Goal: Information Seeking & Learning: Learn about a topic

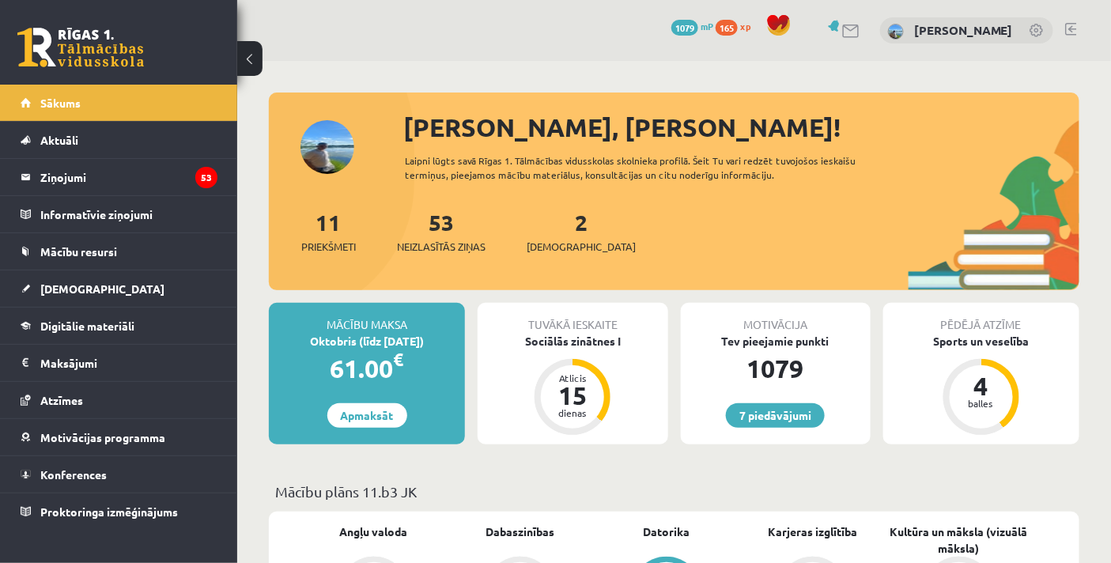
click at [598, 356] on div "Tuvākā ieskaite Sociālās zinātnes I Atlicis 15 dienas" at bounding box center [572, 373] width 190 height 141
click at [597, 343] on div "Sociālās zinātnes I" at bounding box center [572, 341] width 190 height 17
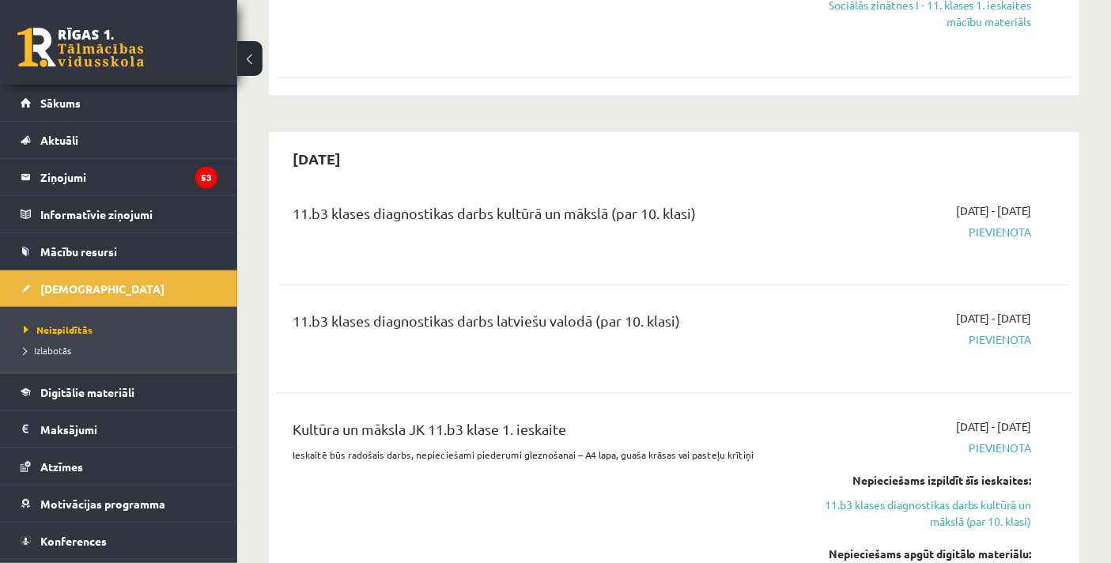
scroll to position [351, 0]
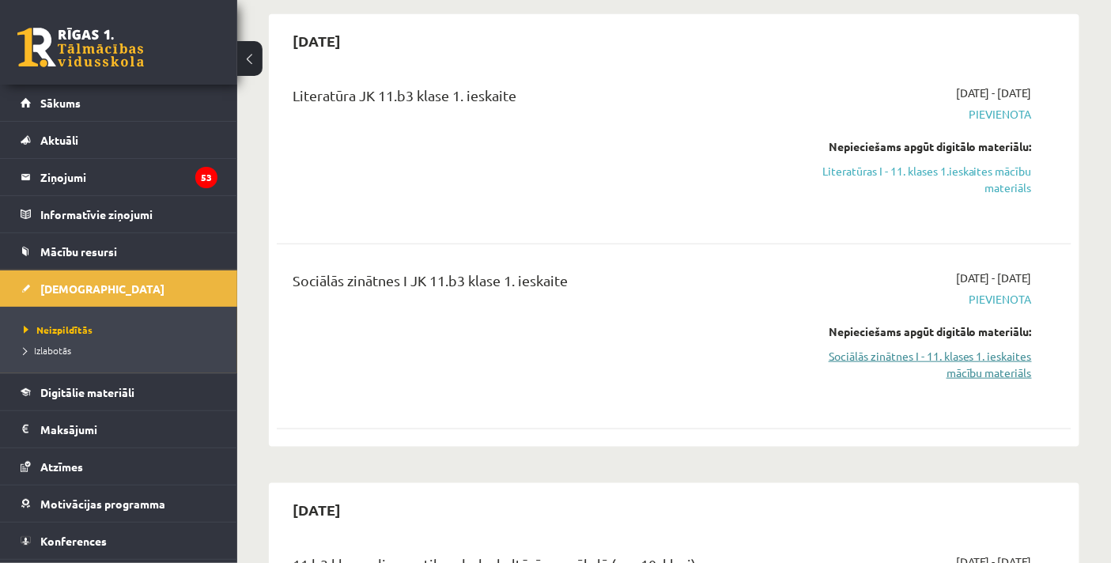
click at [913, 353] on link "Sociālās zinātnes I - 11. klases 1. ieskaites mācību materiāls" at bounding box center [916, 364] width 231 height 33
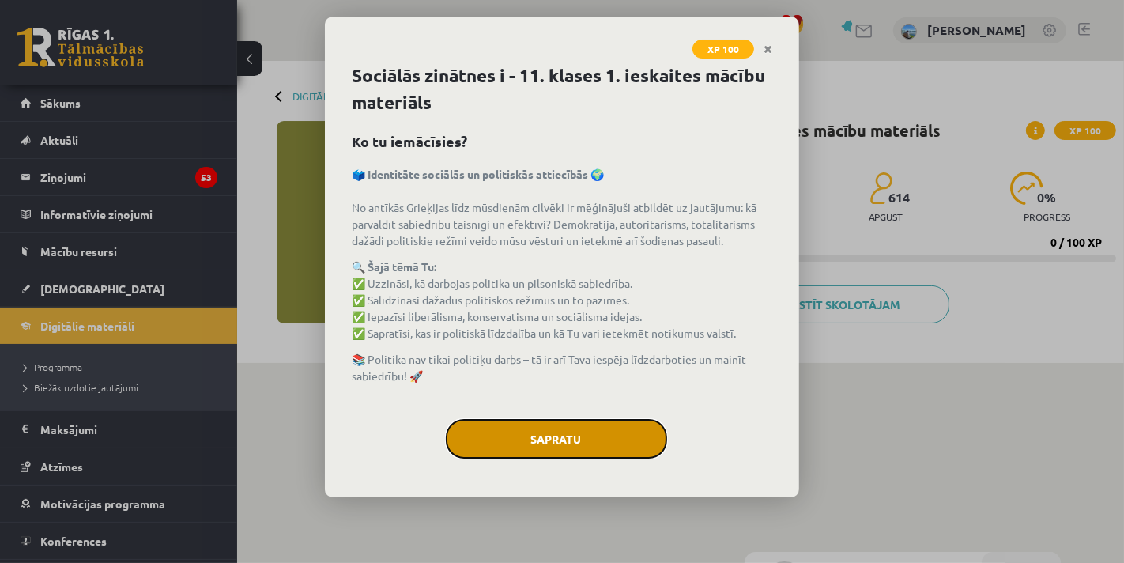
click at [605, 428] on button "Sapratu" at bounding box center [556, 439] width 221 height 40
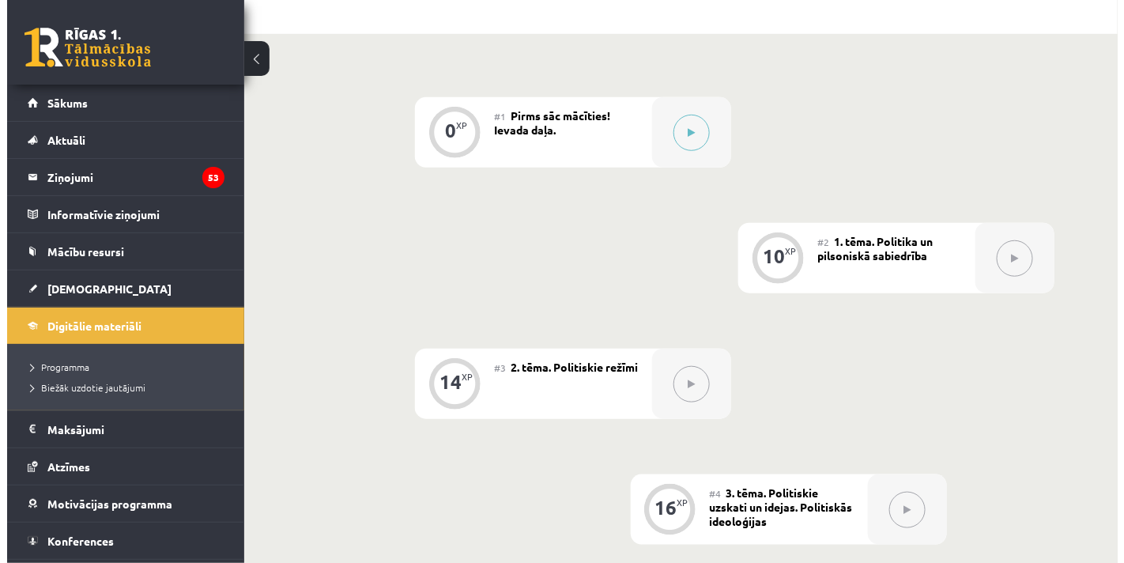
scroll to position [351, 0]
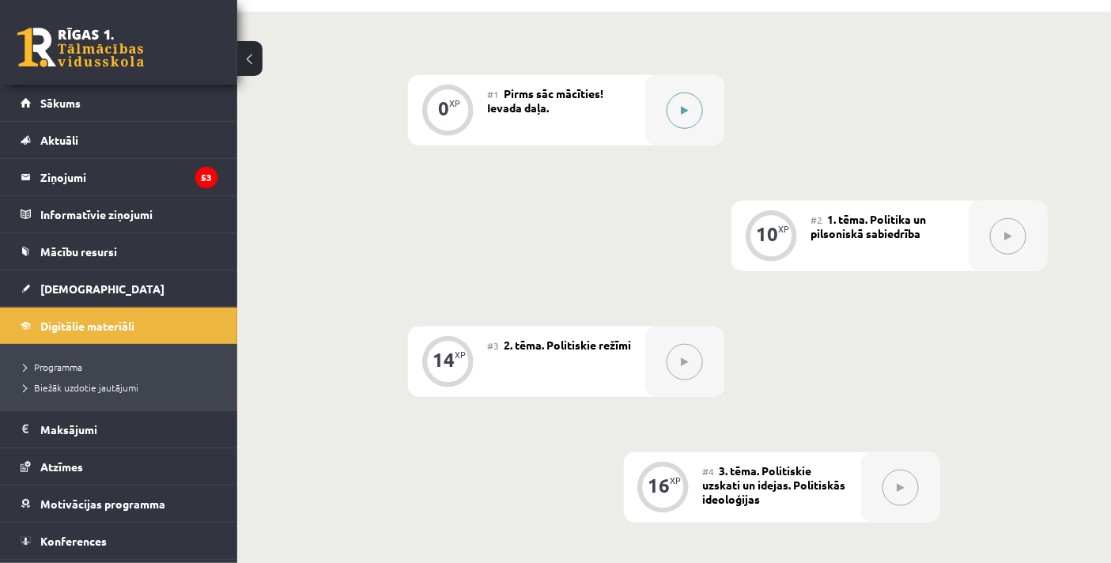
click at [682, 121] on button at bounding box center [684, 110] width 36 height 36
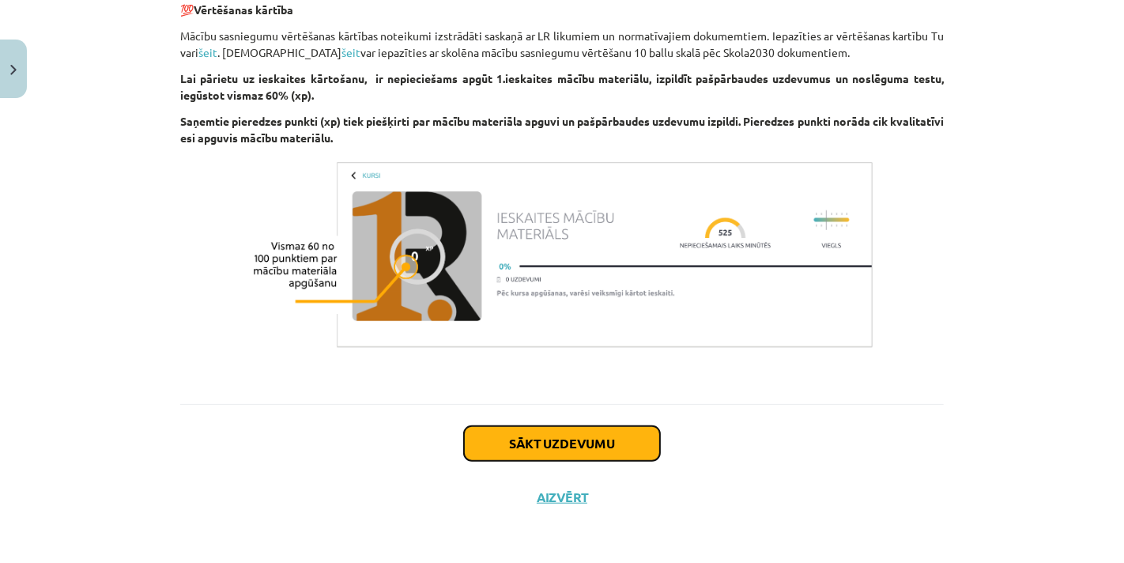
click at [533, 426] on button "Sākt uzdevumu" at bounding box center [562, 443] width 196 height 35
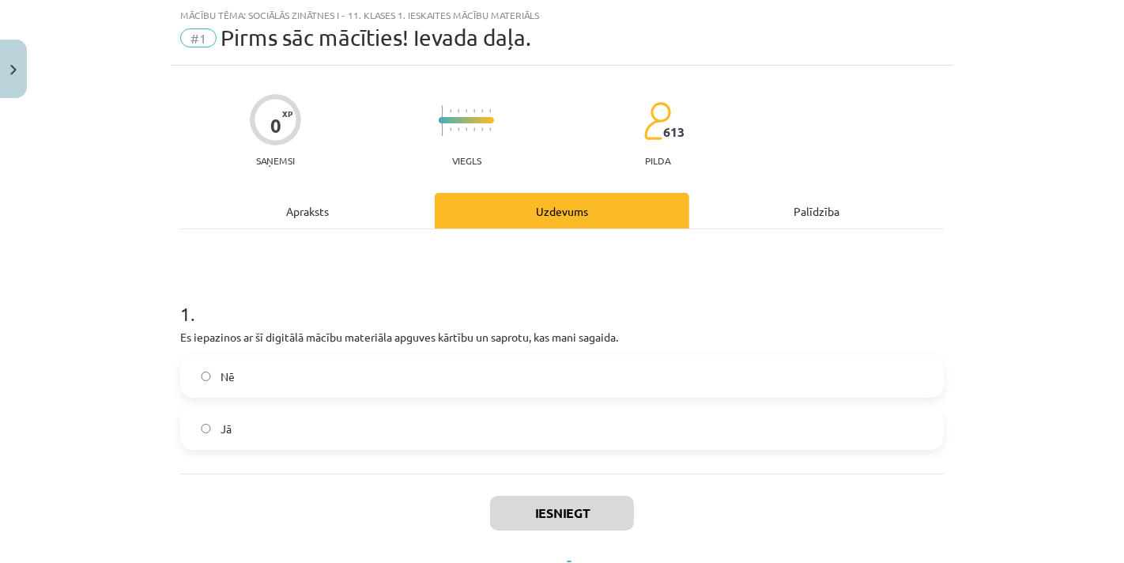
click at [335, 428] on label "Jā" at bounding box center [562, 429] width 760 height 40
click at [583, 499] on button "Iesniegt" at bounding box center [562, 513] width 144 height 35
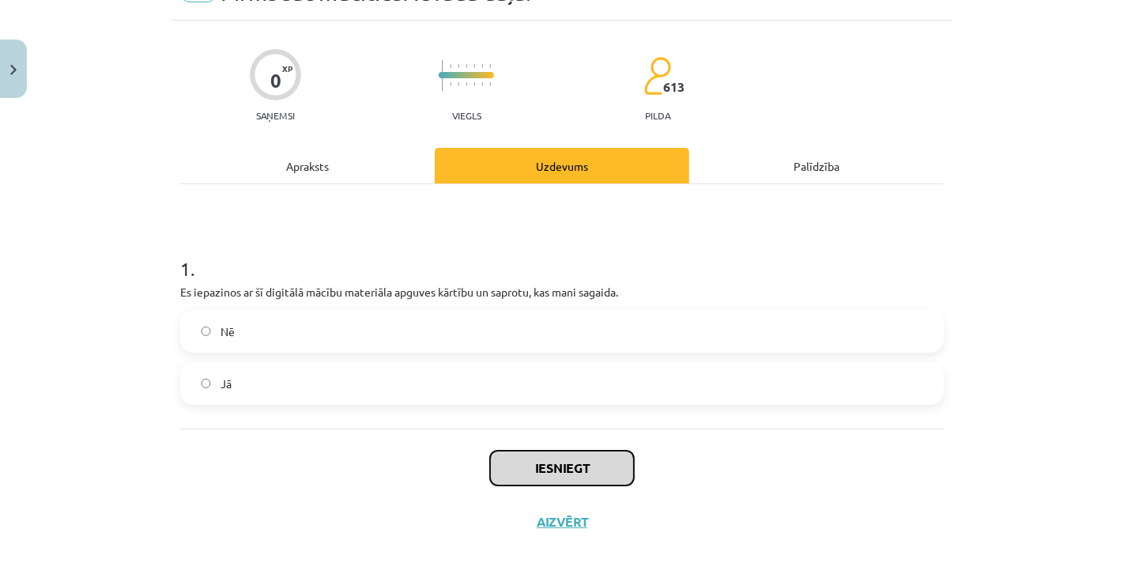
scroll to position [109, 0]
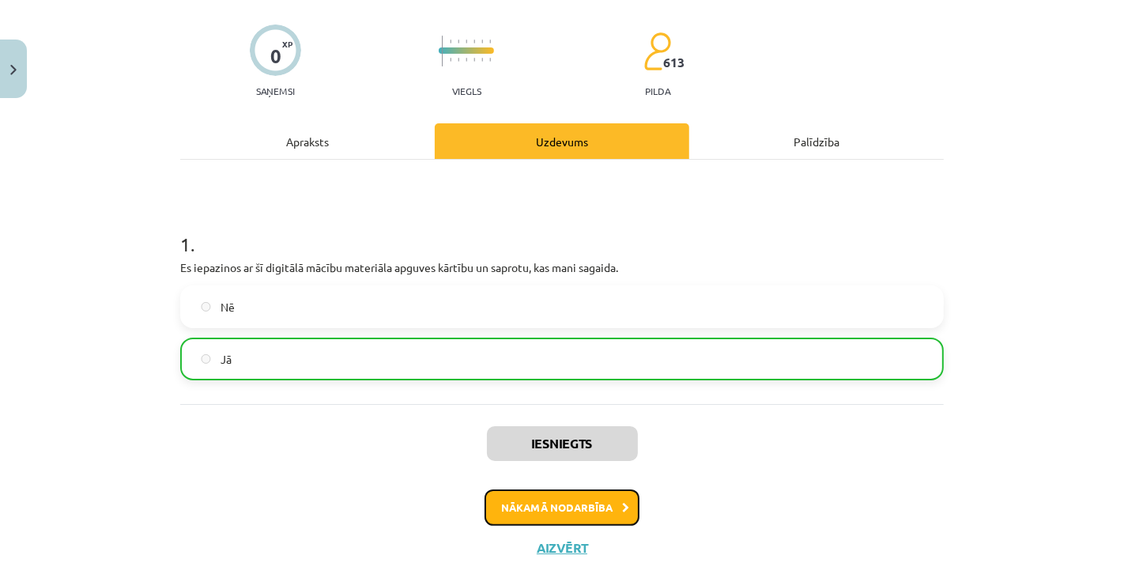
click at [540, 511] on button "Nākamā nodarbība" at bounding box center [562, 507] width 155 height 36
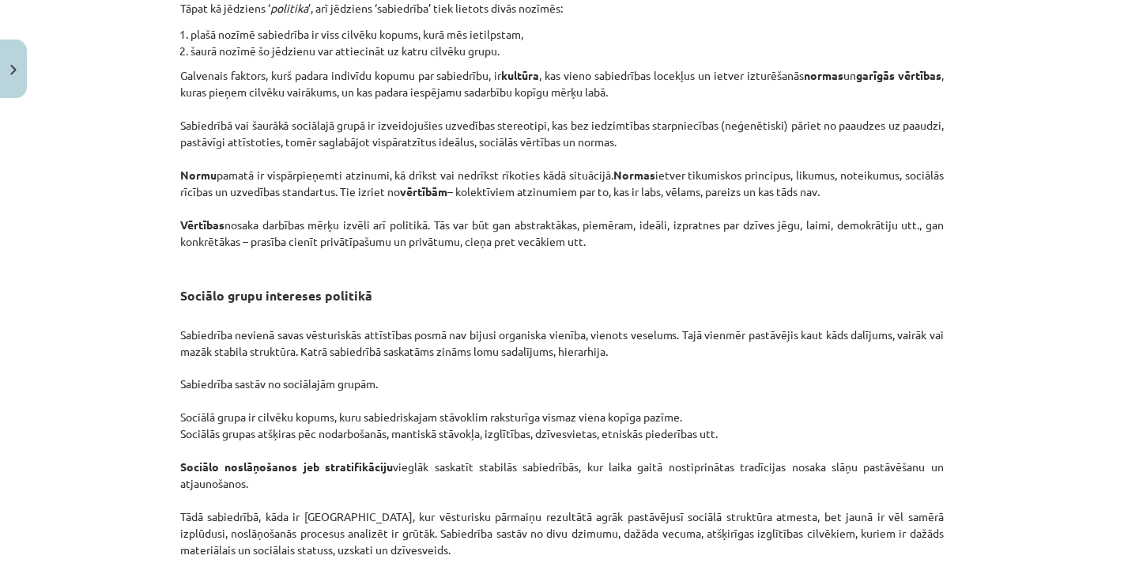
scroll to position [2488, 0]
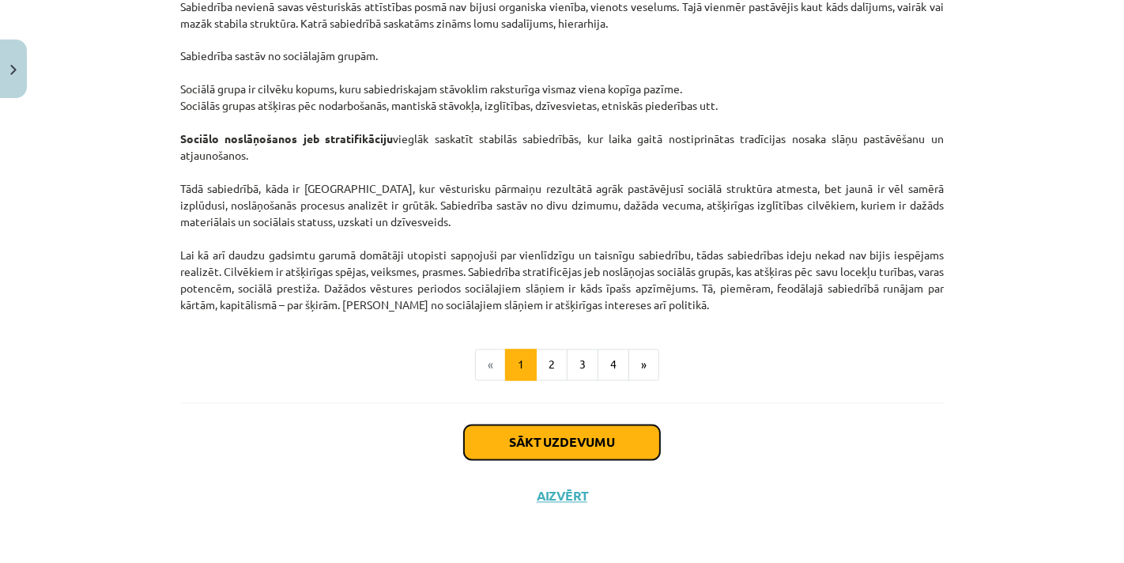
click at [551, 447] on button "Sākt uzdevumu" at bounding box center [562, 442] width 196 height 35
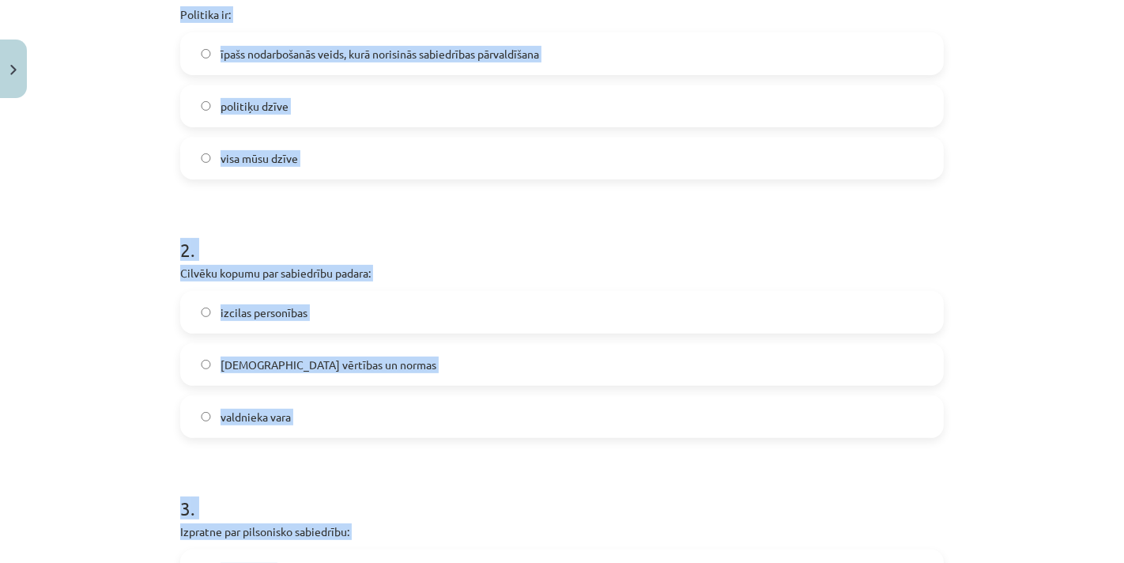
scroll to position [1195, 0]
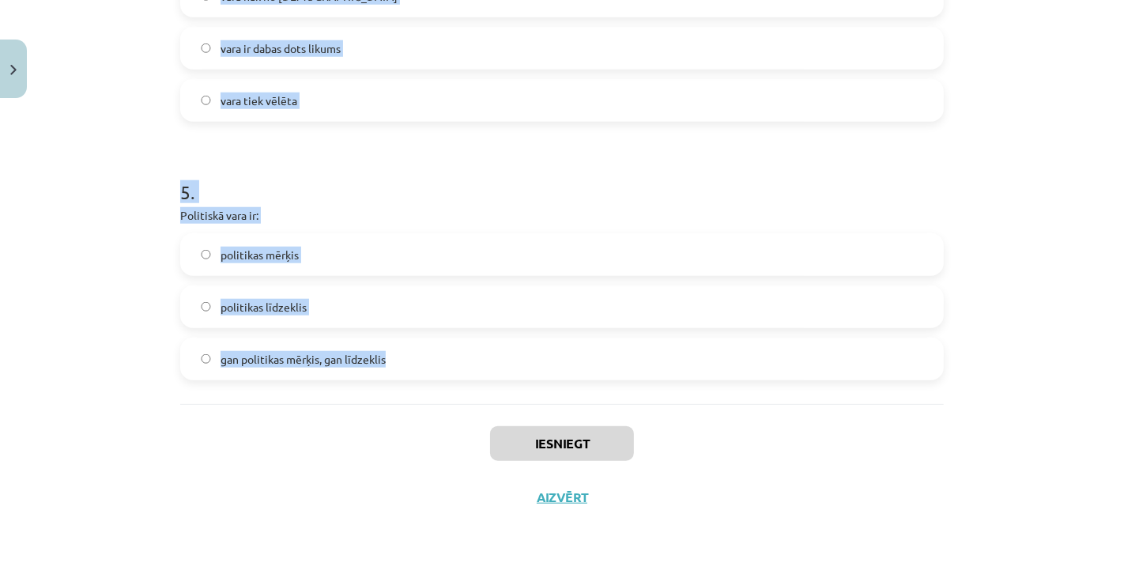
drag, startPoint x: 169, startPoint y: 334, endPoint x: 421, endPoint y: 390, distance: 258.3
copy form "Politika ir: īpašs nodarbošanās veids, kurā norisinās sabiedrības pārvaldīšana …"
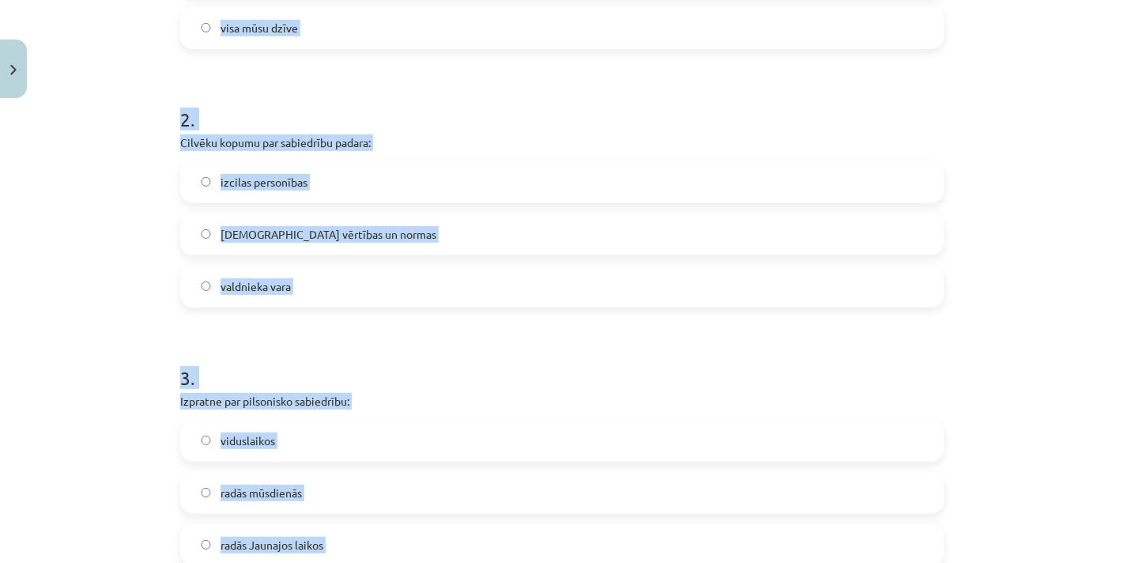
click at [171, 206] on div "10 XP Saņemsi Sarežģīts 613 pilda Apraksts Uzdevums Palīdzība 1 . Politika ir: …" at bounding box center [562, 420] width 783 height 1614
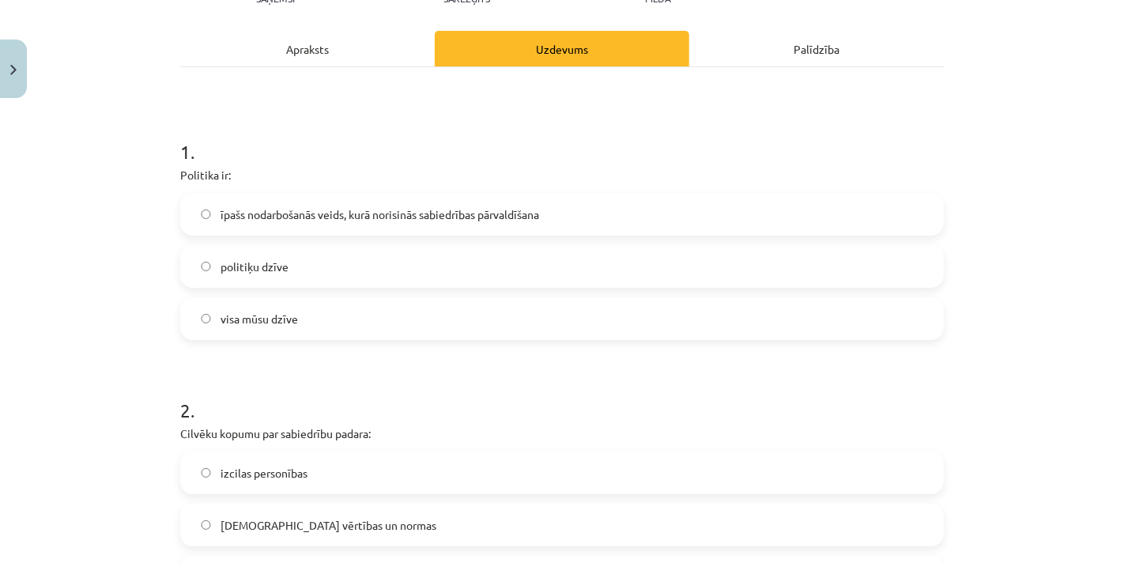
scroll to position [0, 0]
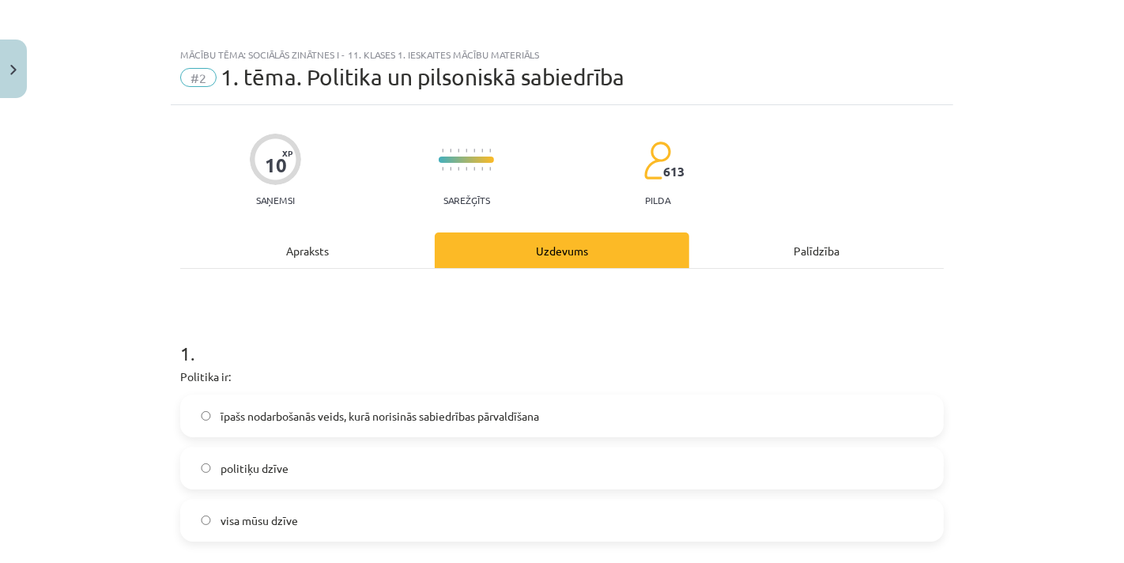
click at [319, 412] on span "īpašs nodarbošanās veids, kurā norisinās sabiedrības pārvaldīšana" at bounding box center [380, 416] width 319 height 17
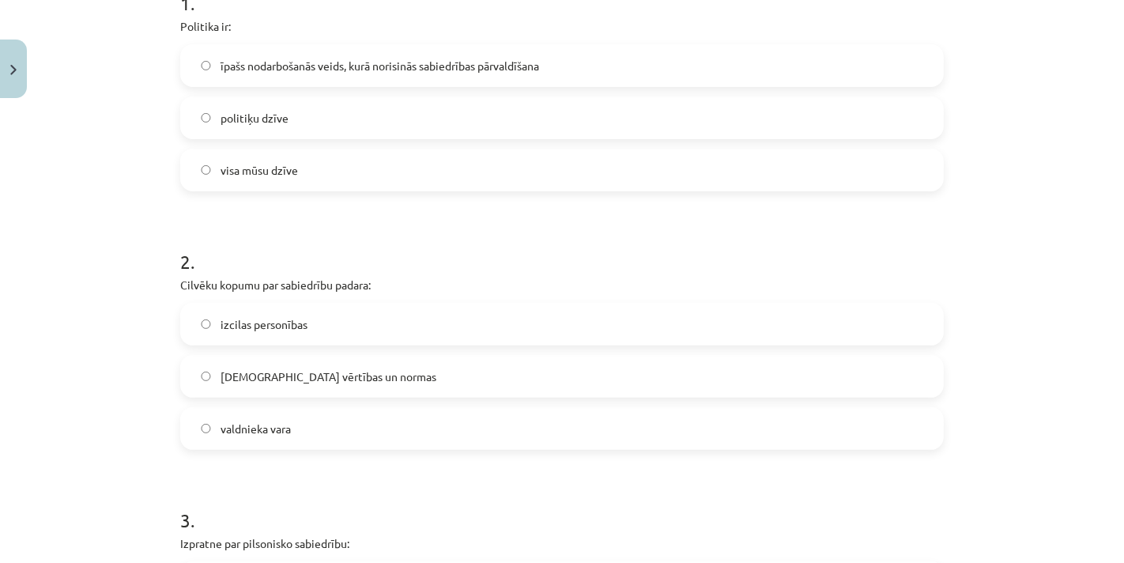
scroll to position [351, 0]
click at [286, 375] on span "kopīgās vērtības un normas" at bounding box center [329, 376] width 216 height 17
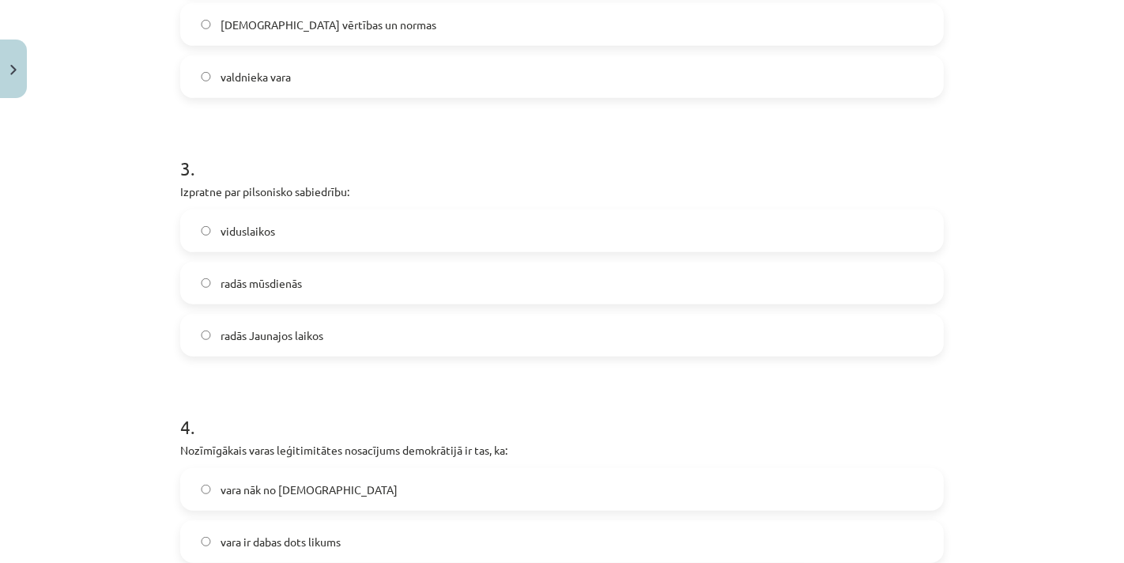
click at [300, 341] on span "radās Jaunajos laikos" at bounding box center [272, 335] width 103 height 17
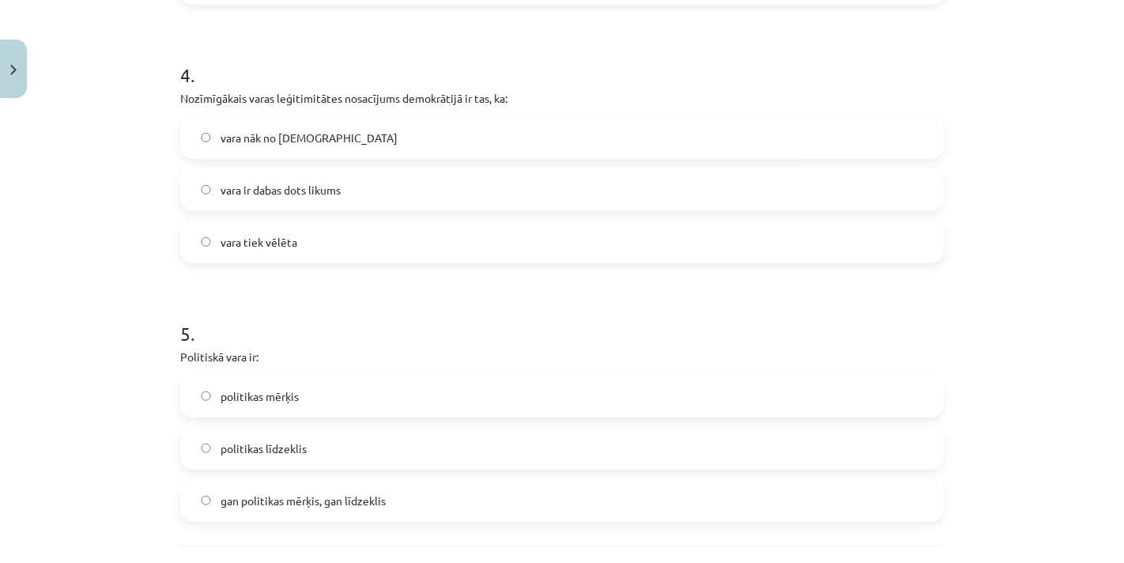
click at [327, 228] on label "vara tiek vēlēta" at bounding box center [562, 242] width 760 height 40
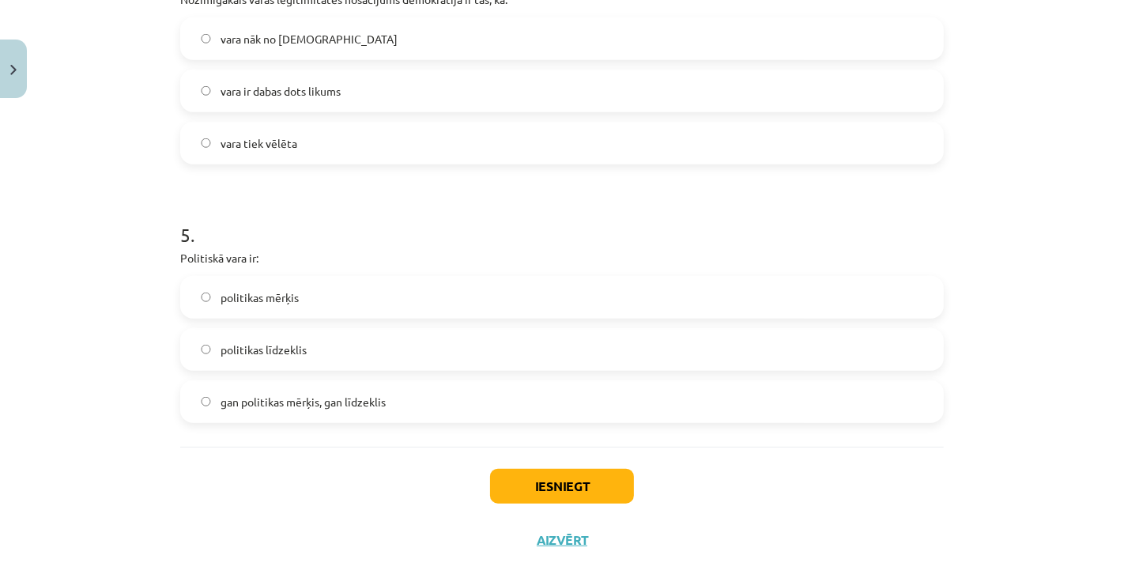
scroll to position [1195, 0]
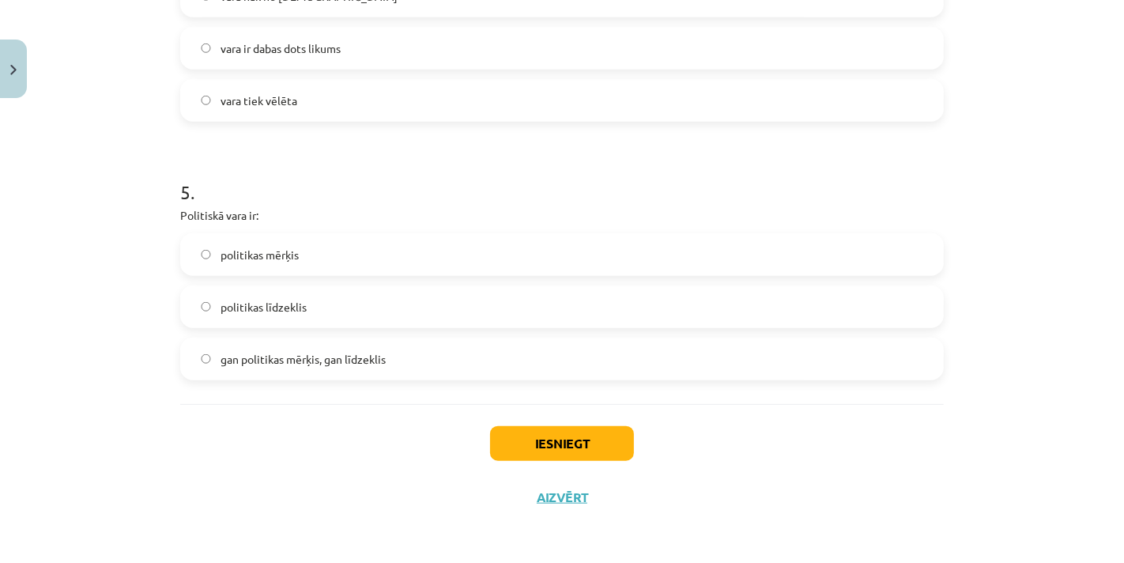
click at [319, 345] on label "gan politikas mērķis, gan līdzeklis" at bounding box center [562, 359] width 760 height 40
click at [572, 432] on button "Iesniegt" at bounding box center [562, 443] width 144 height 35
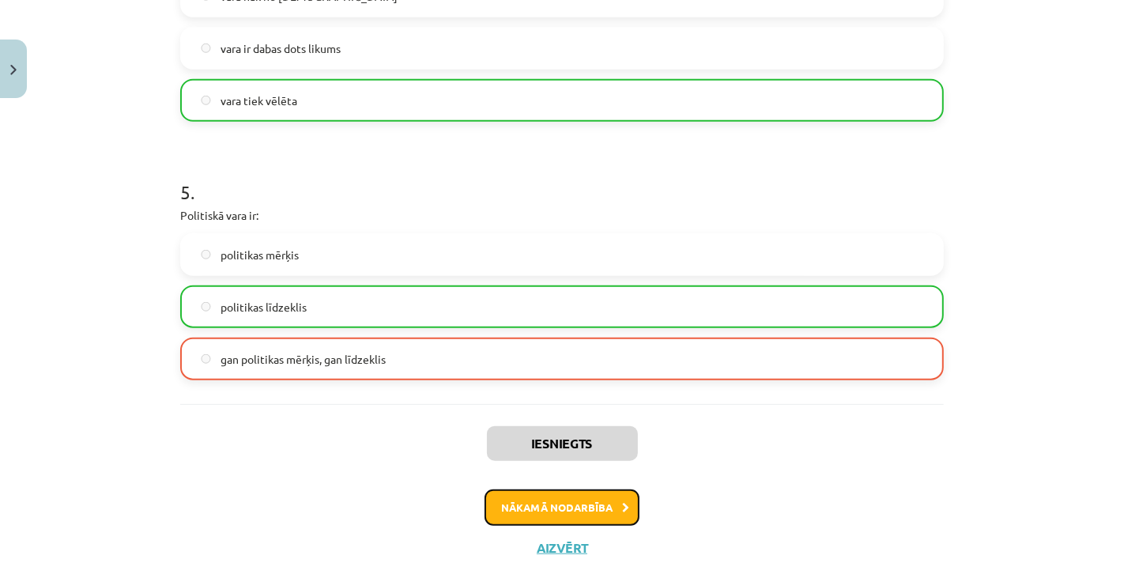
click at [557, 490] on button "Nākamā nodarbība" at bounding box center [562, 507] width 155 height 36
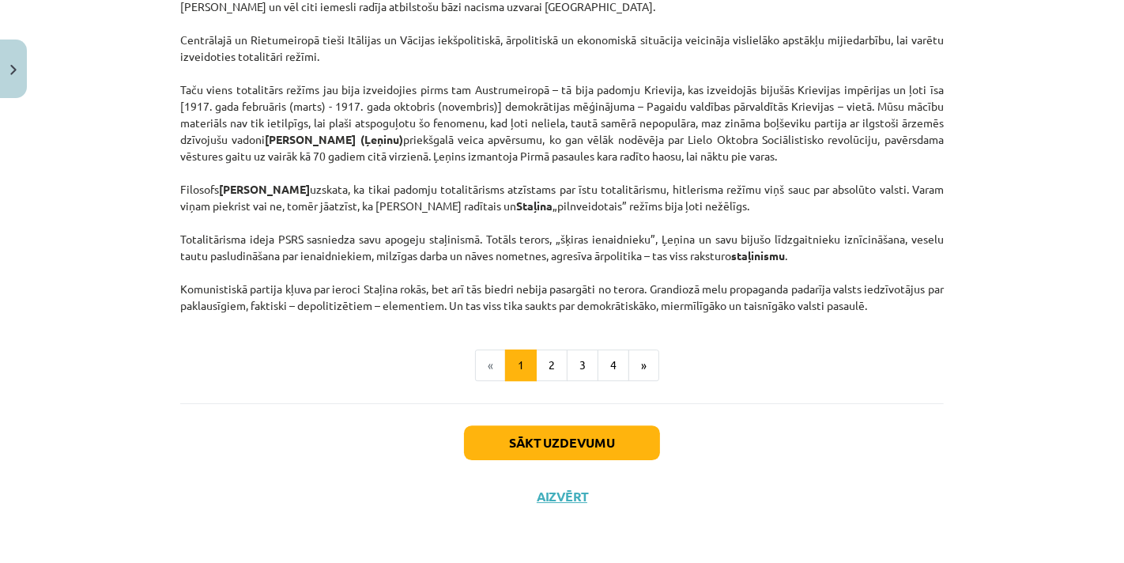
scroll to position [4067, 0]
click at [533, 428] on button "Sākt uzdevumu" at bounding box center [562, 442] width 196 height 35
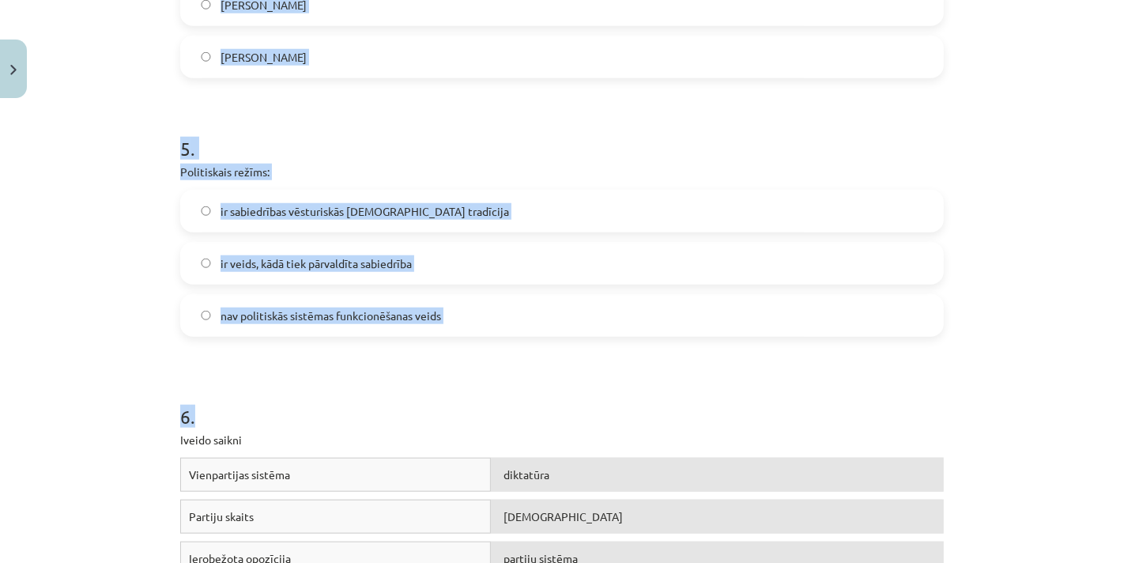
scroll to position [1544, 0]
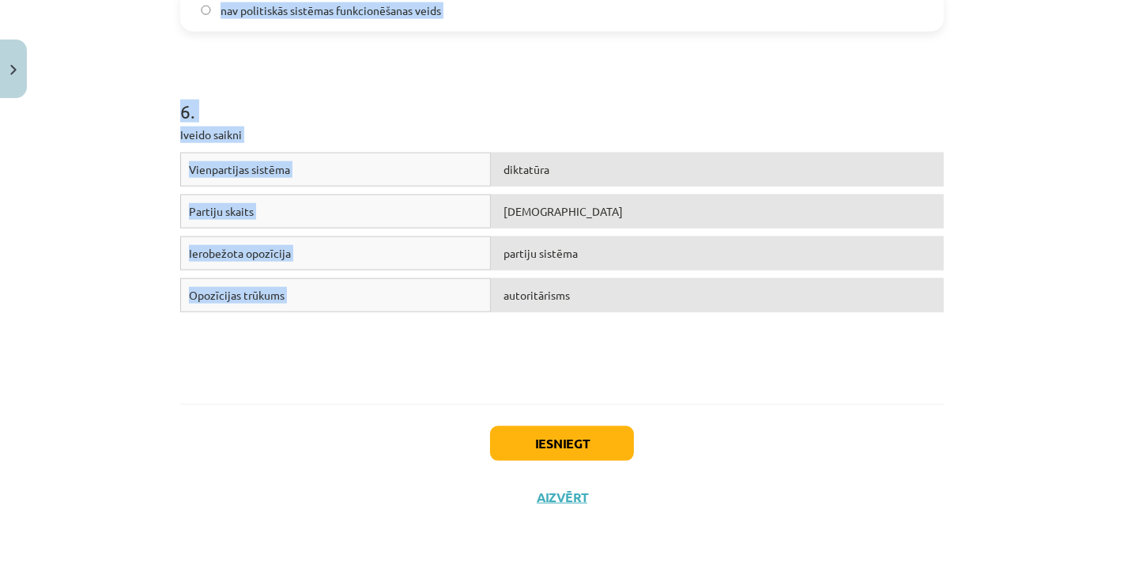
drag, startPoint x: 145, startPoint y: 338, endPoint x: 509, endPoint y: 279, distance: 369.2
click at [509, 279] on div "Mācību tēma: Sociālās zinātnes i - 11. klases 1. ieskaites mācību materiāls #3 …" at bounding box center [562, 281] width 1124 height 563
click at [595, 333] on div "Vienpartijas sistēma diktatūra Partiju skaits totalitārisms Ierobežota opozīcij…" at bounding box center [562, 271] width 764 height 237
drag, startPoint x: 142, startPoint y: 232, endPoint x: 643, endPoint y: 292, distance: 504.0
click at [643, 292] on div "Mācību tēma: Sociālās zinātnes i - 11. klases 1. ieskaites mācību materiāls #3 …" at bounding box center [562, 281] width 1124 height 563
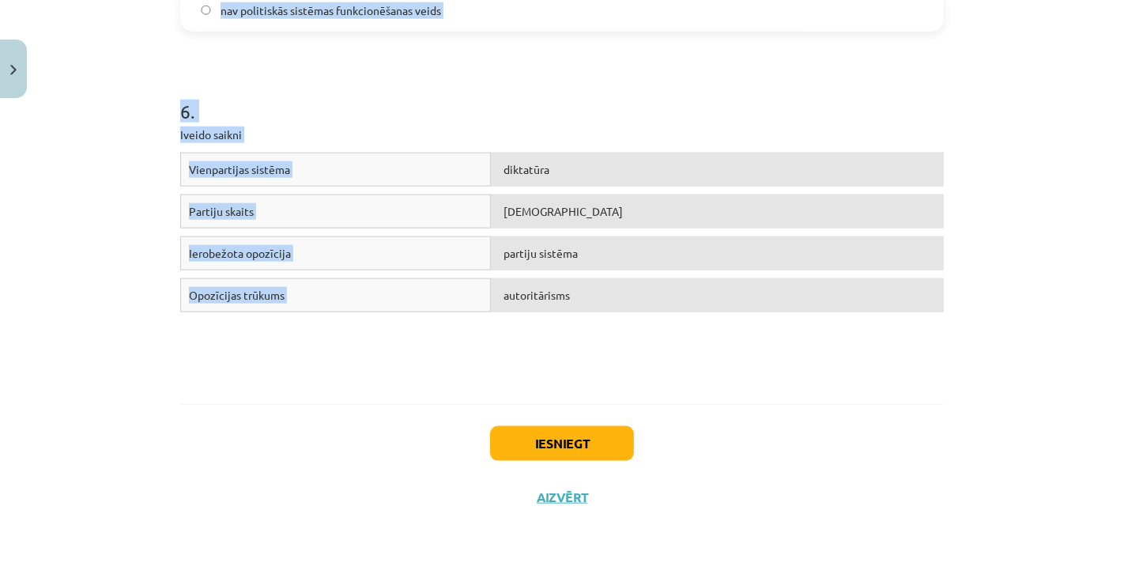
copy form "Politiskā režīma veidošanos nosaka: tas, cik izglītota ir politiskā elite tas, …"
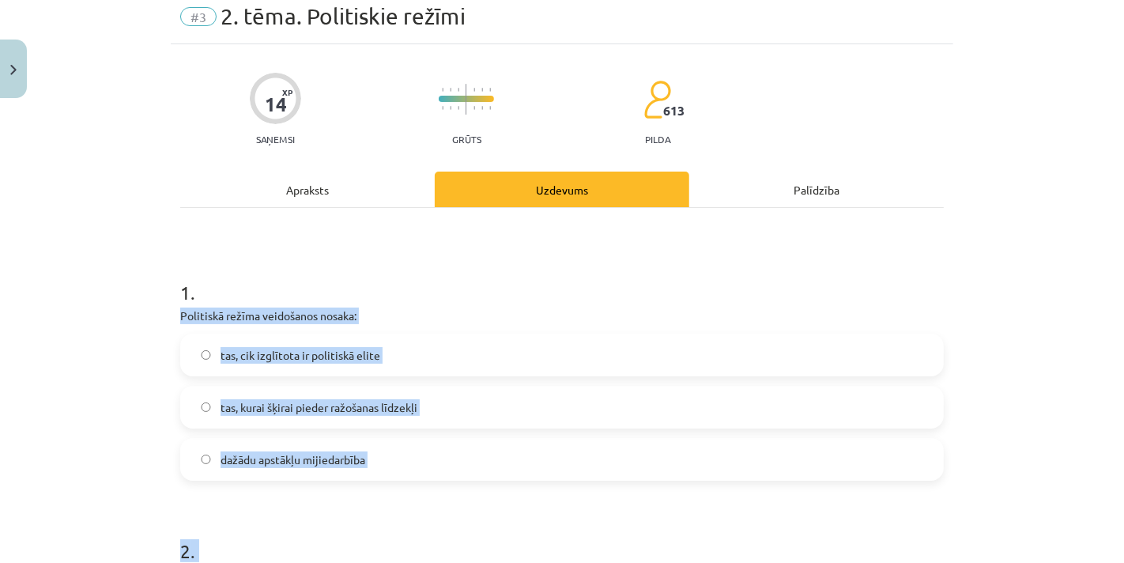
scroll to position [0, 0]
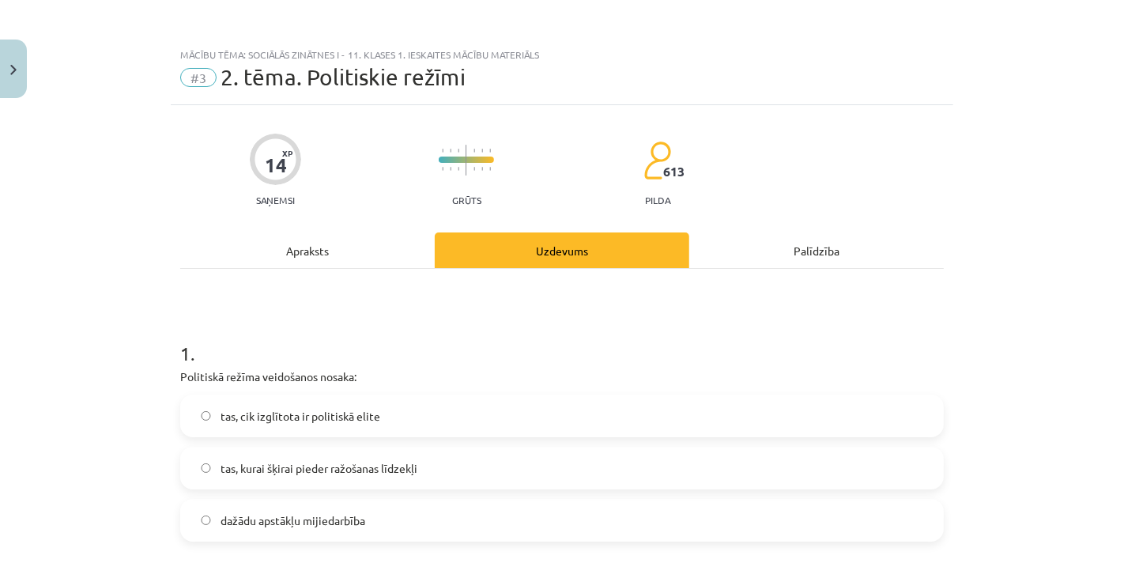
click at [212, 251] on div "Apraksts" at bounding box center [307, 250] width 255 height 36
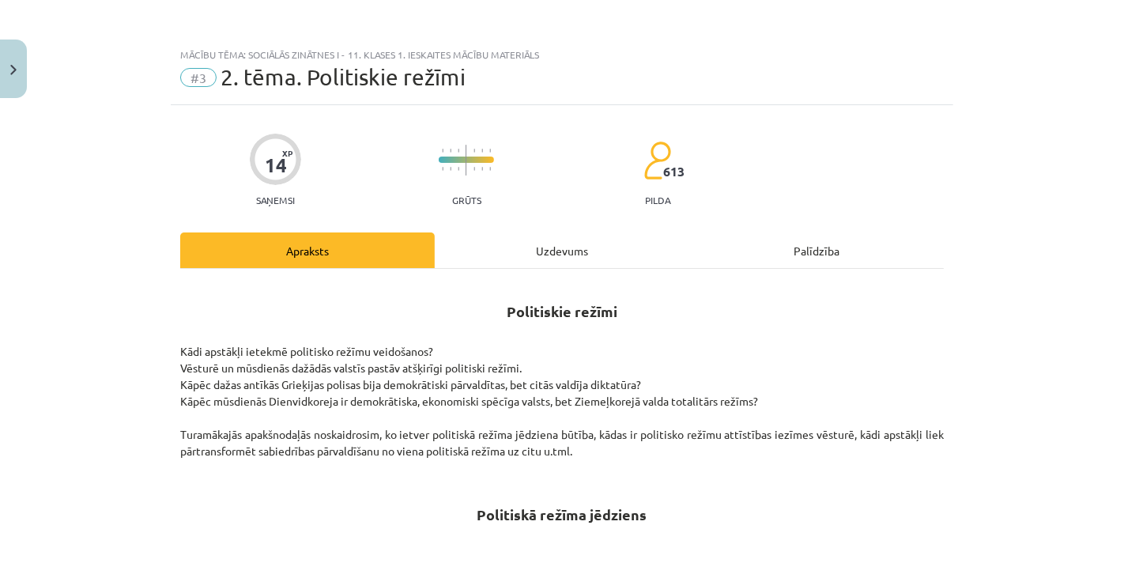
scroll to position [40, 0]
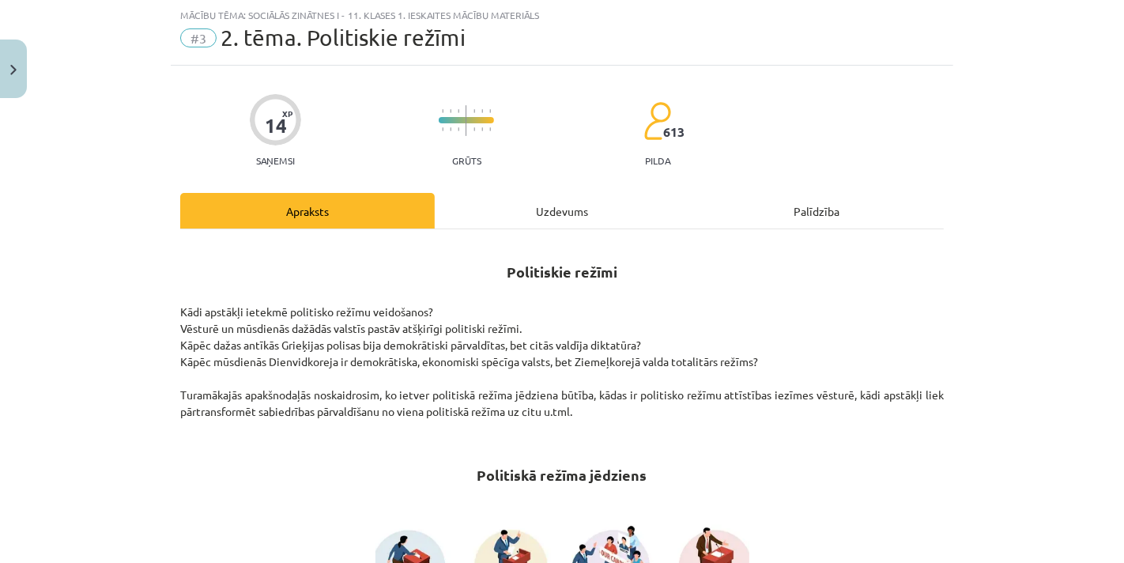
click at [519, 198] on div "Uzdevums" at bounding box center [562, 211] width 255 height 36
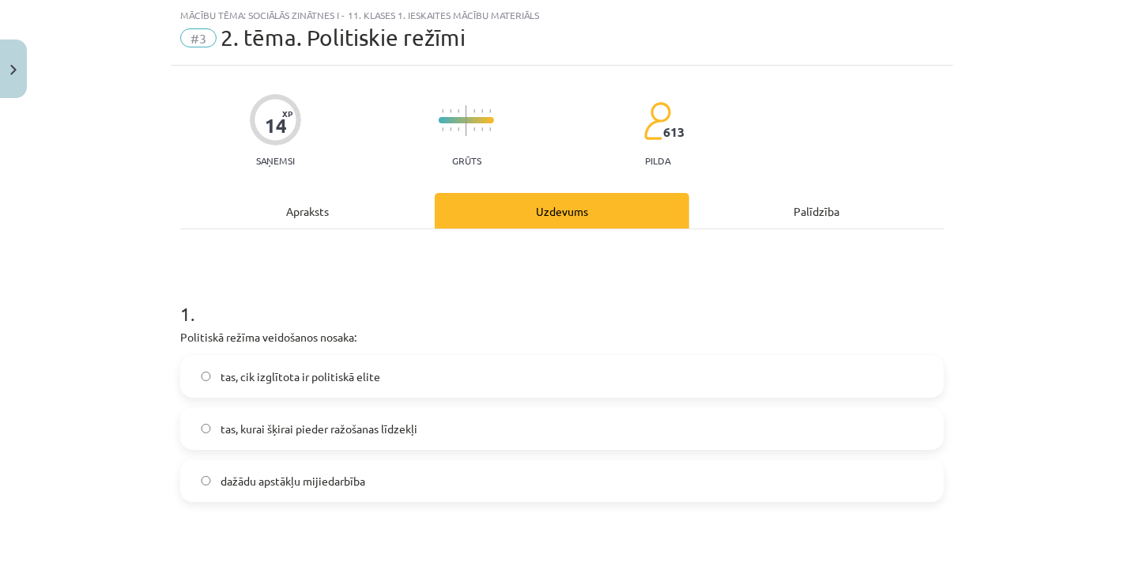
click at [346, 480] on span "dažādu apstākļu mijiedarbība" at bounding box center [293, 481] width 145 height 17
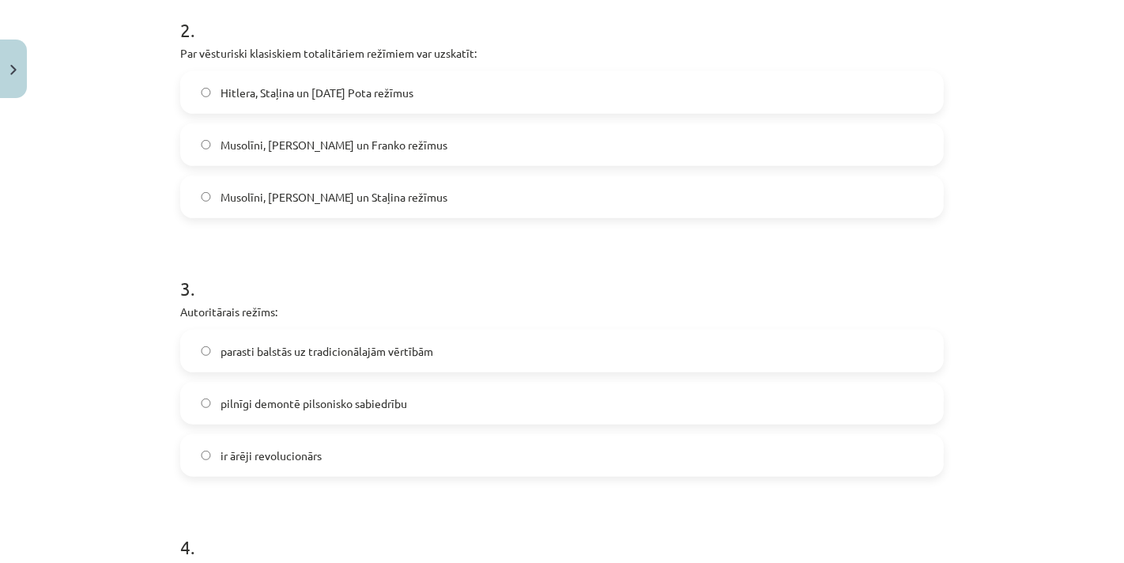
scroll to position [599, 0]
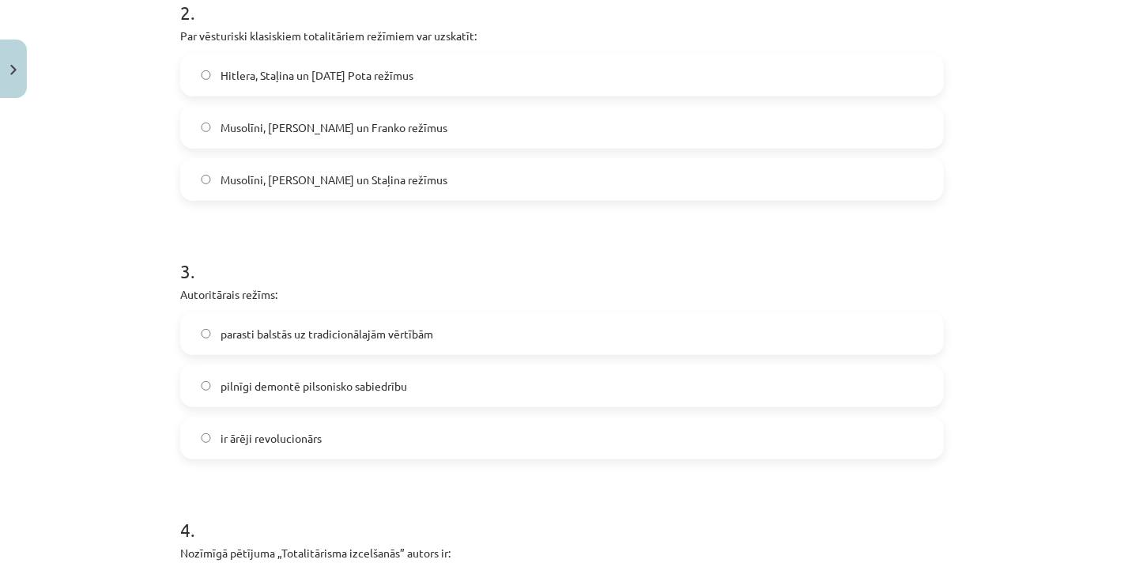
click at [335, 67] on span "Hitlera, Staļina un Pola Pota režīmus" at bounding box center [317, 75] width 193 height 17
click at [353, 326] on span "parasti balstās uz tradicionālajām vērtībām" at bounding box center [327, 334] width 213 height 17
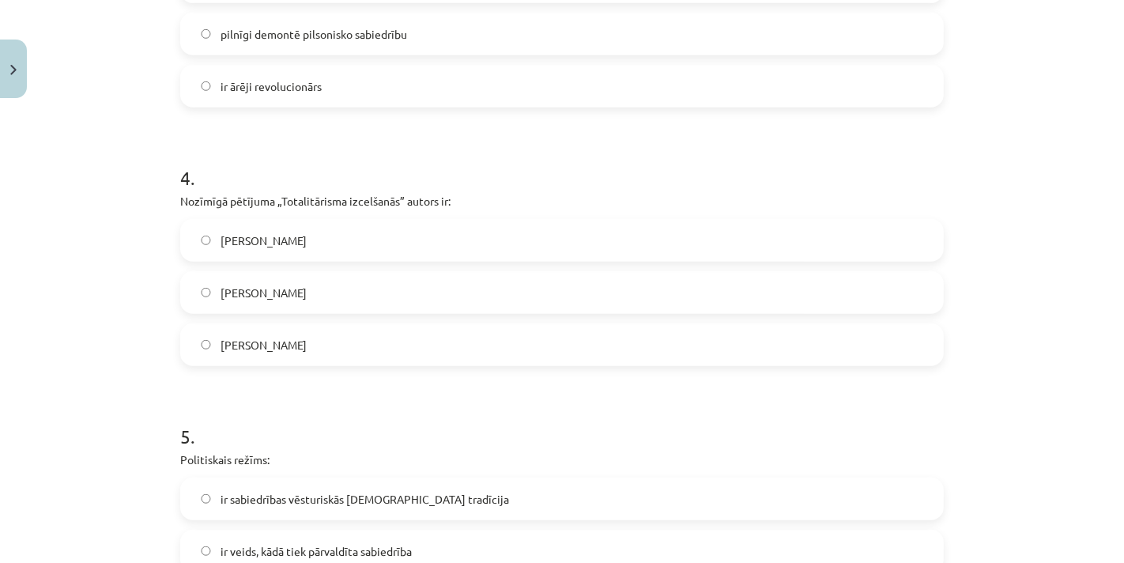
click at [349, 361] on label "Hanna Ārendte" at bounding box center [562, 345] width 760 height 40
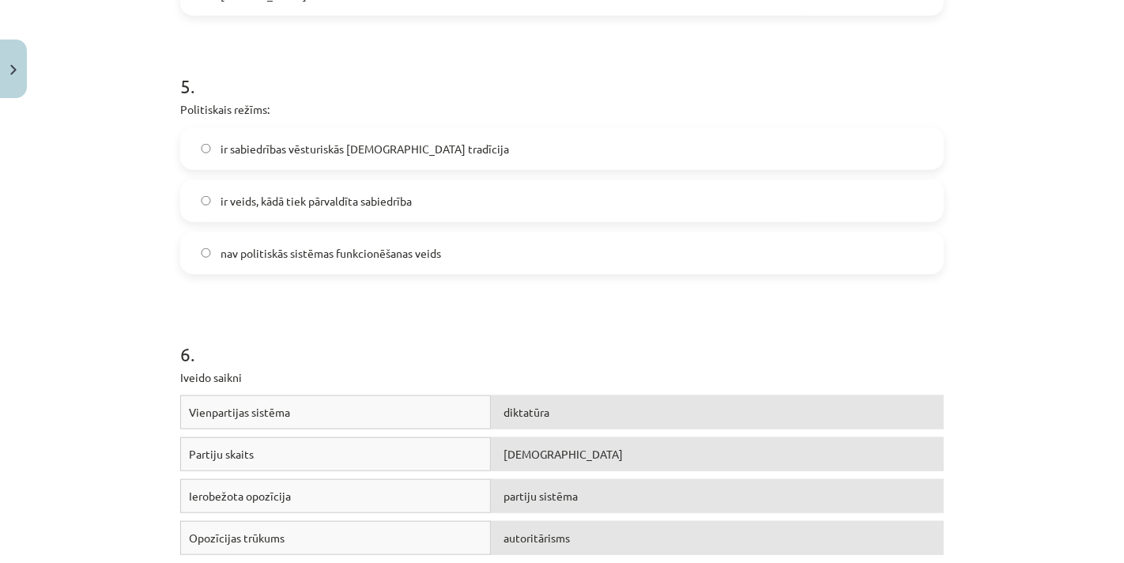
scroll to position [1302, 0]
click at [351, 140] on span "ir sabiedrības vēsturiskās kopdzīves tradīcija" at bounding box center [365, 148] width 289 height 17
click at [341, 195] on span "ir veids, kādā tiek pārvaldīta sabiedrība" at bounding box center [316, 200] width 191 height 17
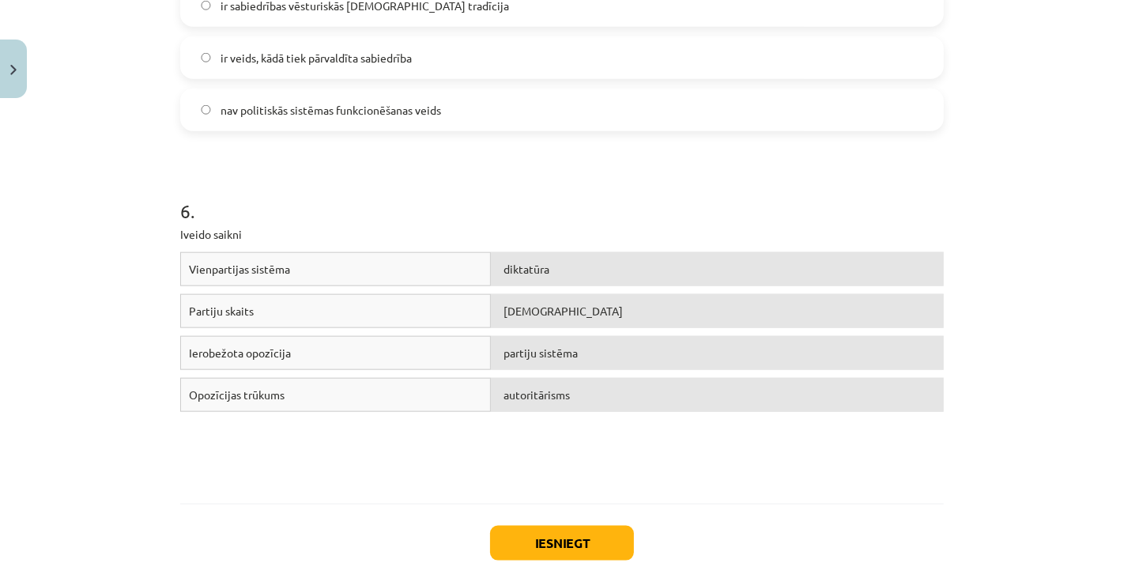
scroll to position [1544, 0]
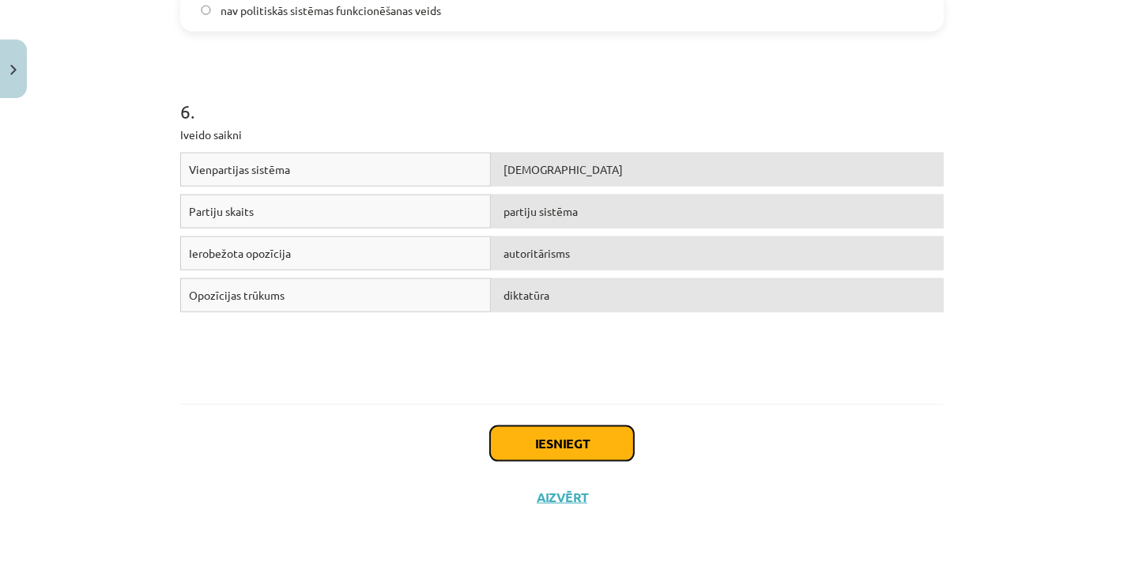
click at [542, 426] on button "Iesniegt" at bounding box center [562, 443] width 144 height 35
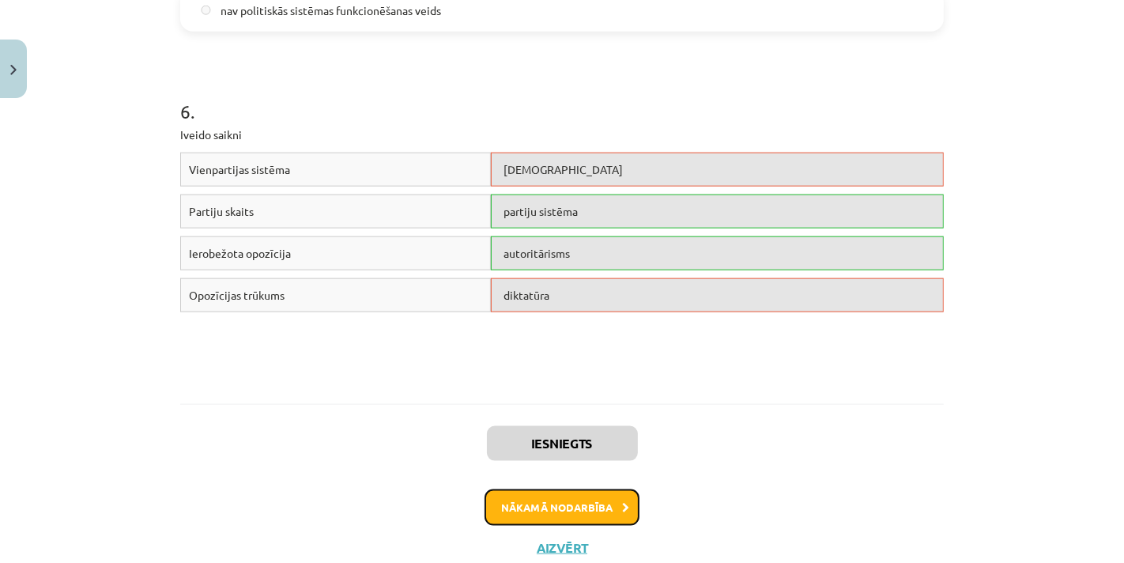
click at [559, 504] on button "Nākamā nodarbība" at bounding box center [562, 507] width 155 height 36
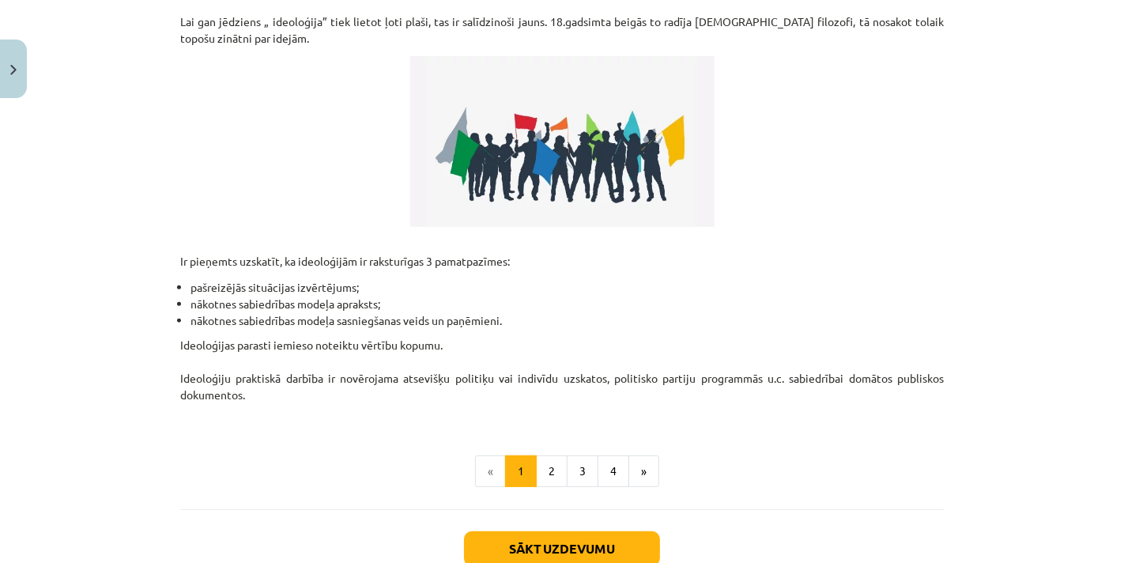
scroll to position [351, 0]
click at [591, 526] on div "Sākt uzdevumu Aizvērt" at bounding box center [562, 563] width 764 height 111
click at [594, 531] on button "Sākt uzdevumu" at bounding box center [562, 547] width 196 height 35
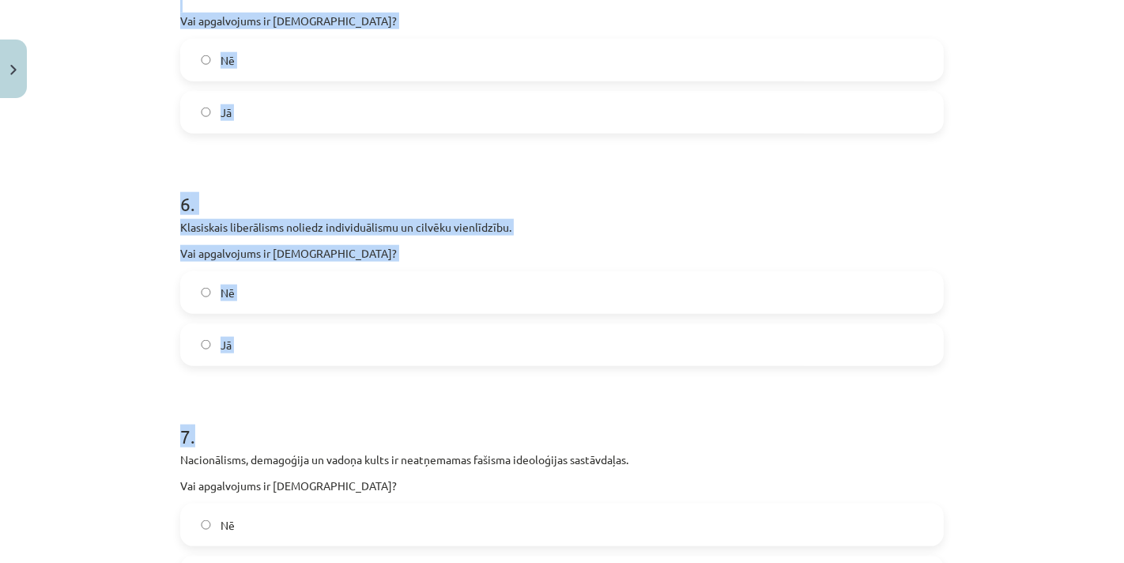
scroll to position [1662, 0]
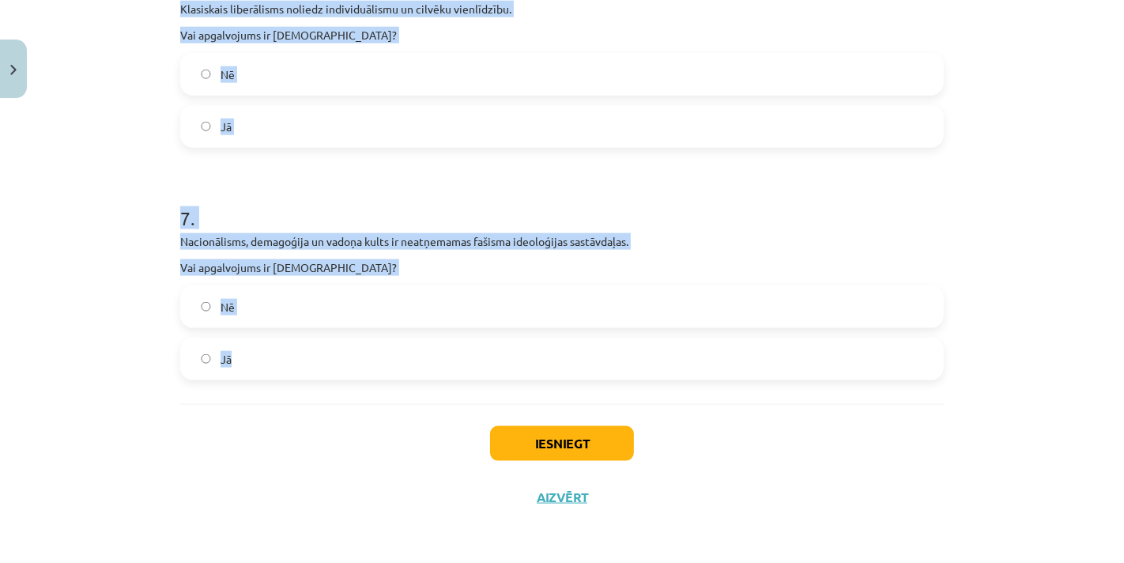
drag, startPoint x: 162, startPoint y: 295, endPoint x: 462, endPoint y: 393, distance: 316.0
click at [464, 397] on div "Mācību tēma: Sociālās zinātnes i - 11. klases 1. ieskaites mācību materiāls #4 …" at bounding box center [562, 281] width 1124 height 563
copy form "1 . Komunistiskā ideoloģija balstās uz K.Marksa, F.Engelsa un V.Ļeņina mācībām.…"
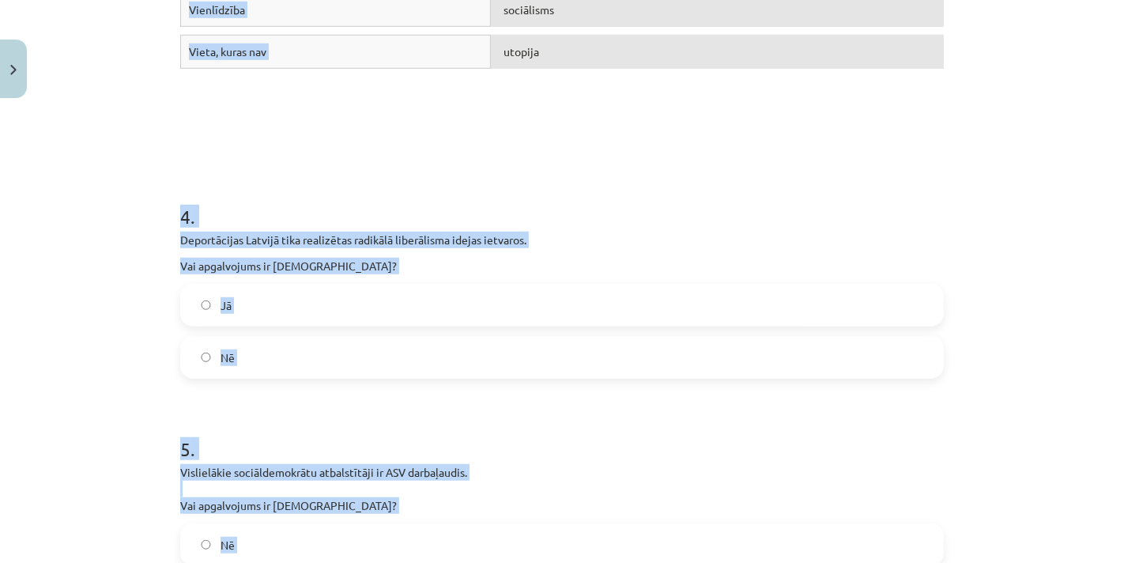
scroll to position [257, 0]
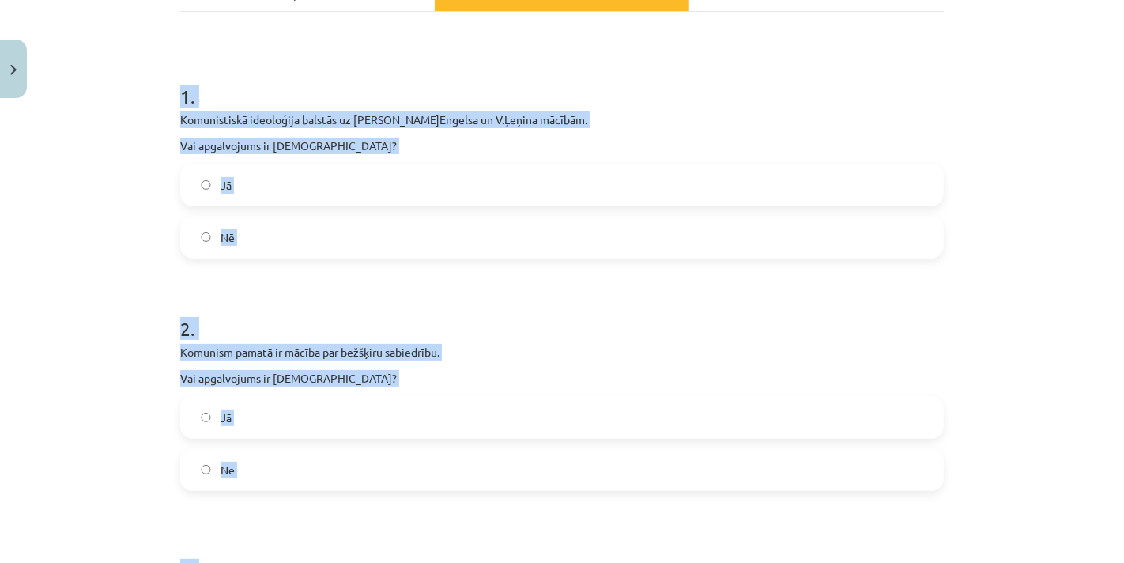
click at [135, 161] on div "Mācību tēma: Sociālās zinātnes i - 11. klases 1. ieskaites mācību materiāls #4 …" at bounding box center [562, 281] width 1124 height 563
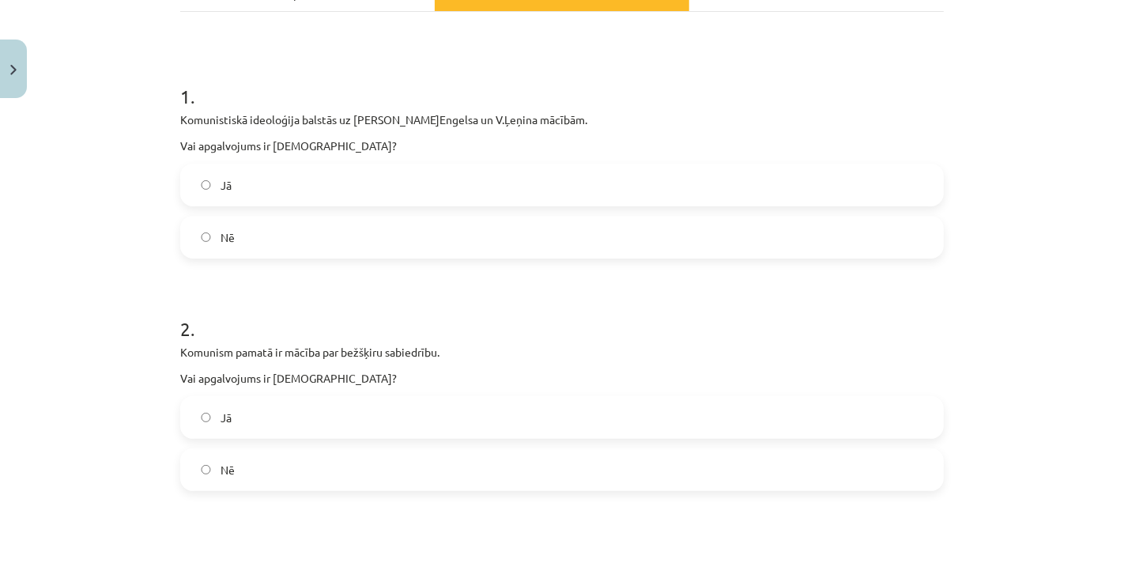
click at [270, 179] on label "Jā" at bounding box center [562, 185] width 760 height 40
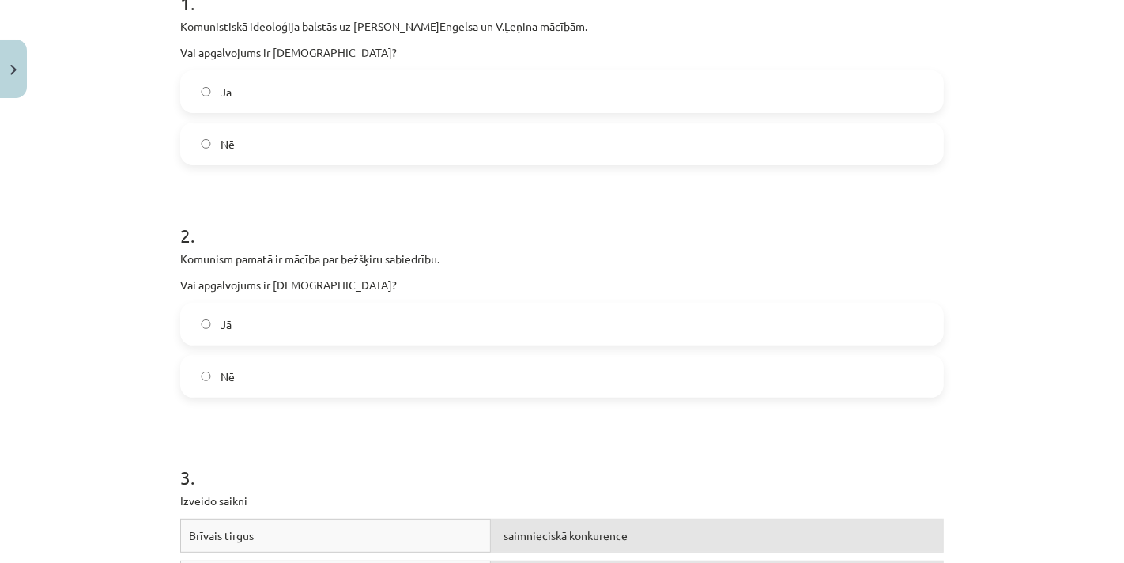
scroll to position [351, 0]
click at [288, 311] on label "Jā" at bounding box center [562, 324] width 760 height 40
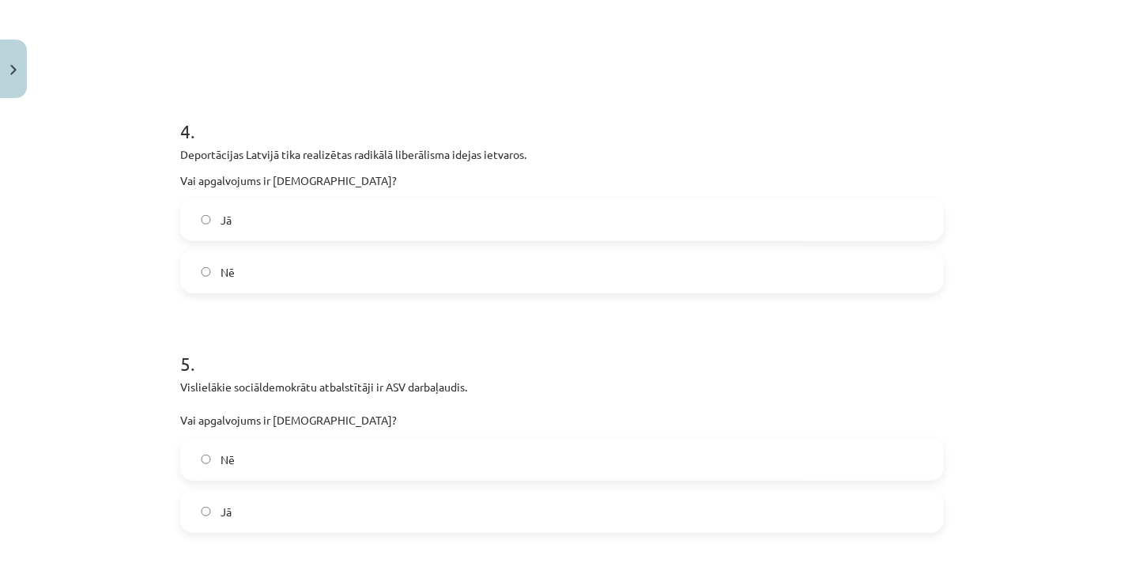
scroll to position [1054, 0]
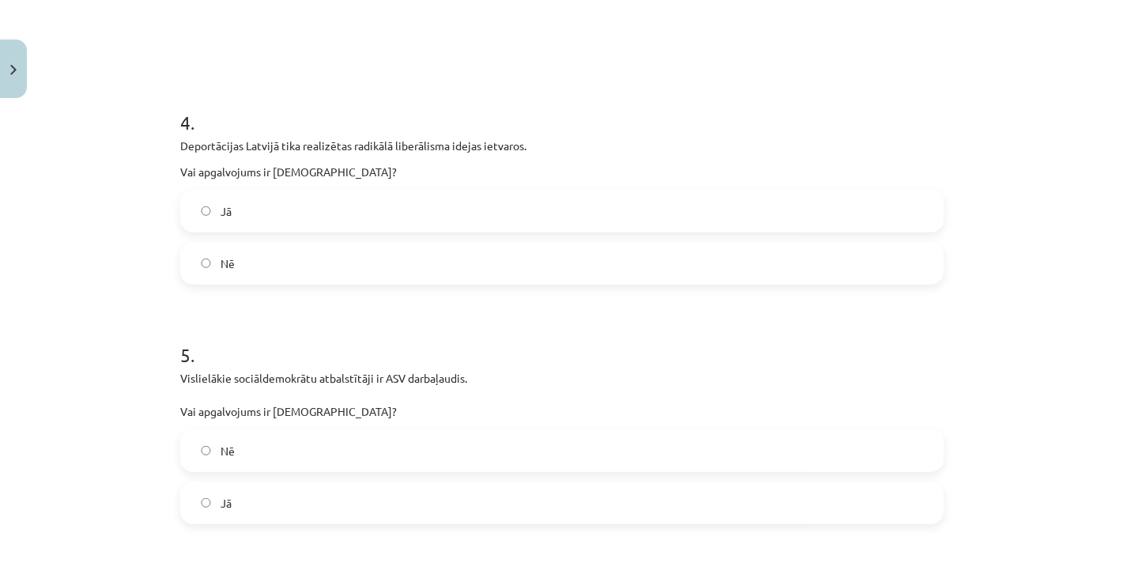
click at [272, 259] on label "Nē" at bounding box center [562, 263] width 760 height 40
click at [266, 500] on label "Jā" at bounding box center [562, 503] width 760 height 40
click at [270, 435] on label "Nē" at bounding box center [562, 451] width 760 height 40
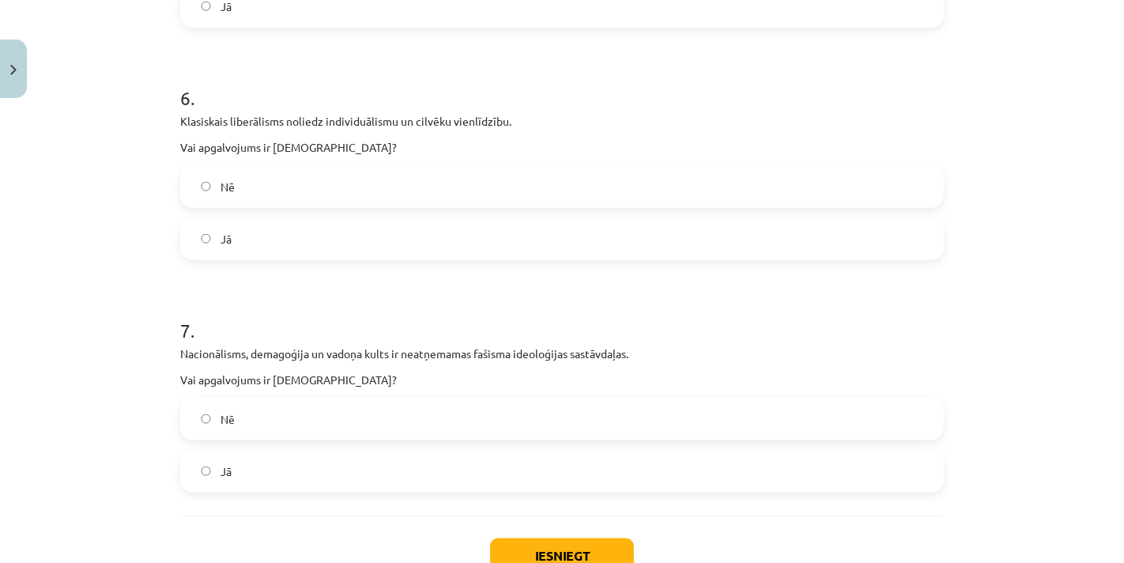
scroll to position [1561, 0]
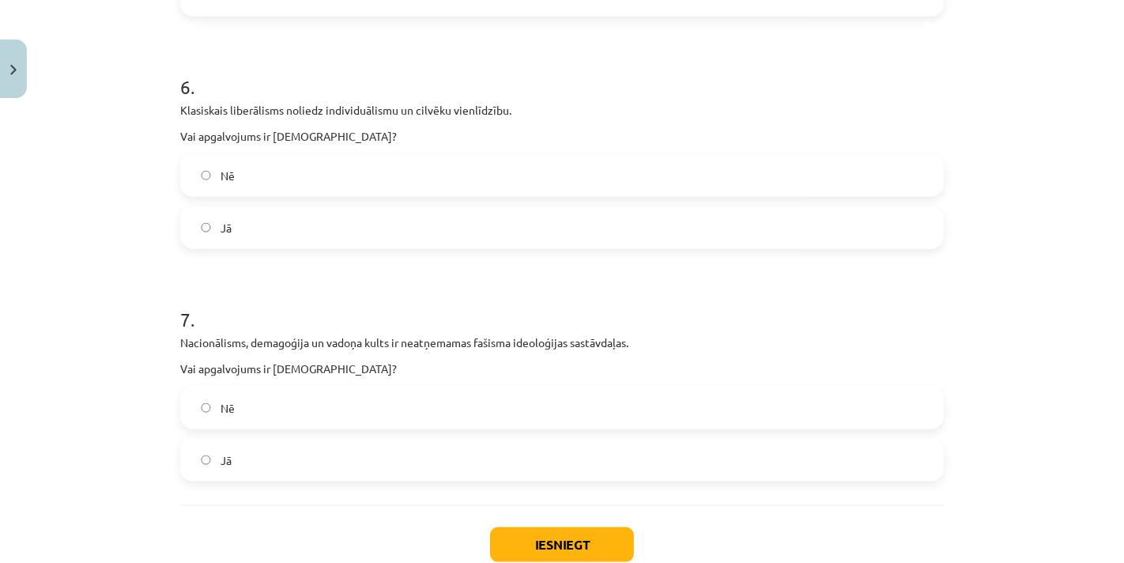
click at [289, 461] on label "Jā" at bounding box center [562, 460] width 760 height 40
click at [273, 171] on label "Nē" at bounding box center [562, 176] width 760 height 40
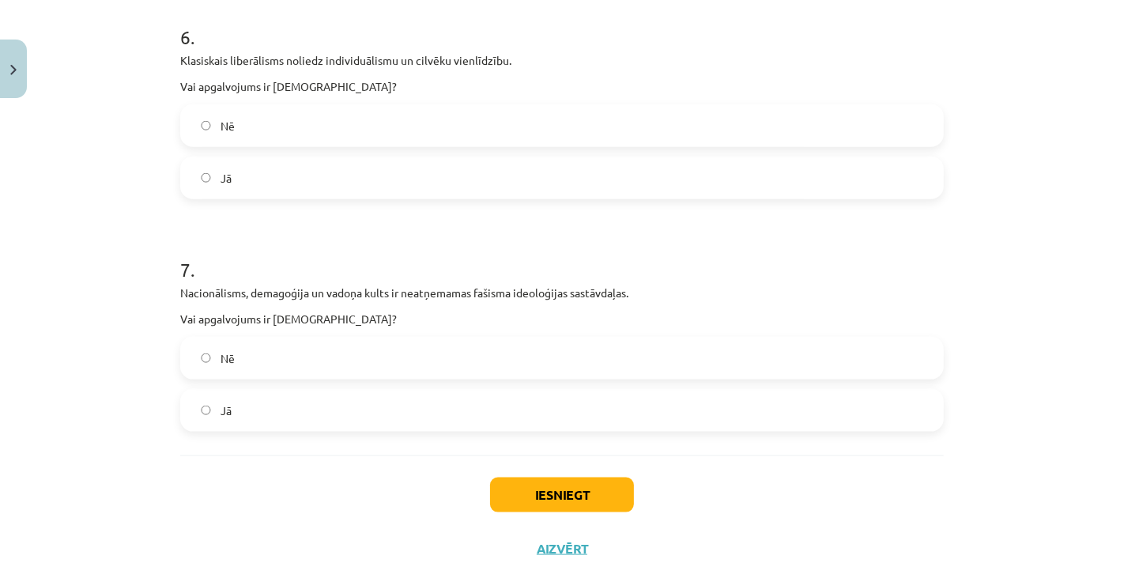
scroll to position [1662, 0]
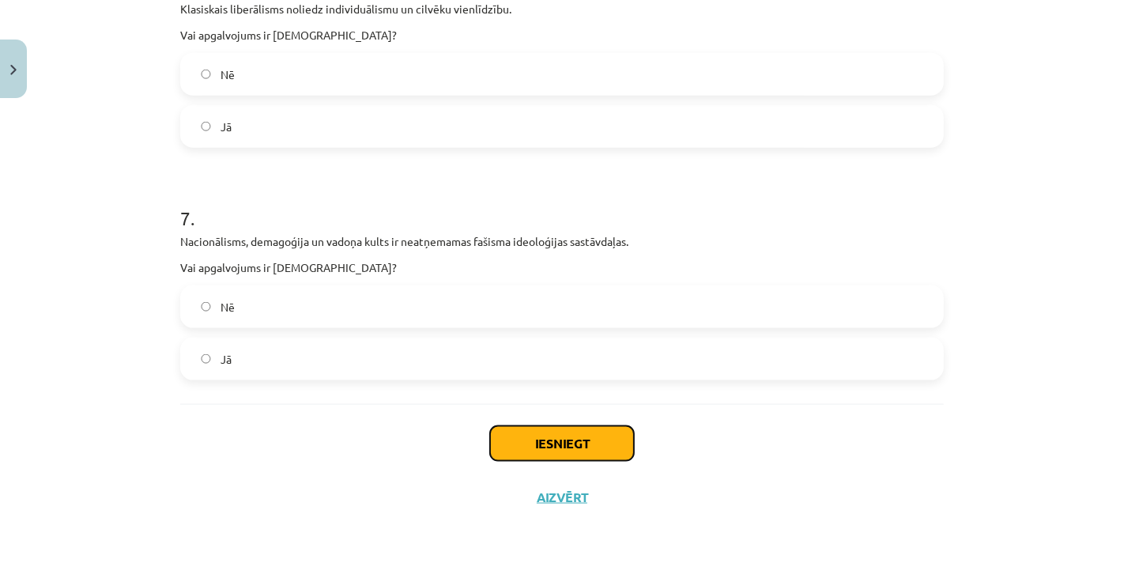
click at [590, 440] on button "Iesniegt" at bounding box center [562, 443] width 144 height 35
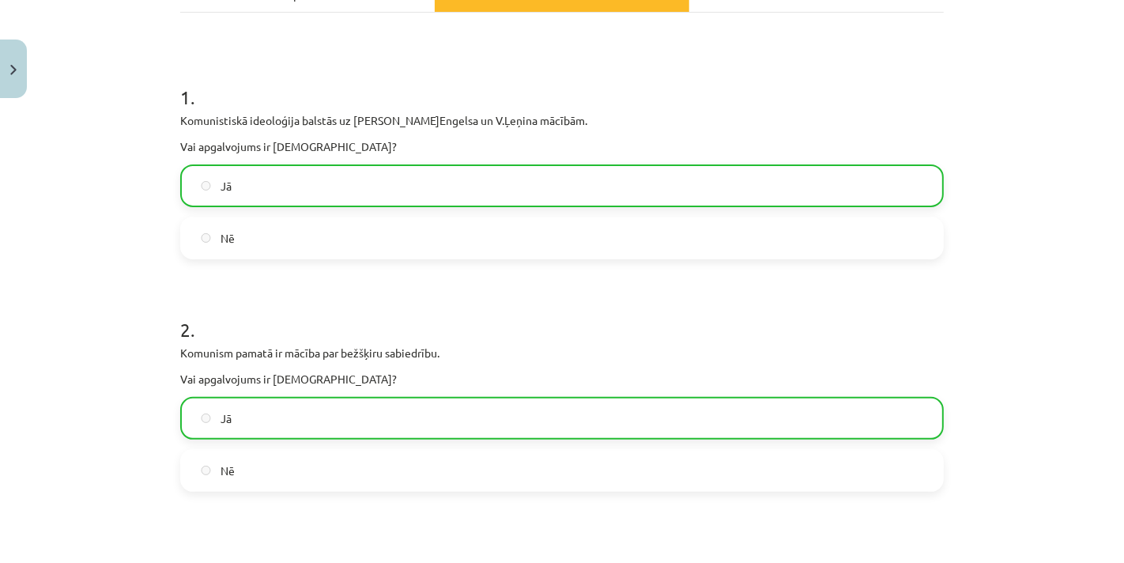
scroll to position [0, 0]
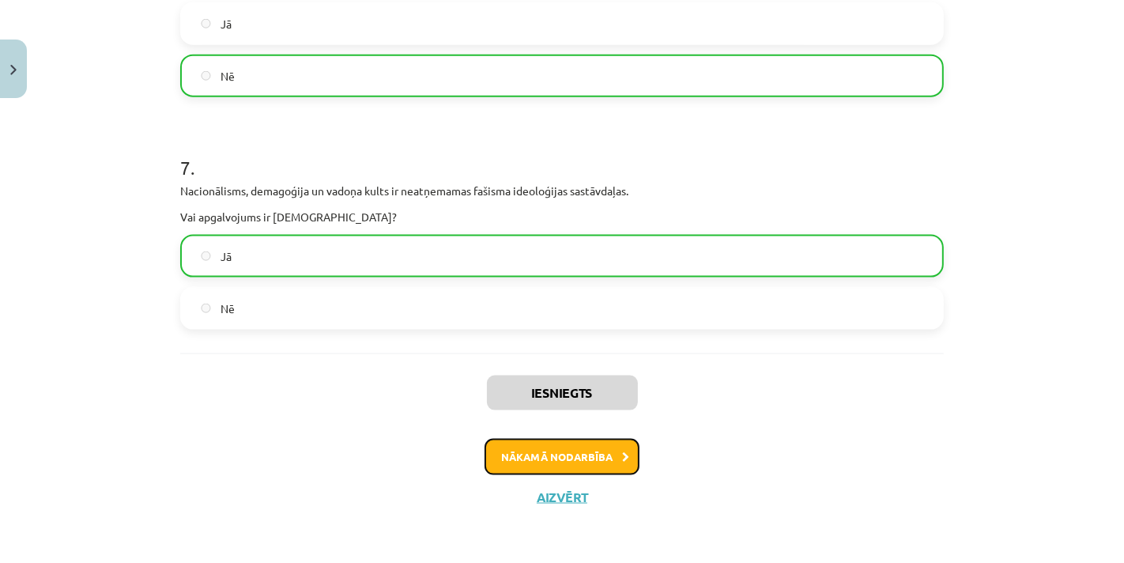
click at [546, 449] on button "Nākamā nodarbība" at bounding box center [562, 457] width 155 height 36
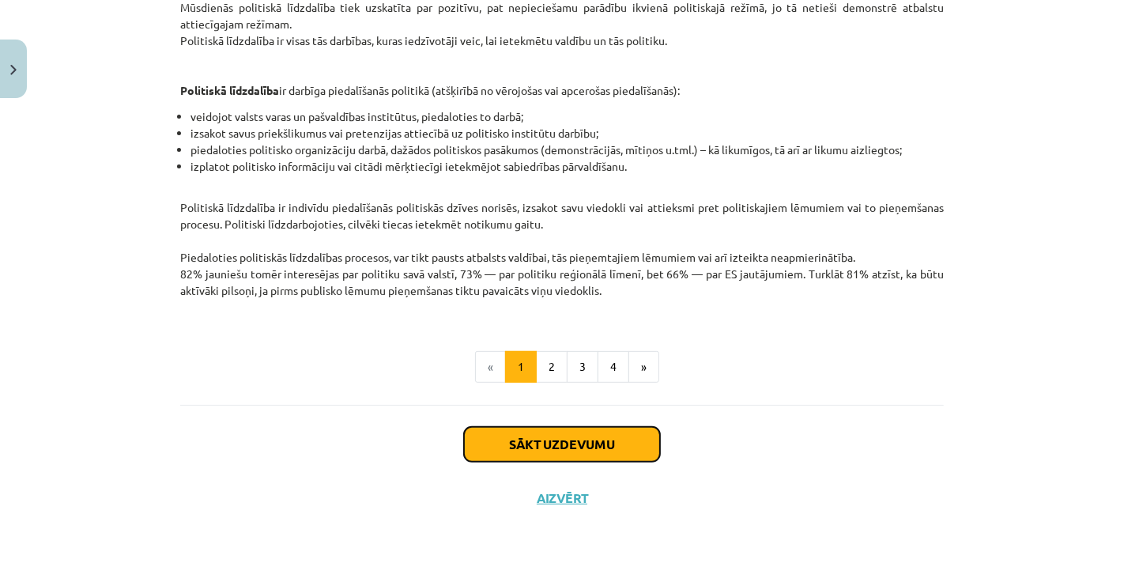
click at [583, 451] on button "Sākt uzdevumu" at bounding box center [562, 444] width 196 height 35
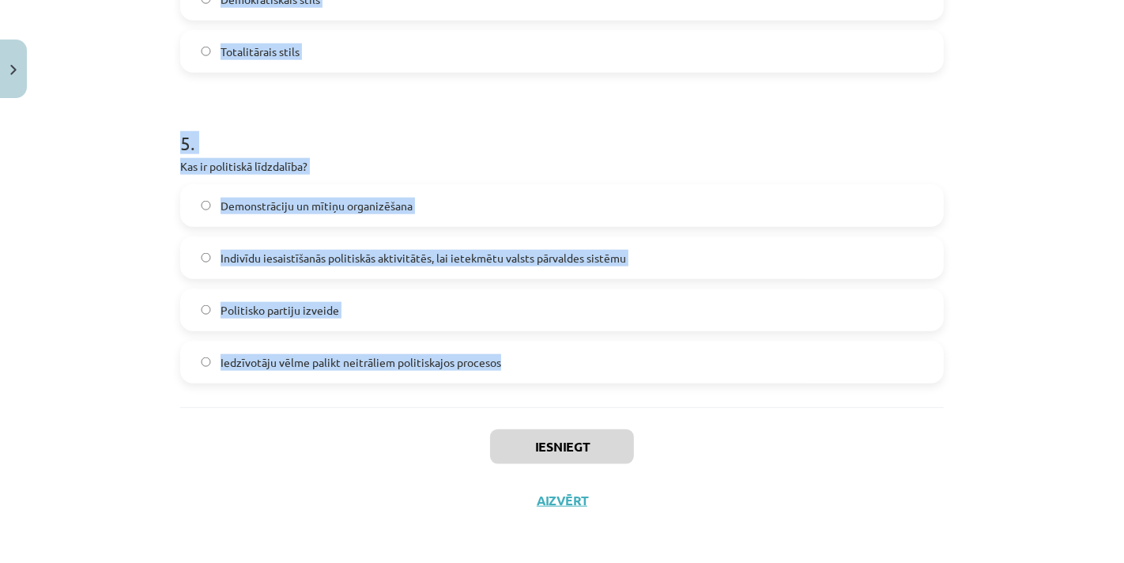
scroll to position [1456, 0]
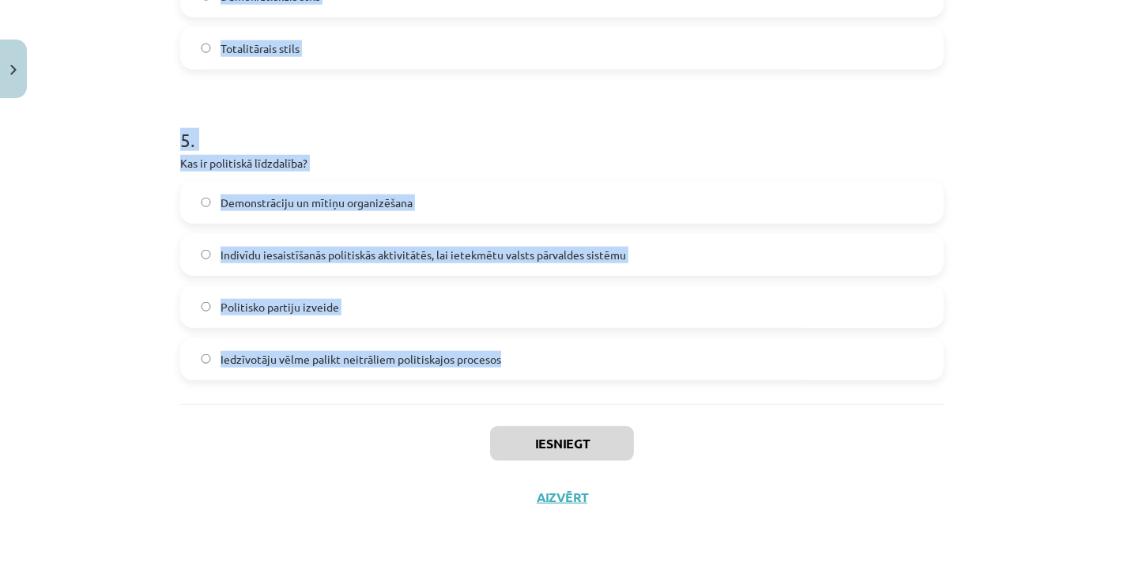
copy form "Kura autoritātes forma balstās uz indivīdu ticību pastāvošām tradīcijām? Racion…"
drag, startPoint x: 163, startPoint y: 338, endPoint x: 509, endPoint y: 395, distance: 350.9
click at [509, 395] on div "Mācību tēma: Sociālās zinātnes i - 11. klases 1. ieskaites mācību materiāls #5 …" at bounding box center [562, 281] width 1124 height 563
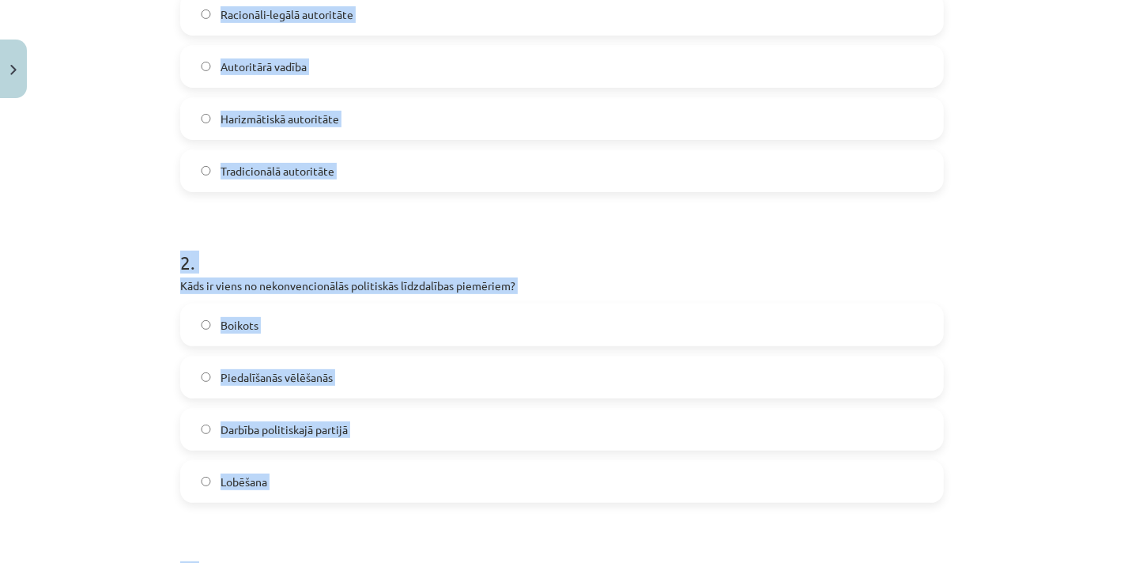
click at [162, 194] on div "Mācību tēma: Sociālās zinātnes i - 11. klases 1. ieskaites mācību materiāls #5 …" at bounding box center [562, 281] width 1124 height 563
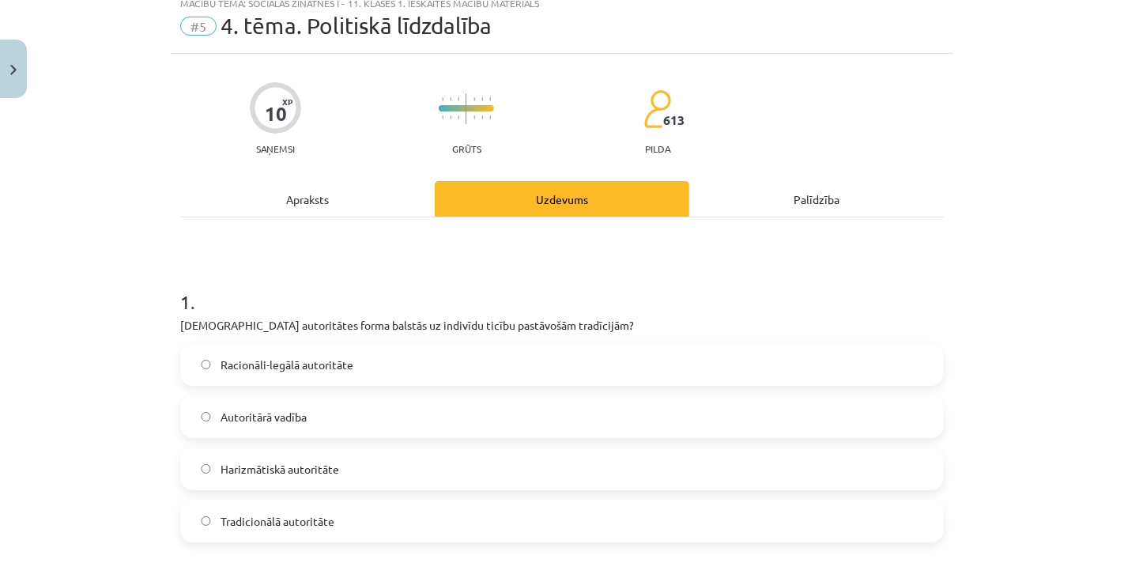
scroll to position [51, 0]
click at [334, 508] on label "Tradicionālā autoritāte" at bounding box center [562, 522] width 760 height 40
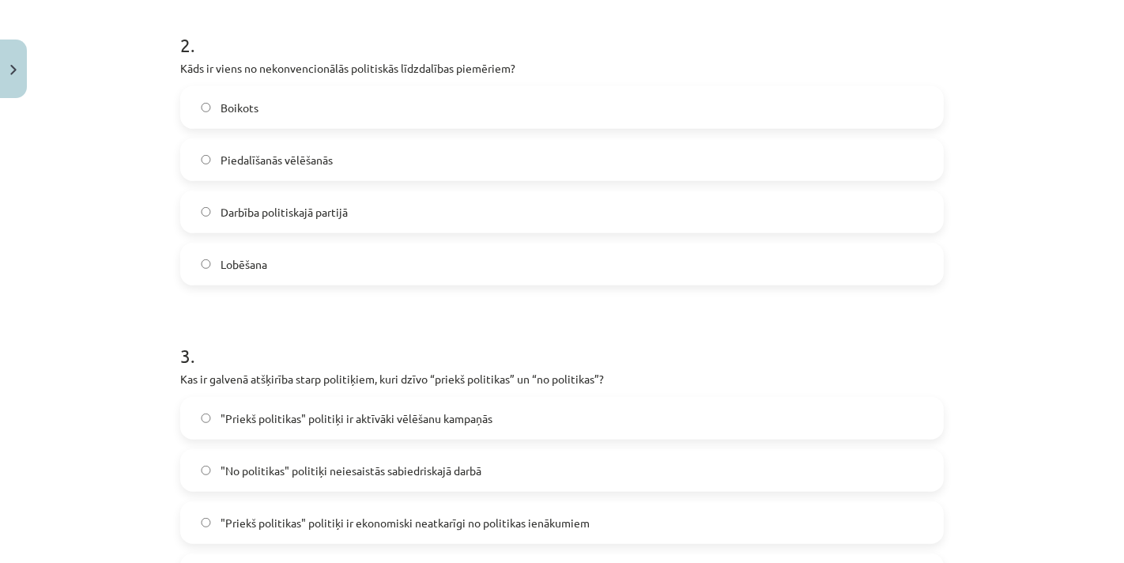
scroll to position [629, 0]
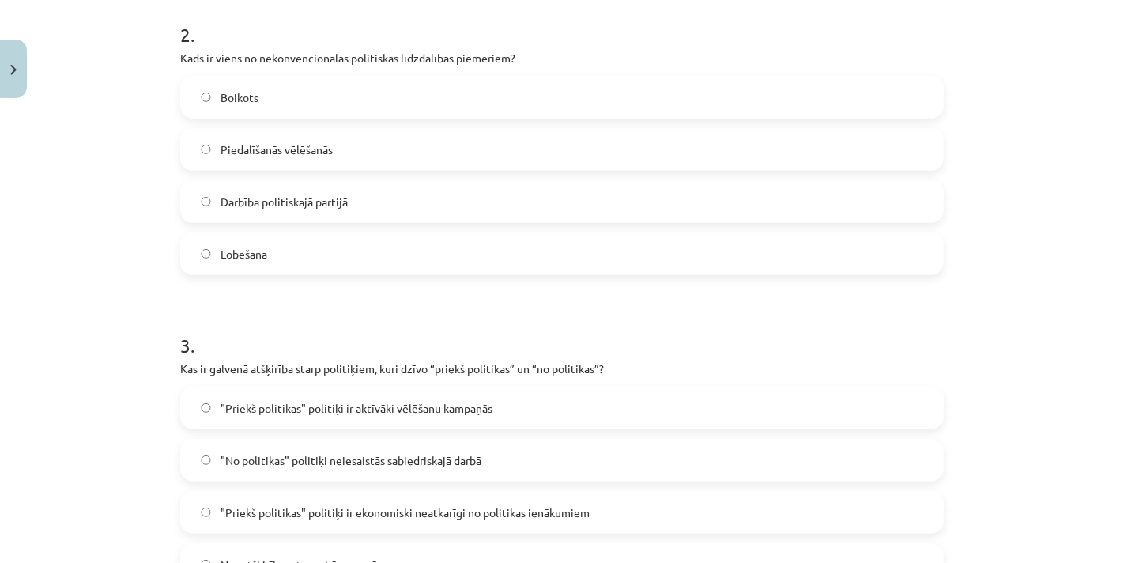
click at [298, 85] on label "Boikots" at bounding box center [562, 97] width 760 height 40
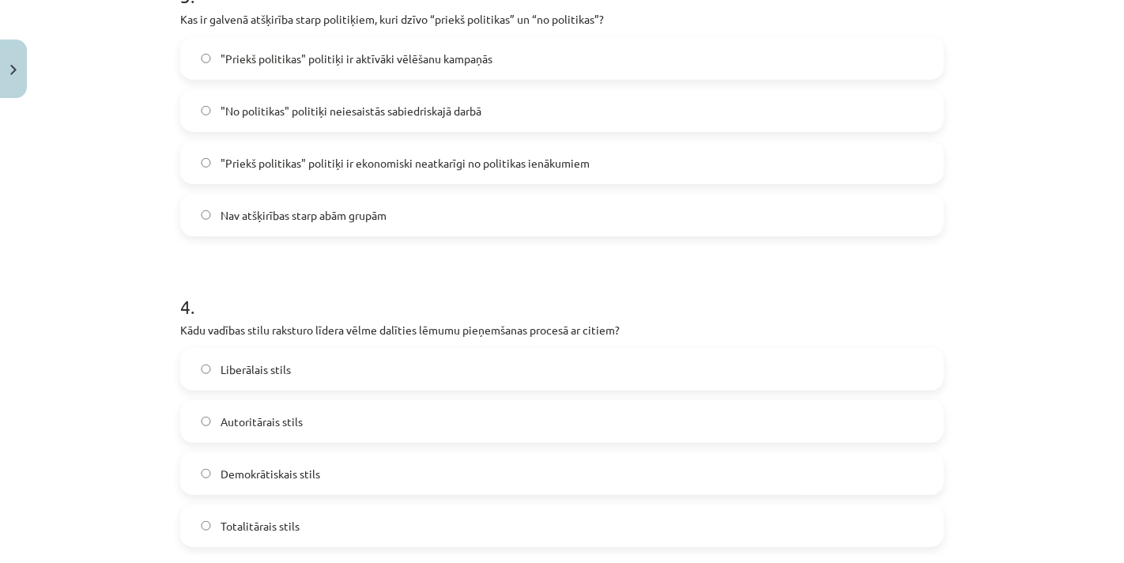
scroll to position [981, 0]
click at [349, 64] on span ""Priekš politikas" politiķi ir aktīvāki vēlēšanu kampaņās" at bounding box center [357, 56] width 272 height 17
click at [400, 145] on label ""Priekš politikas" politiķi ir ekonomiski neatkarīgi no politikas ienākumiem" at bounding box center [562, 161] width 760 height 40
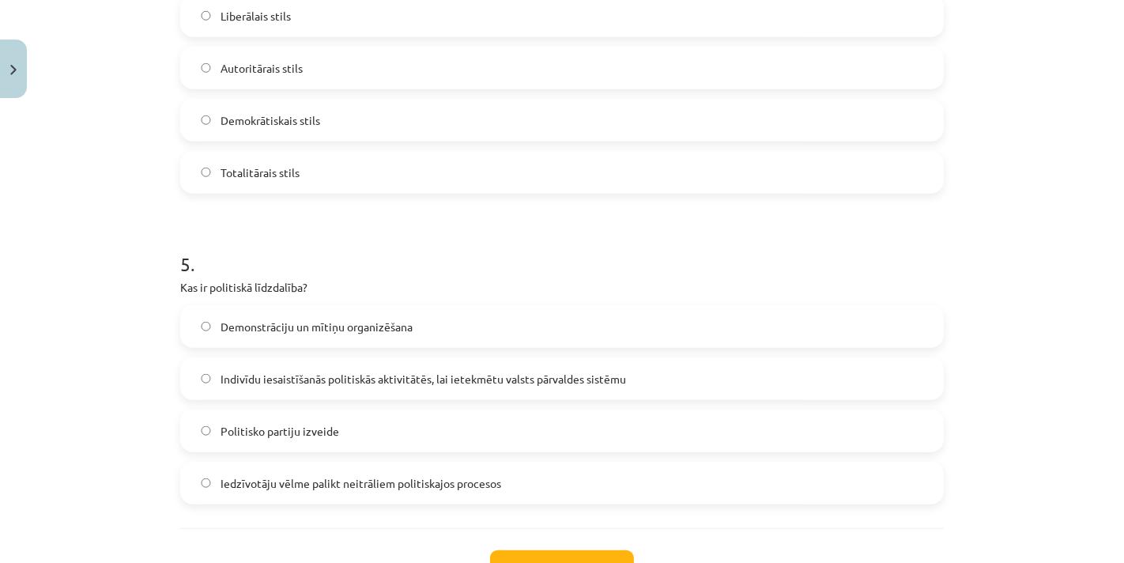
click at [295, 108] on label "Demokrātiskais stils" at bounding box center [562, 120] width 760 height 40
click at [298, 381] on span "Indivīdu iesaistīšanās politiskās aktivitātēs, lai ietekmētu valsts pārvaldes s…" at bounding box center [424, 379] width 406 height 17
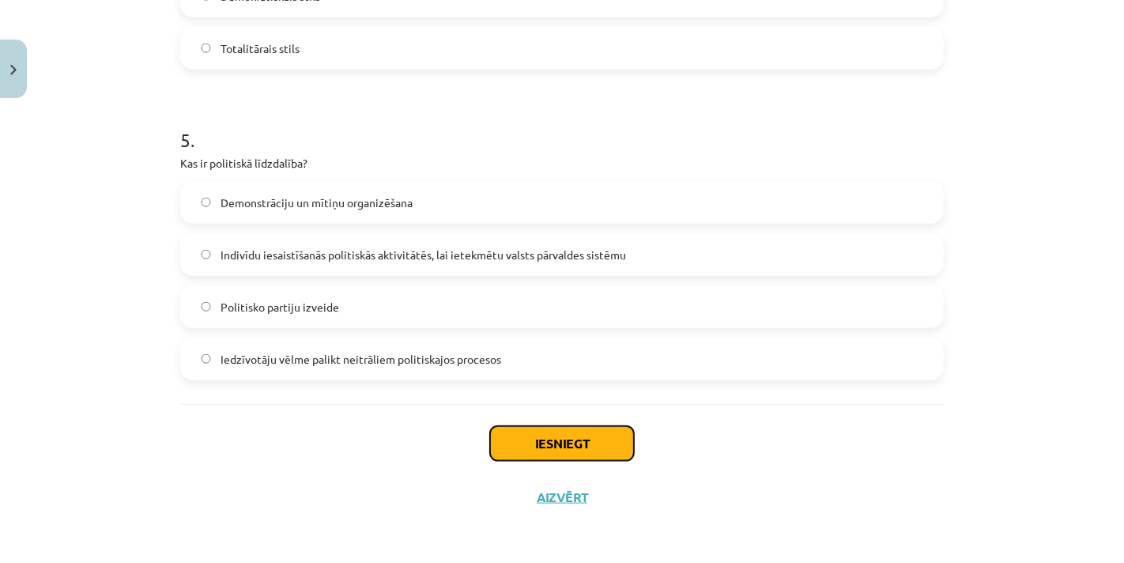
click at [545, 440] on button "Iesniegt" at bounding box center [562, 443] width 144 height 35
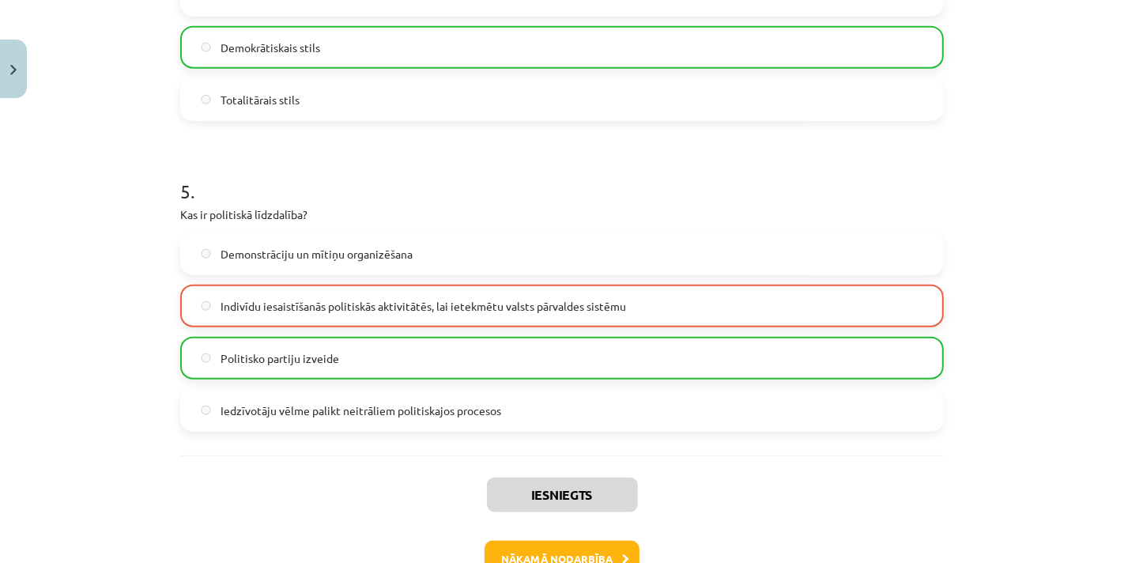
scroll to position [1507, 0]
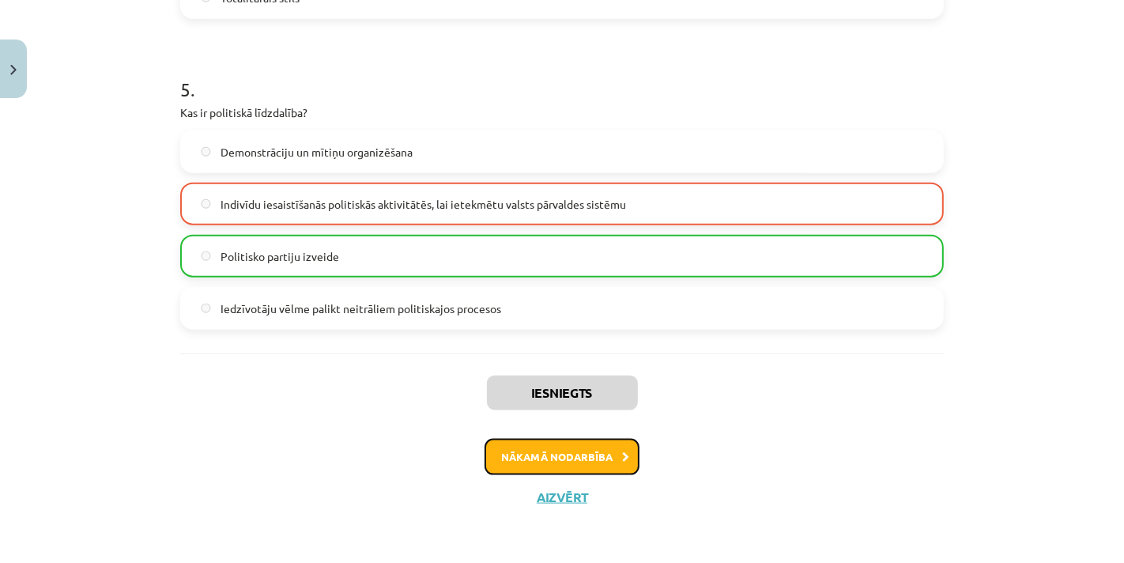
click at [540, 443] on button "Nākamā nodarbība" at bounding box center [562, 457] width 155 height 36
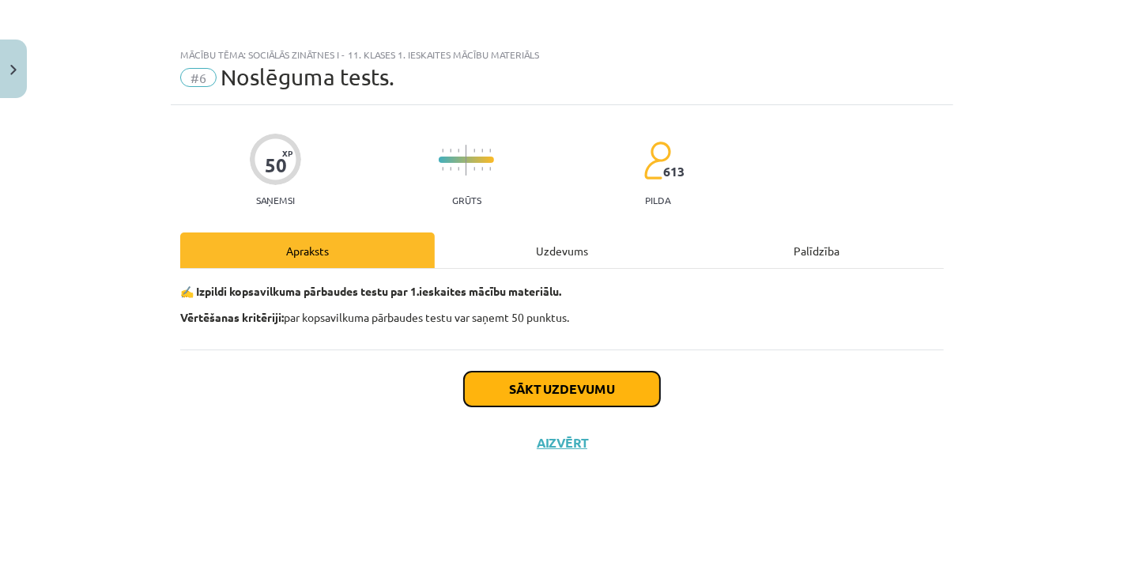
click at [520, 386] on button "Sākt uzdevumu" at bounding box center [562, 389] width 196 height 35
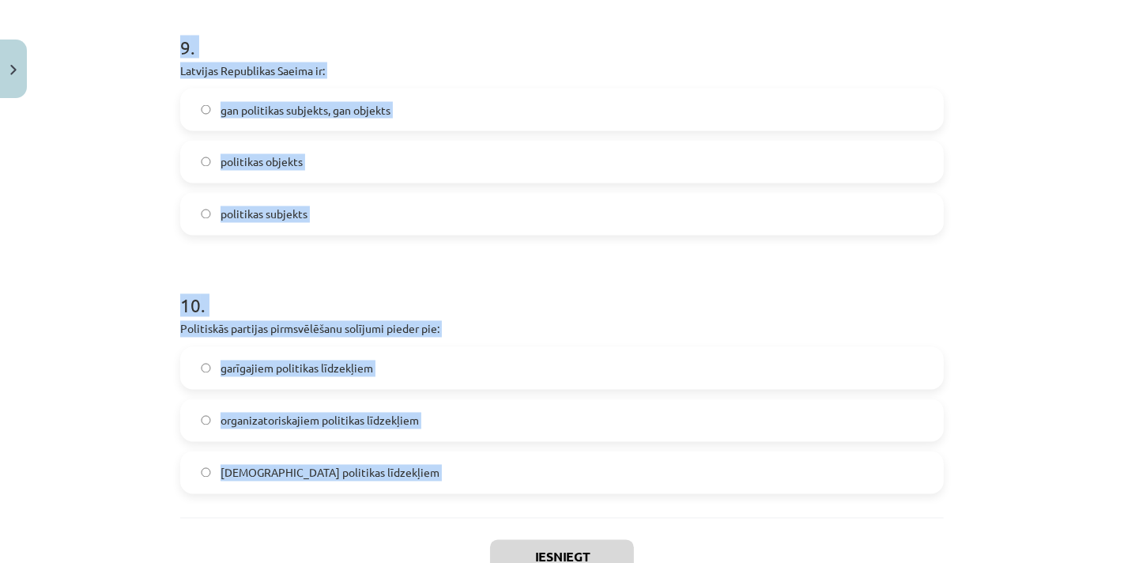
scroll to position [2488, 0]
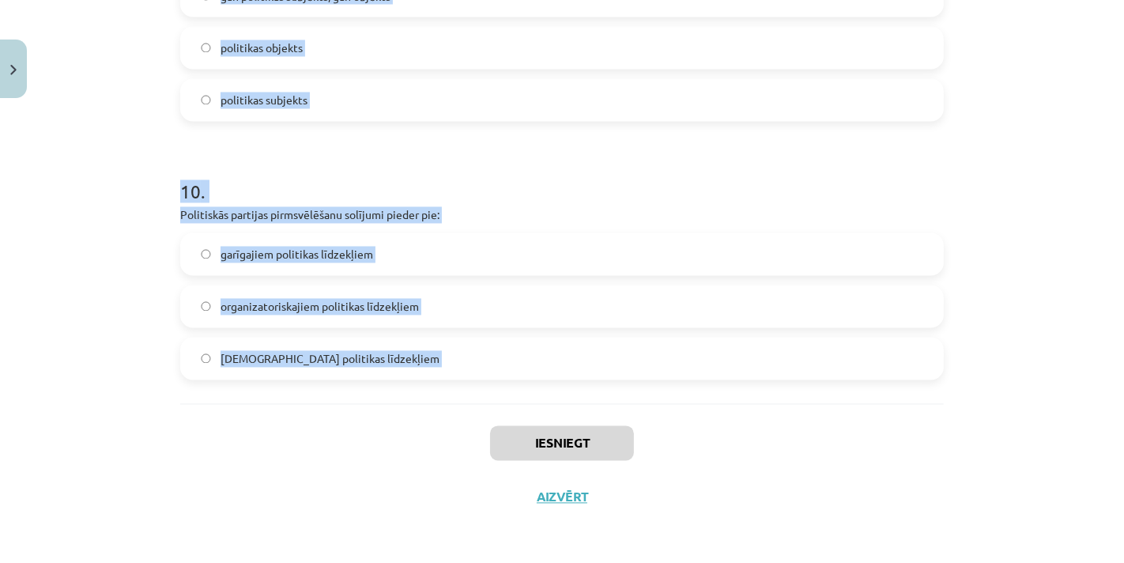
drag, startPoint x: 160, startPoint y: 359, endPoint x: 415, endPoint y: 414, distance: 261.3
click at [415, 414] on div "Mācību tēma: Sociālās zinātnes i - 11. klases 1. ieskaites mācību materiāls #6 …" at bounding box center [562, 281] width 1124 height 563
copy form "1 . Kompromiss ir piekāpšanās: no vājākā konflikta dalībnieka puses no visiem k…"
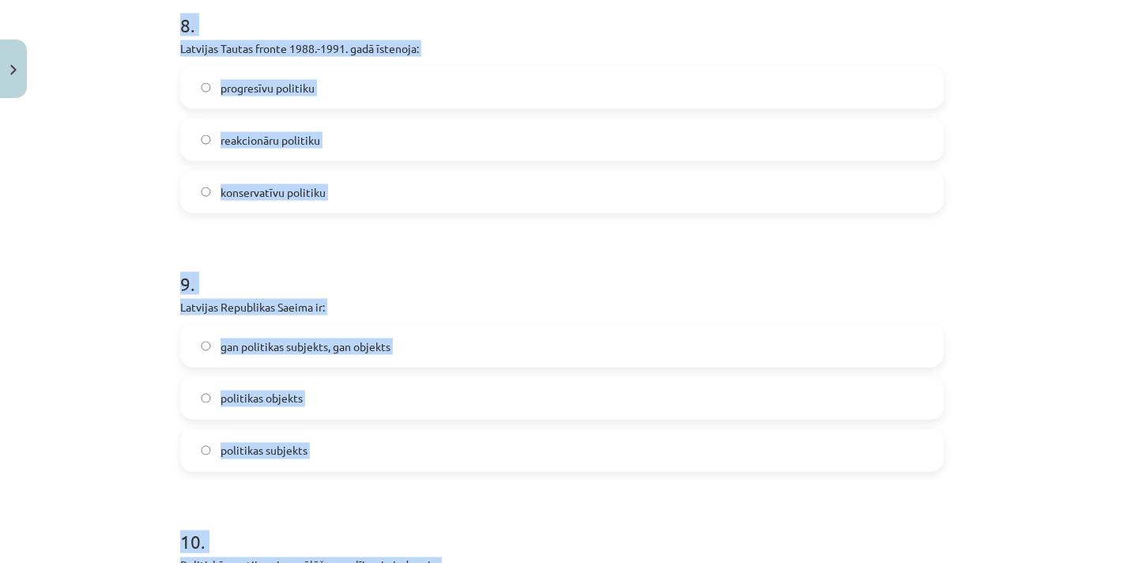
scroll to position [2137, 0]
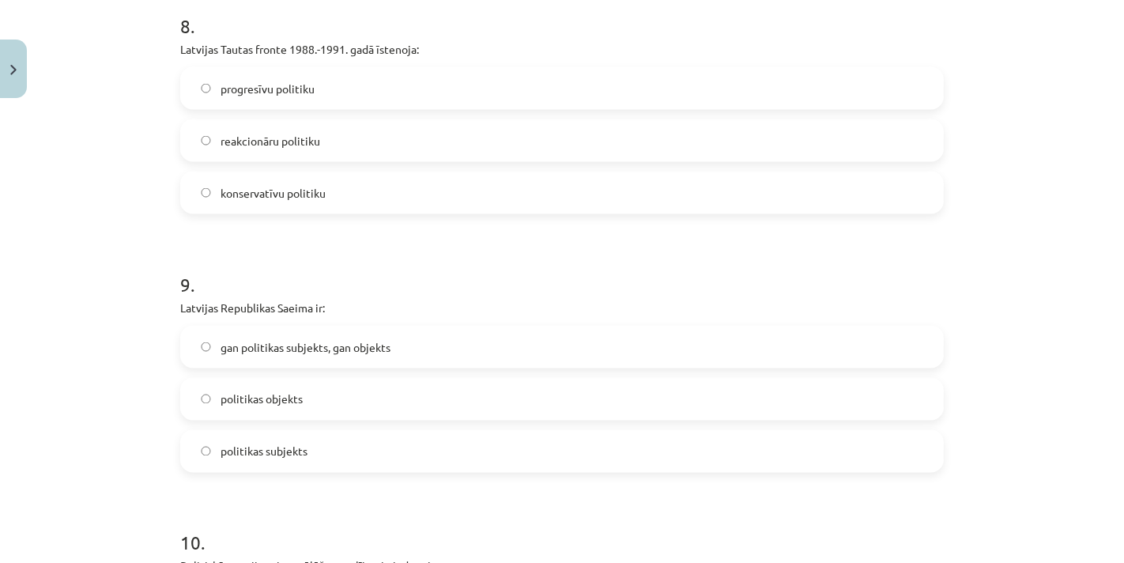
click at [321, 403] on label "politikas objekts" at bounding box center [562, 399] width 760 height 40
click at [323, 441] on label "politikas subjekts" at bounding box center [562, 452] width 760 height 40
click at [369, 334] on label "gan politikas subjekts, gan objekts" at bounding box center [562, 347] width 760 height 40
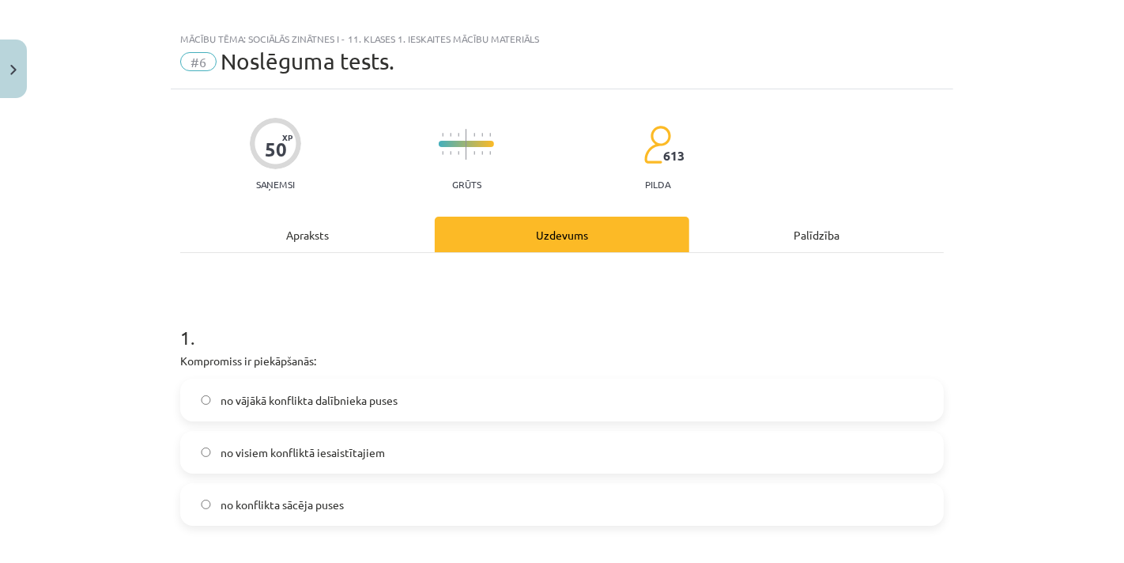
scroll to position [0, 0]
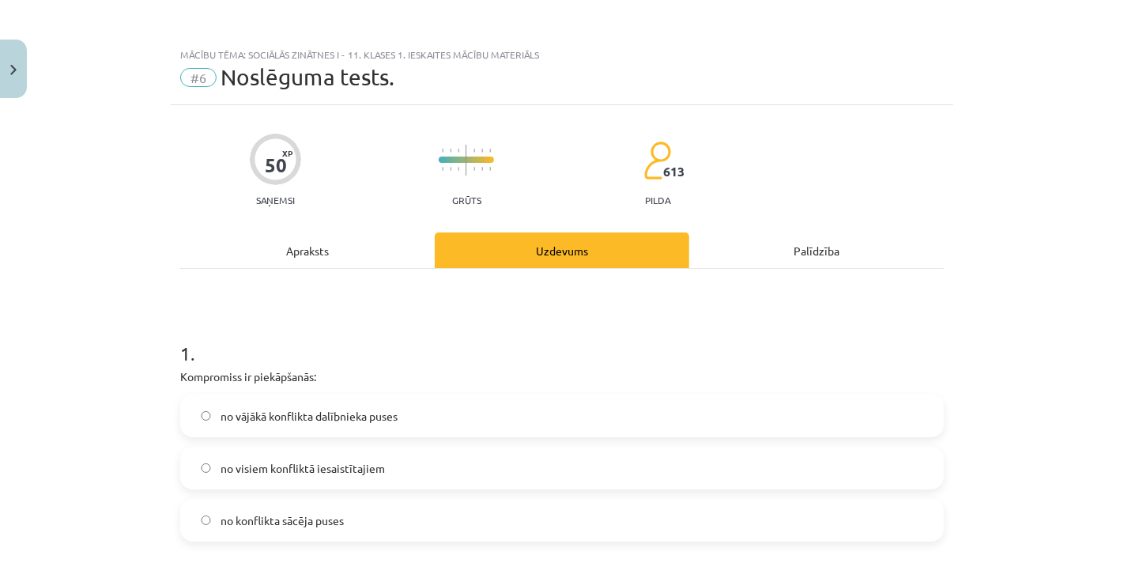
click at [370, 472] on span "no visiem konfliktā iesaistītajiem" at bounding box center [303, 468] width 164 height 17
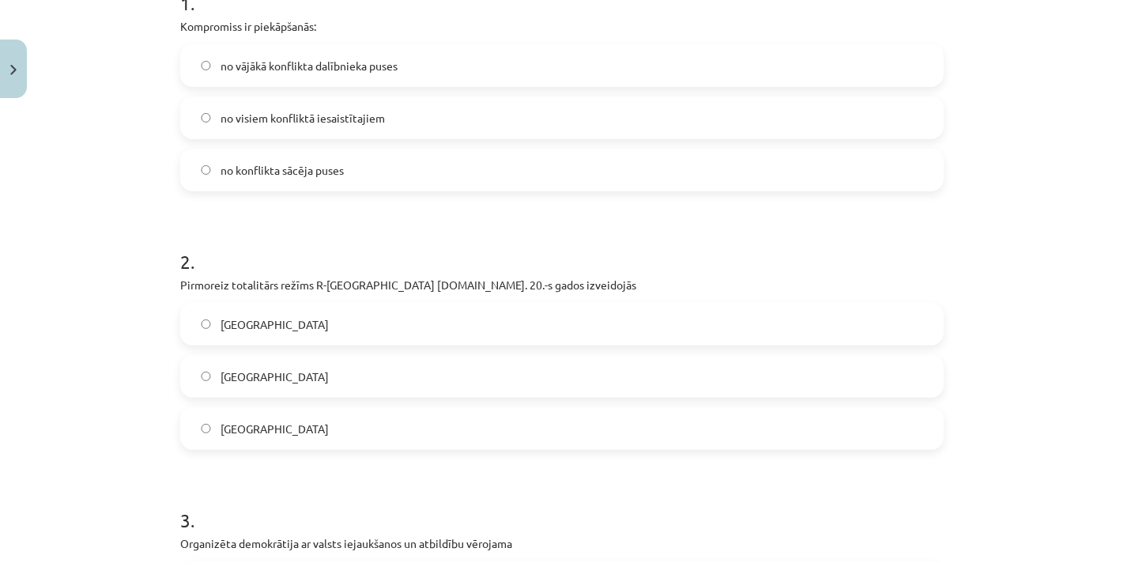
scroll to position [351, 0]
click at [291, 360] on label "Itālijā" at bounding box center [562, 376] width 760 height 40
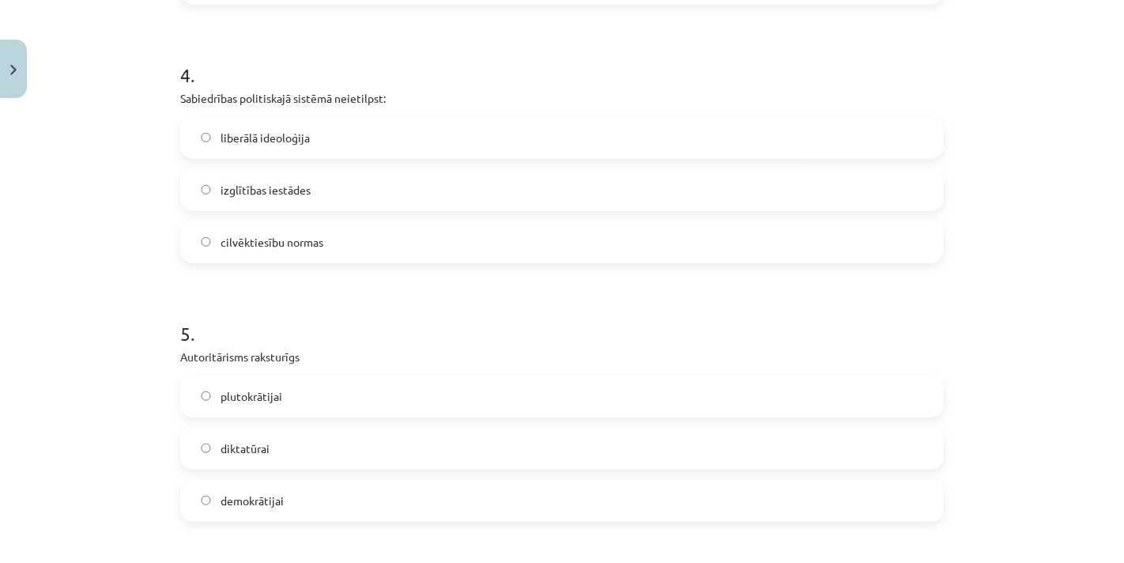
scroll to position [702, 0]
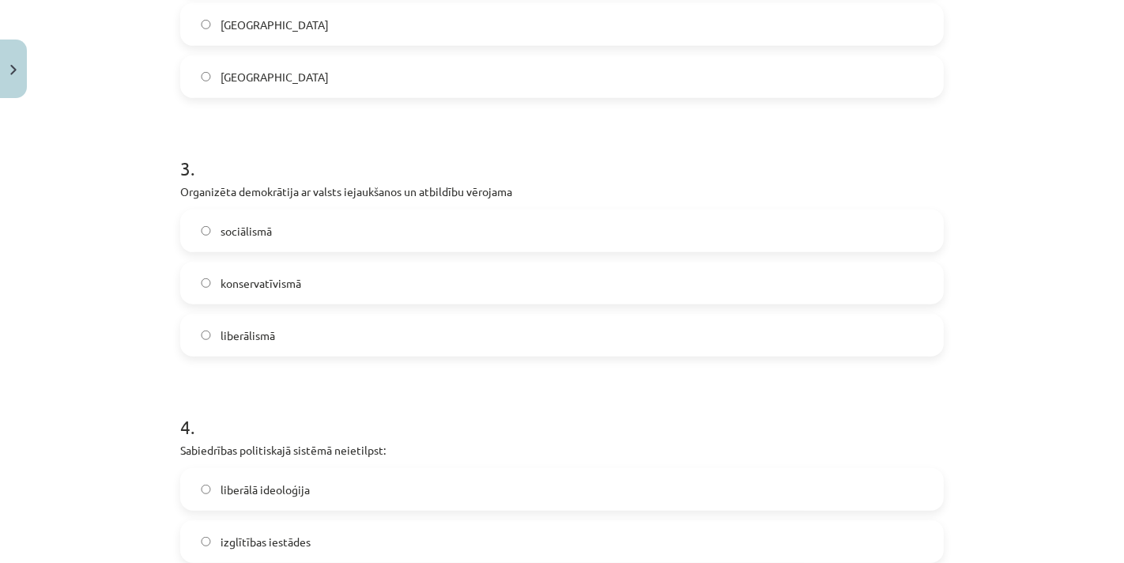
click at [325, 240] on label "sociālismā" at bounding box center [562, 231] width 760 height 40
drag, startPoint x: 367, startPoint y: 345, endPoint x: 99, endPoint y: 340, distance: 268.0
click at [99, 340] on div "Mācību tēma: Sociālās zinātnes i - 11. klases 1. ieskaites mācību materiāls #6 …" at bounding box center [562, 281] width 1124 height 563
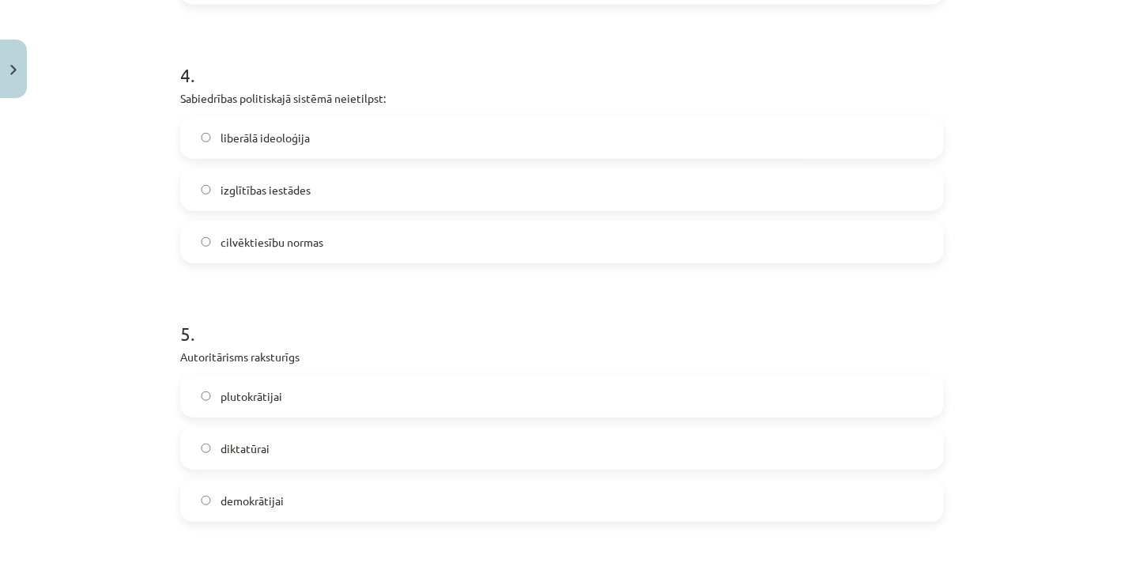
click at [286, 185] on span "izglītības iestādes" at bounding box center [266, 190] width 90 height 17
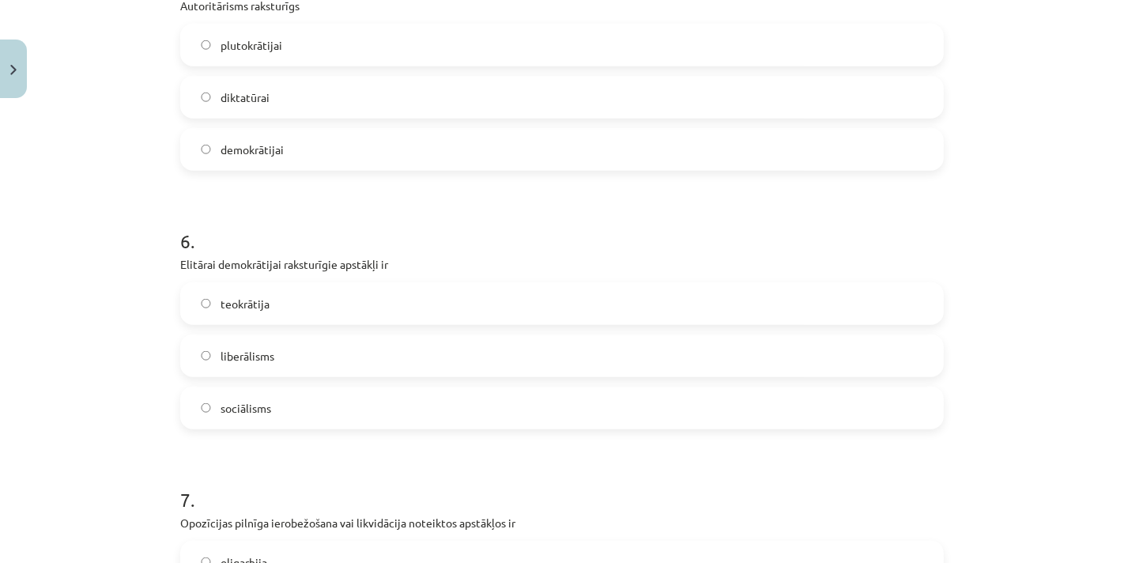
click at [296, 90] on label "diktatūrai" at bounding box center [562, 97] width 760 height 40
click at [301, 346] on label "liberālisms" at bounding box center [562, 356] width 760 height 40
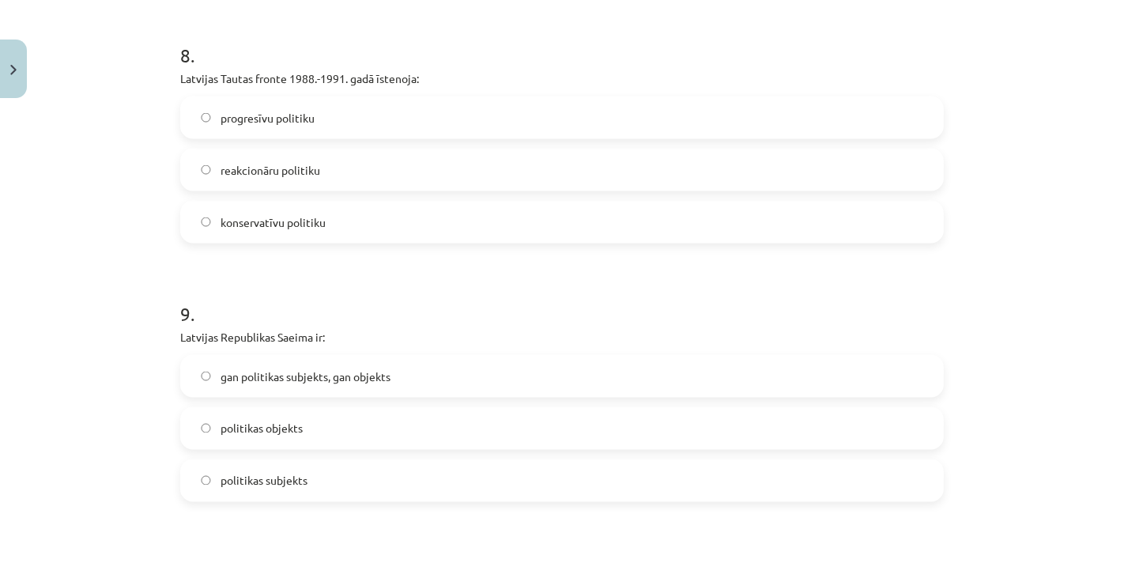
scroll to position [1756, 0]
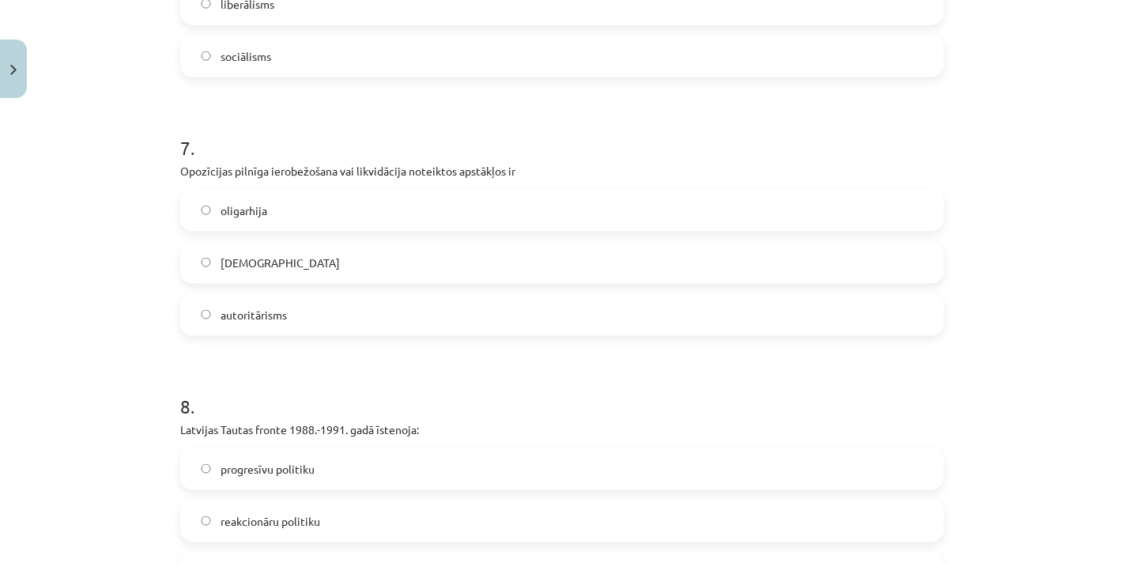
click at [279, 275] on label "totalitārisms" at bounding box center [562, 263] width 760 height 40
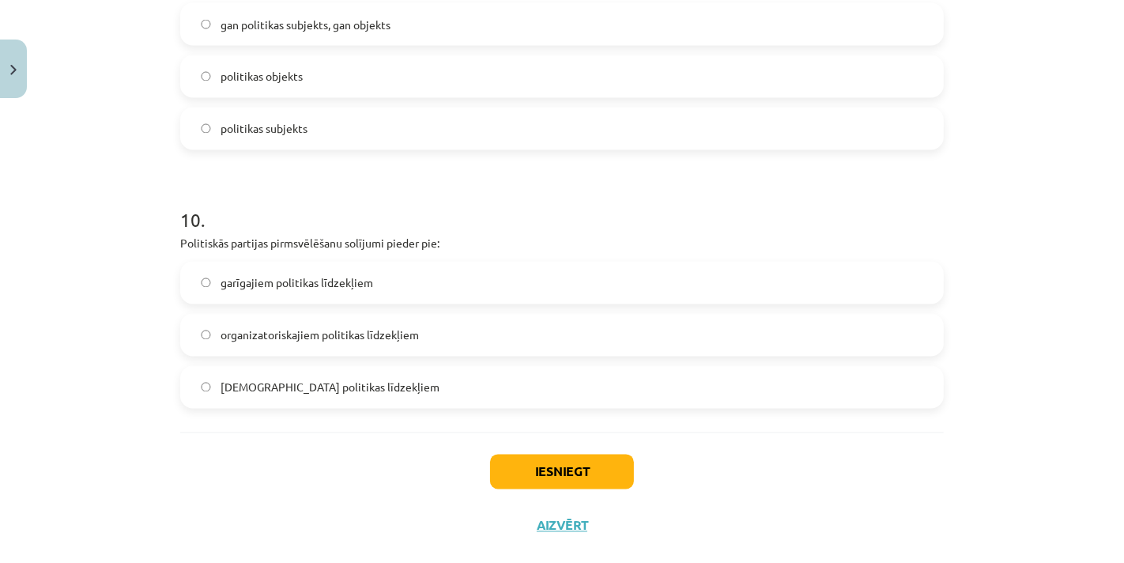
scroll to position [2107, 0]
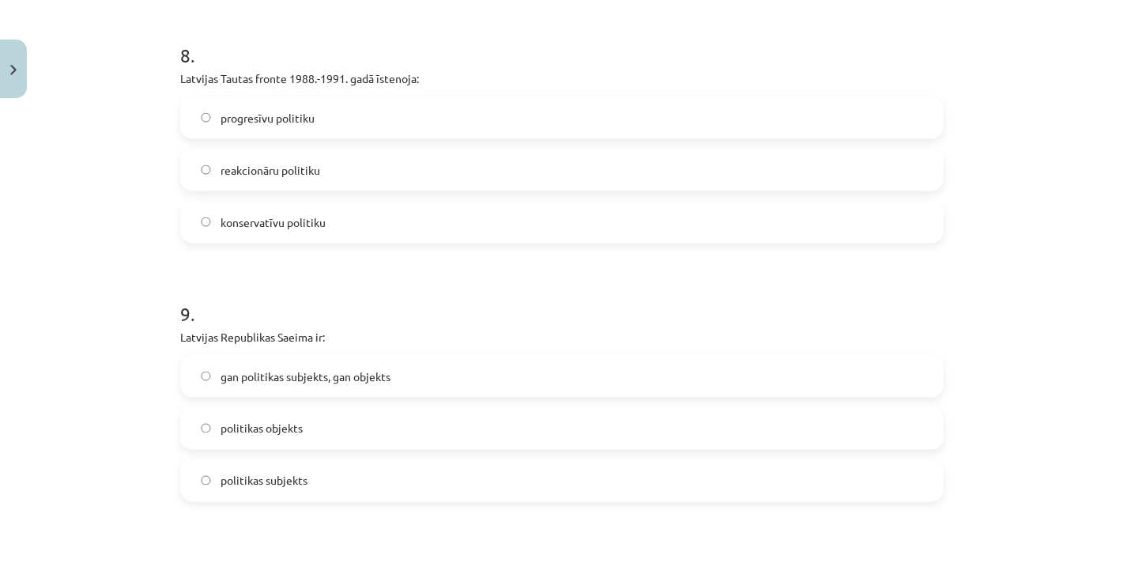
click at [316, 114] on label "progresīvu politiku" at bounding box center [562, 118] width 760 height 40
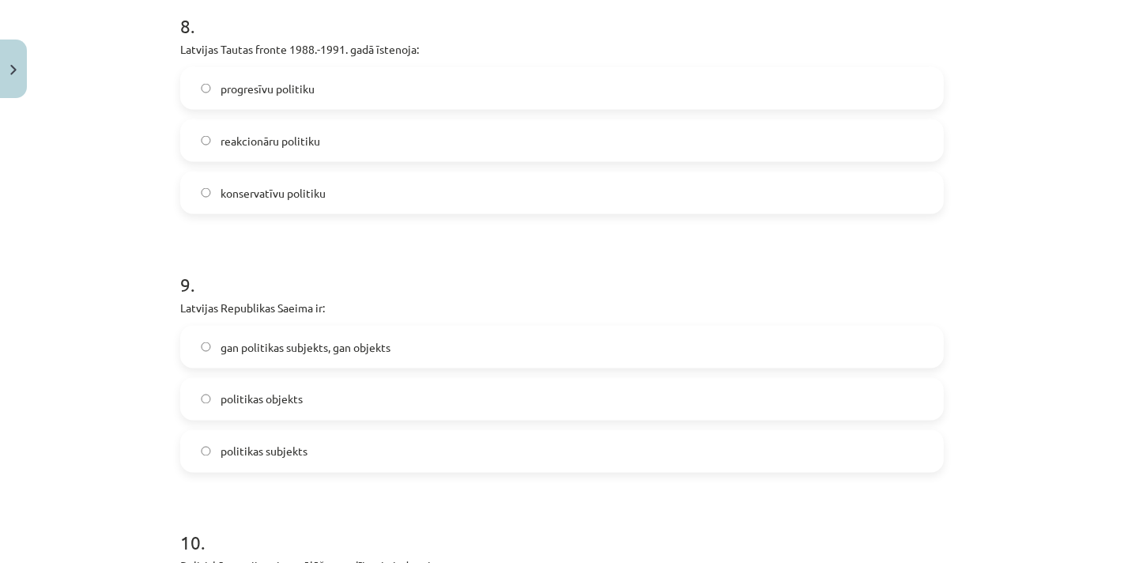
scroll to position [2488, 0]
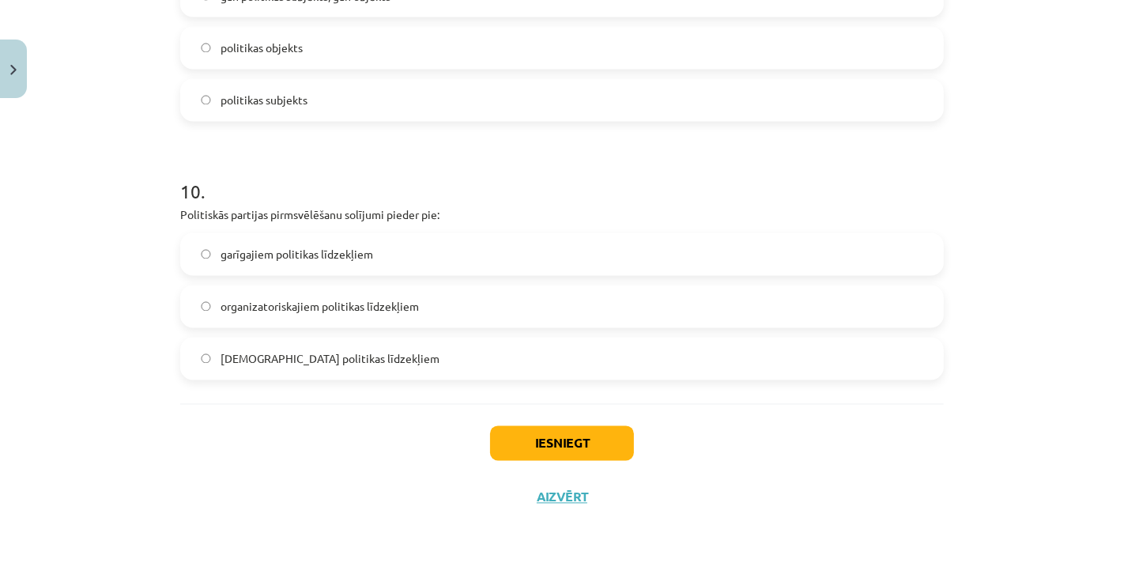
click at [296, 257] on span "garīgajiem politikas līdzekļiem" at bounding box center [297, 255] width 153 height 17
click at [577, 439] on button "Iesniegt" at bounding box center [562, 443] width 144 height 35
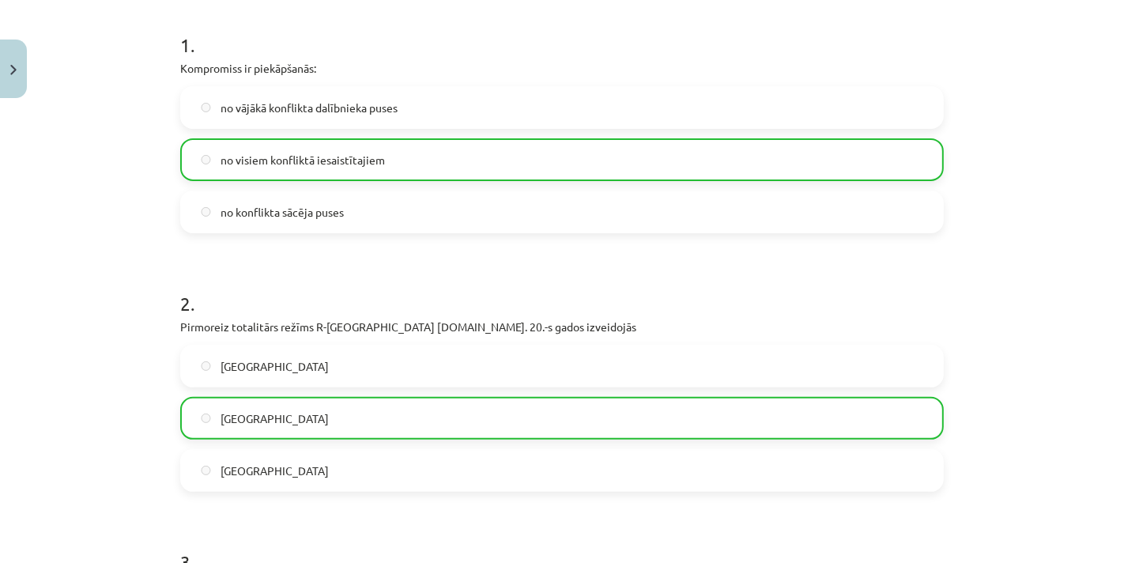
scroll to position [0, 0]
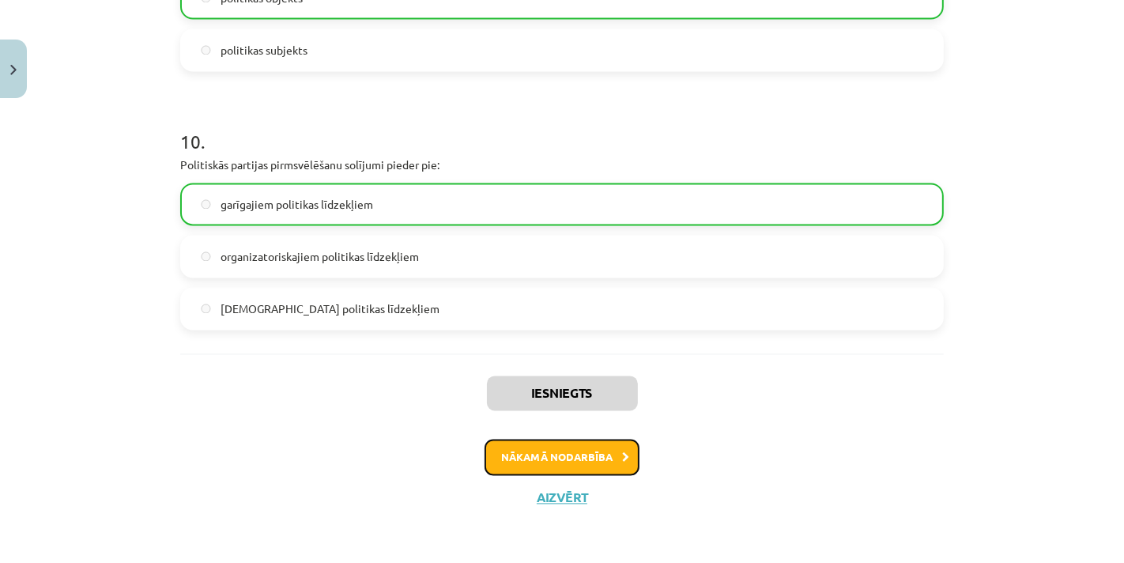
click at [564, 449] on button "Nākamā nodarbība" at bounding box center [562, 457] width 155 height 36
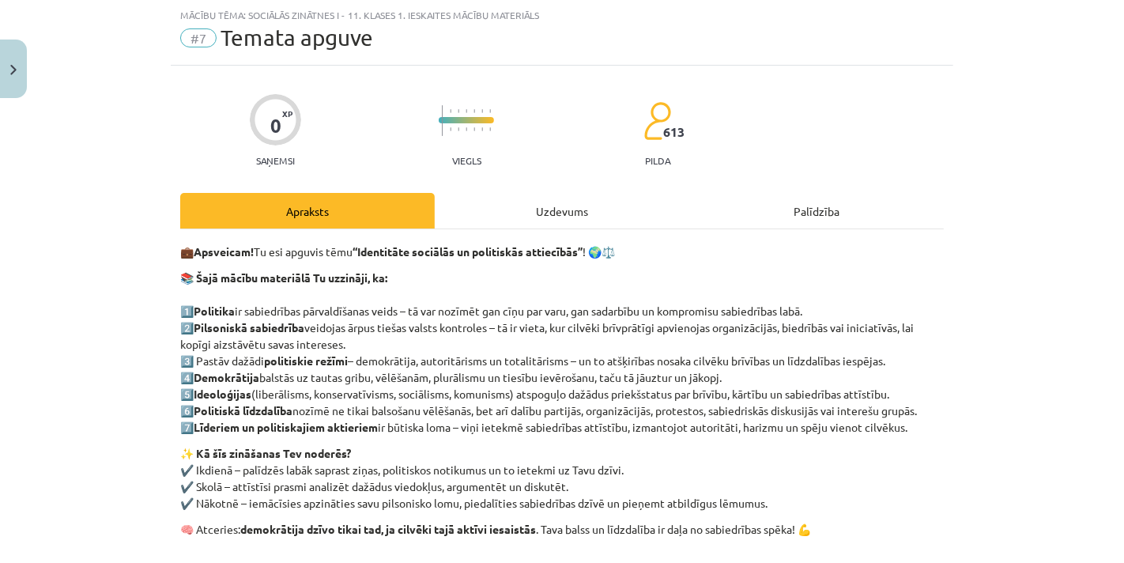
scroll to position [249, 0]
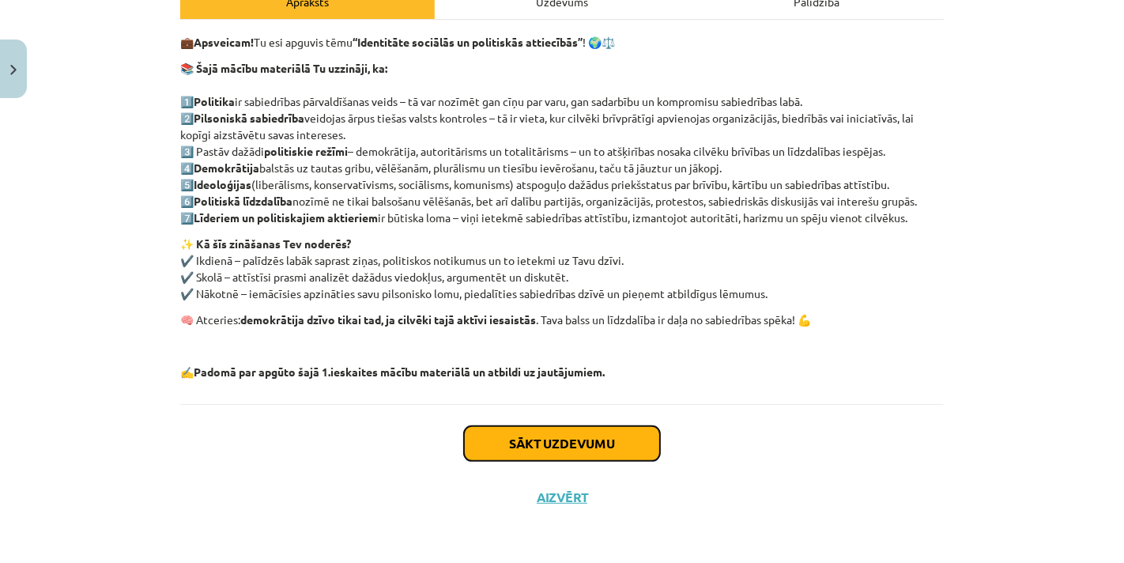
click at [538, 427] on button "Sākt uzdevumu" at bounding box center [562, 443] width 196 height 35
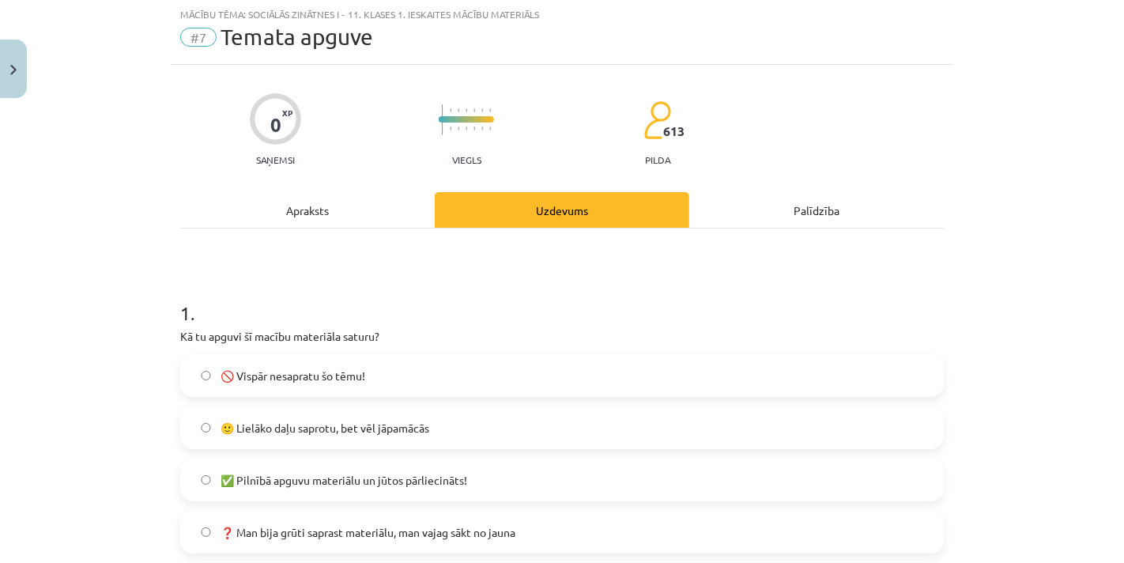
scroll to position [40, 0]
click at [138, 327] on div "Mācību tēma: Sociālās zinātnes i - 11. klases 1. ieskaites mācību materiāls #7 …" at bounding box center [562, 281] width 1124 height 563
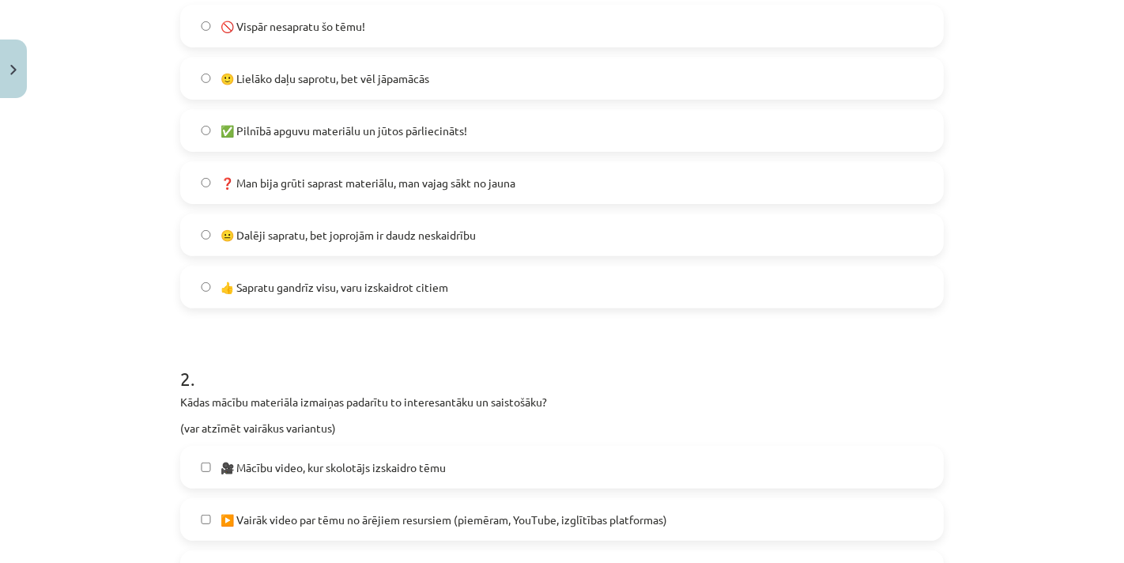
scroll to position [390, 0]
click at [591, 179] on label "❓ Man bija grūti saprast materiālu, man vajag sākt no jauna" at bounding box center [562, 182] width 760 height 40
click at [449, 133] on span "✅ Pilnībā apguvu materiālu un jūtos pārliecināts!" at bounding box center [344, 130] width 247 height 17
click at [440, 85] on label "🙂 Lielāko daļu saprotu, bet vēl jāpamācās" at bounding box center [562, 78] width 760 height 40
click at [460, 227] on span "😐 Dalēji sapratu, bet joprojām ir daudz neskaidrību" at bounding box center [348, 234] width 255 height 17
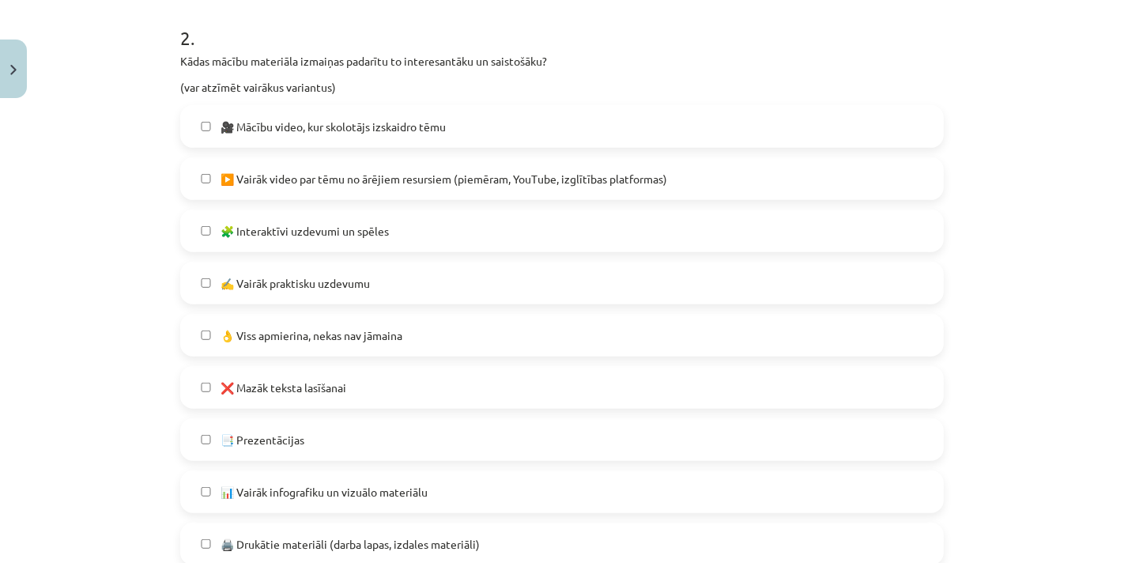
scroll to position [741, 0]
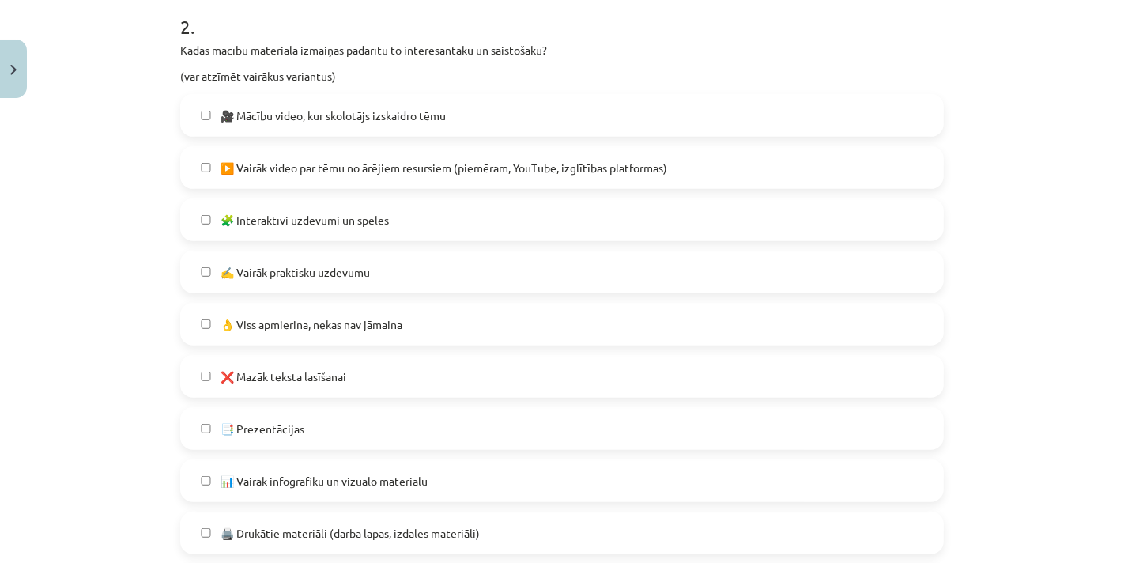
click at [492, 111] on label "🎥 Mācību video, kur skolotājs izskaidro tēmu" at bounding box center [562, 116] width 760 height 40
click at [345, 183] on label "▶️ Vairāk video par tēmu no ārējiem resursiem (piemēram, YouTube, izglītības pl…" at bounding box center [562, 168] width 760 height 40
click at [395, 180] on label "▶️ Vairāk video par tēmu no ārējiem resursiem (piemēram, YouTube, izglītības pl…" at bounding box center [562, 168] width 760 height 40
click at [463, 465] on label "📊 Vairāk infografiku un vizuālo materiālu" at bounding box center [562, 481] width 760 height 40
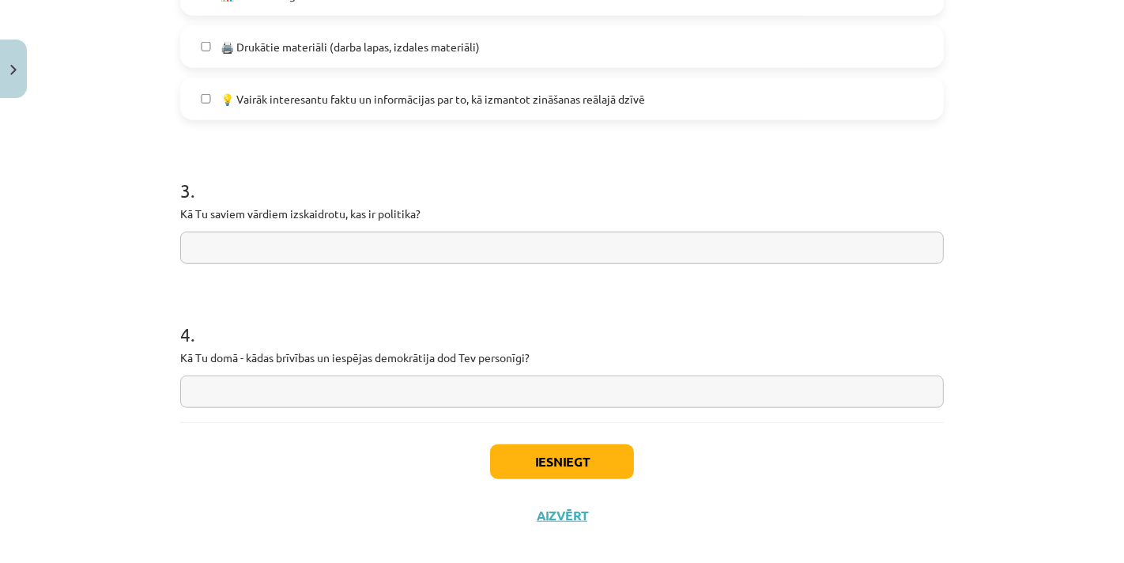
scroll to position [1246, 0]
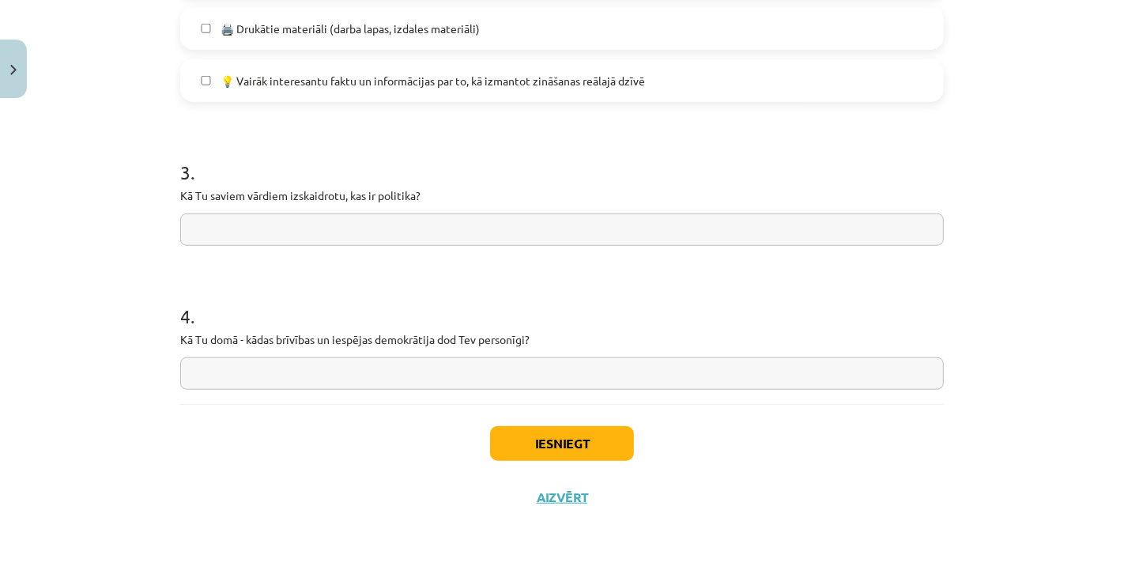
drag, startPoint x: 172, startPoint y: 188, endPoint x: 427, endPoint y: 179, distance: 255.5
click at [427, 179] on div "Mācību tēma: Sociālās zinātnes i - 11. klases 1. ieskaites mācību materiāls #7 …" at bounding box center [562, 281] width 1124 height 563
drag, startPoint x: 417, startPoint y: 191, endPoint x: 135, endPoint y: 198, distance: 281.5
click at [135, 198] on div "Mācību tēma: Sociālās zinātnes i - 11. klases 1. ieskaites mācību materiāls #7 …" at bounding box center [562, 281] width 1124 height 563
copy p "Kā Tu saviem vārdiem izskaidrotu, kas ir politika?"
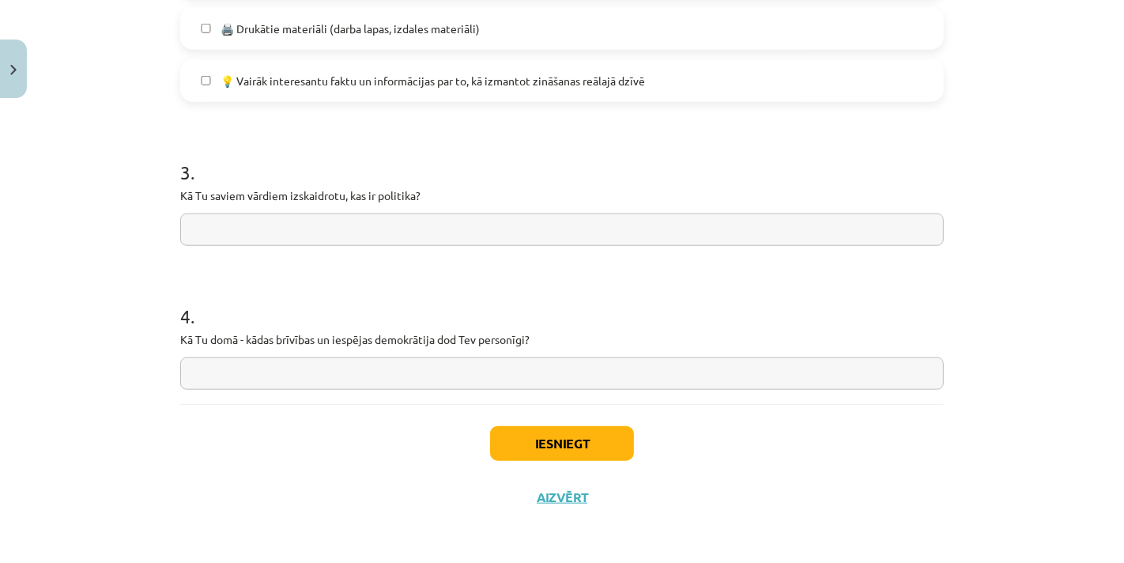
click at [285, 211] on div "3 . Kā Tu saviem vārdiem izskaidrotu, kas ir politika?" at bounding box center [562, 190] width 764 height 112
click at [293, 224] on input "text" at bounding box center [562, 229] width 764 height 32
paste input "**********"
click at [469, 240] on input "**********" at bounding box center [562, 229] width 764 height 32
click at [478, 224] on input "**********" at bounding box center [562, 229] width 764 height 32
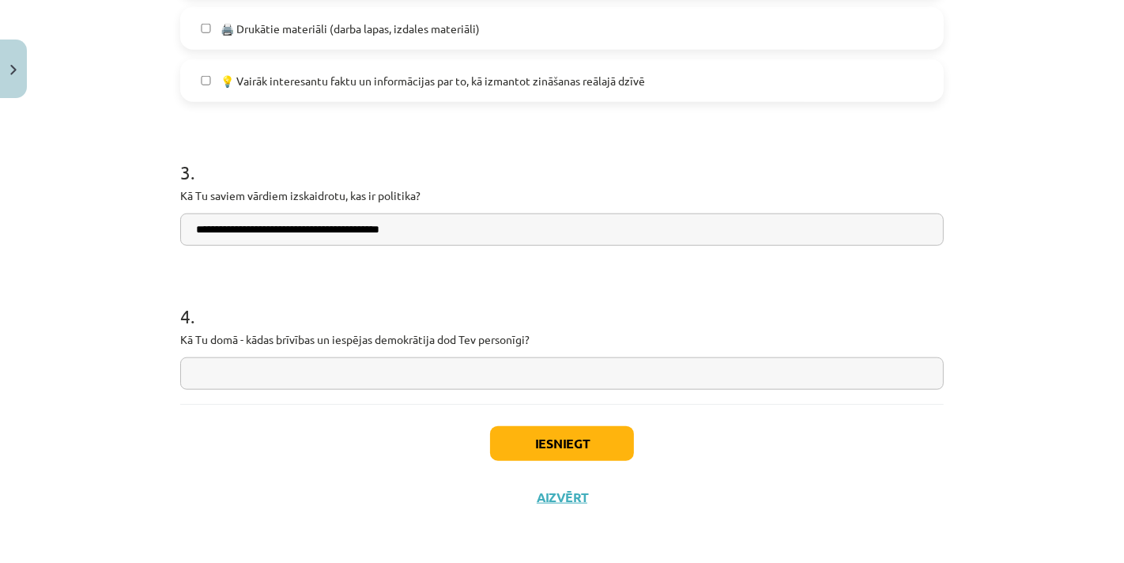
paste input "**********"
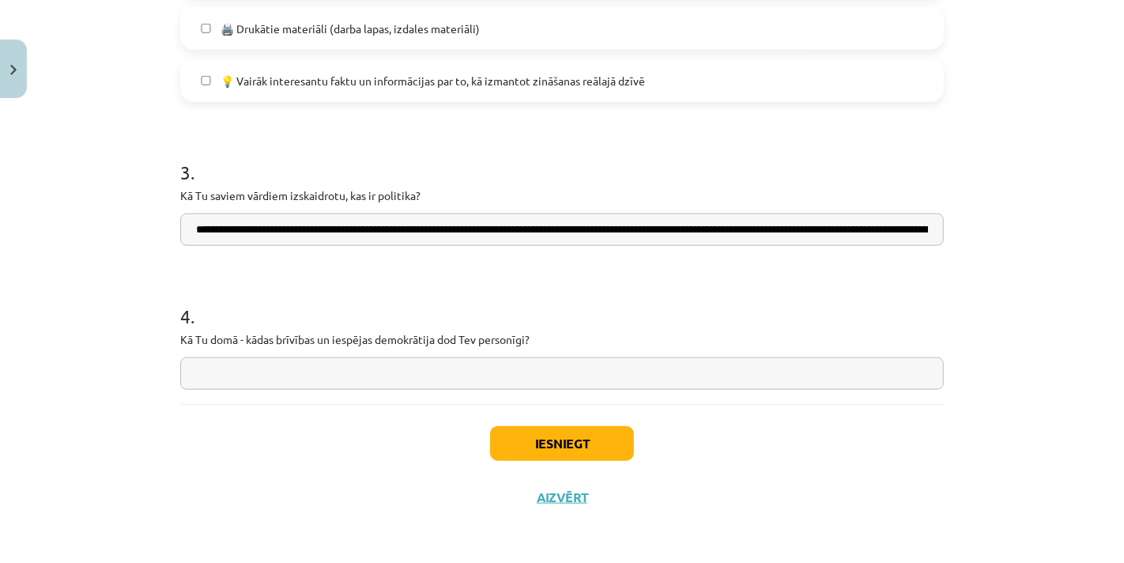
scroll to position [0, 203]
type input "**********"
drag, startPoint x: 172, startPoint y: 340, endPoint x: 571, endPoint y: 335, distance: 398.4
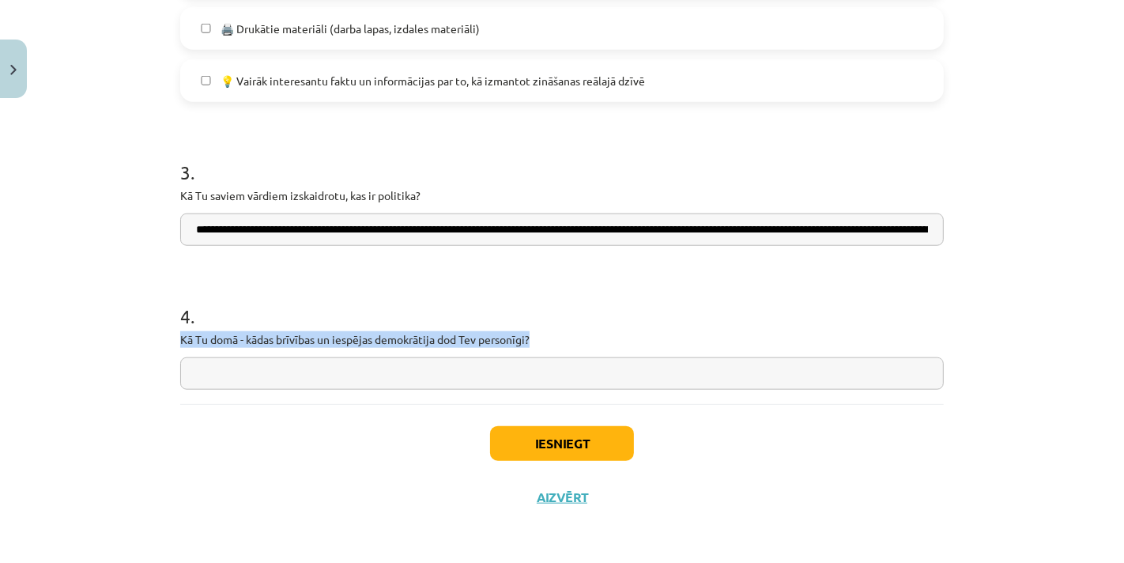
copy p "Kā Tu domā - kādas brīvības un iespējas demokrātija dod Tev personīgi?"
click at [550, 360] on input "text" at bounding box center [562, 373] width 764 height 32
paste input "**********"
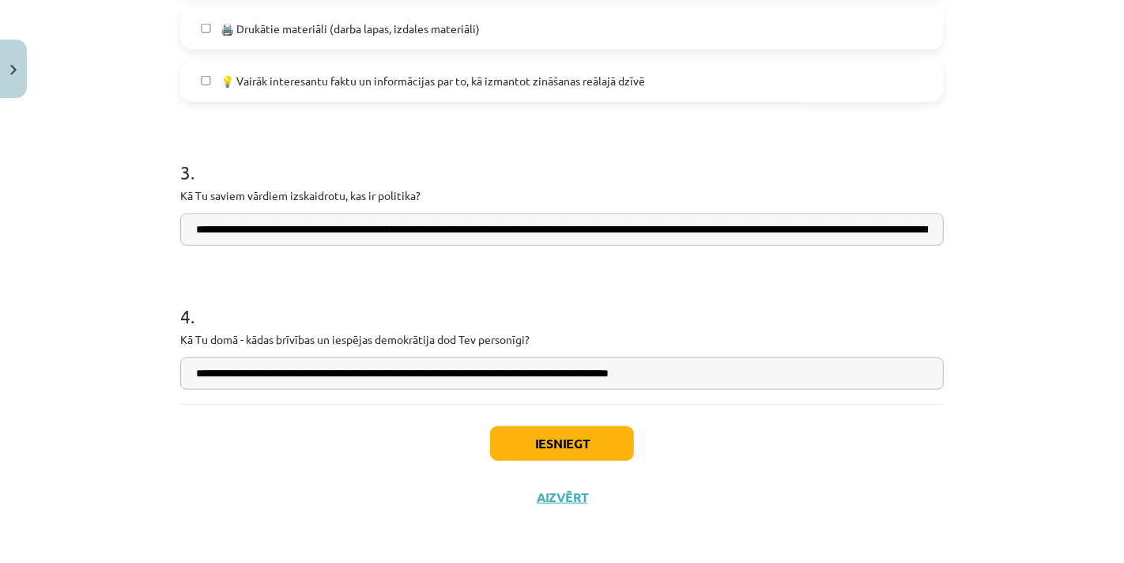
type input "**********"
click at [531, 432] on button "Iesniegt" at bounding box center [562, 443] width 144 height 35
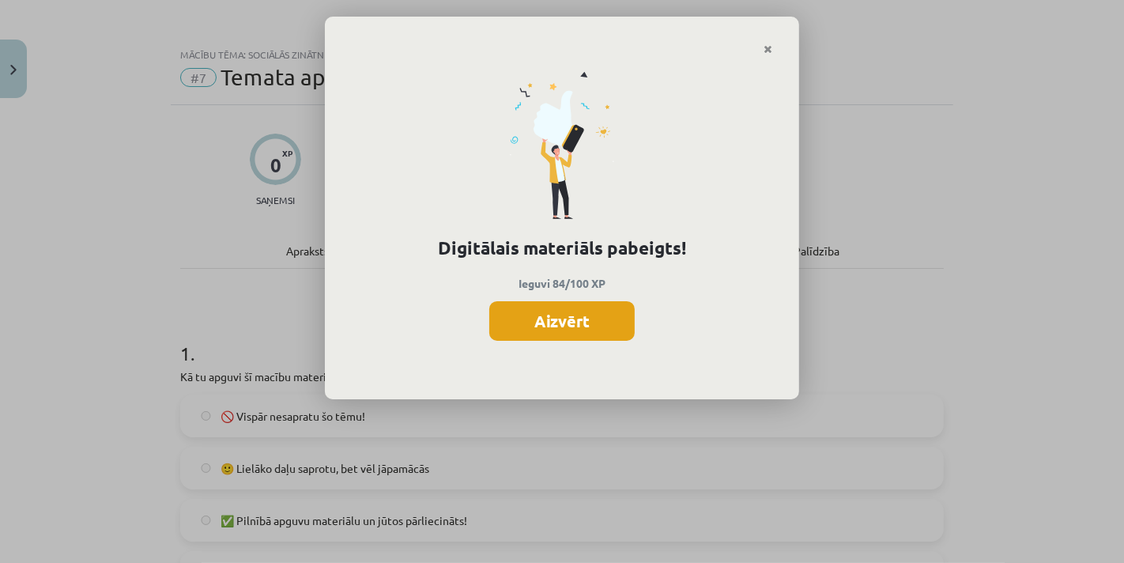
click at [570, 328] on button "Aizvērt" at bounding box center [561, 321] width 145 height 40
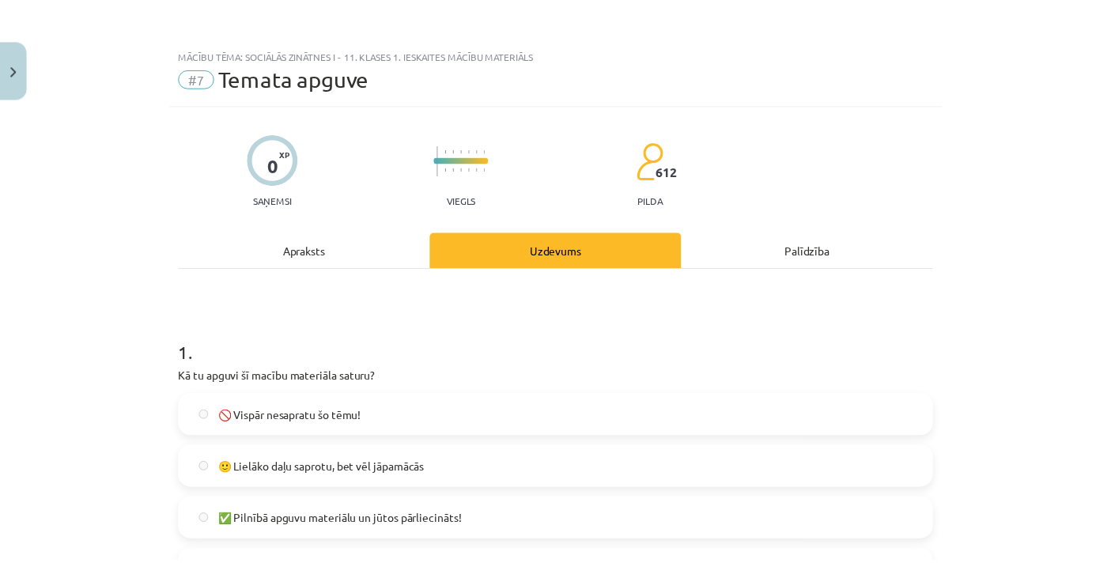
scroll to position [1246, 0]
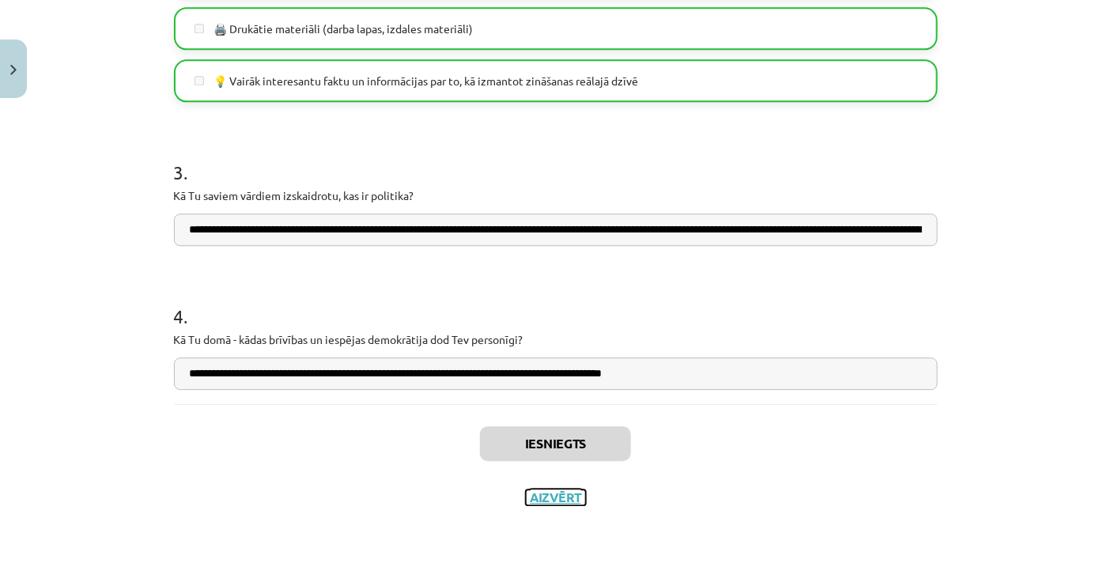
click at [556, 502] on button "Aizvērt" at bounding box center [556, 497] width 60 height 16
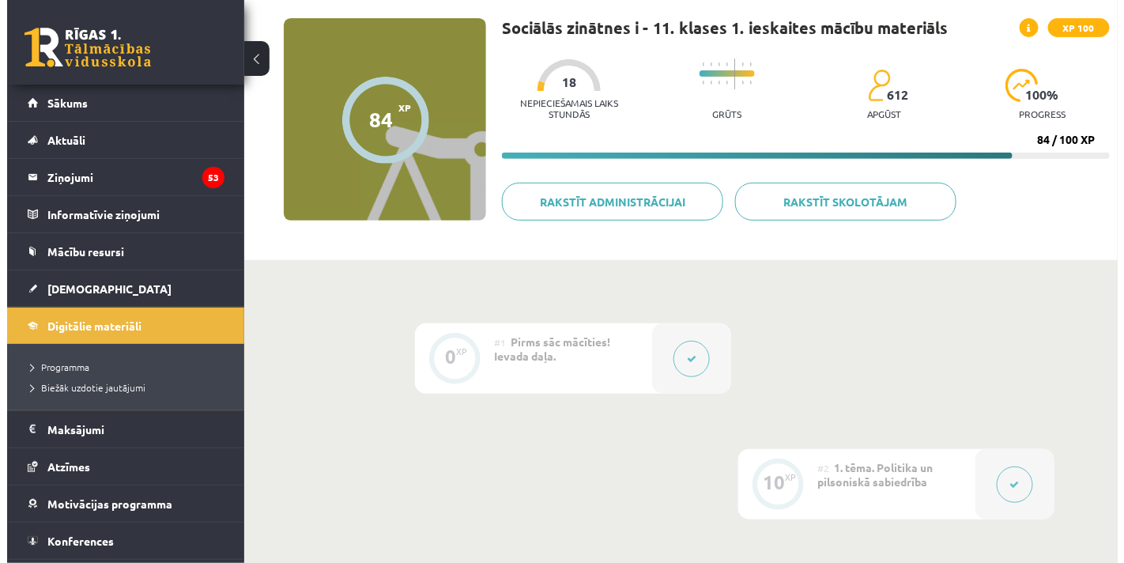
scroll to position [0, 0]
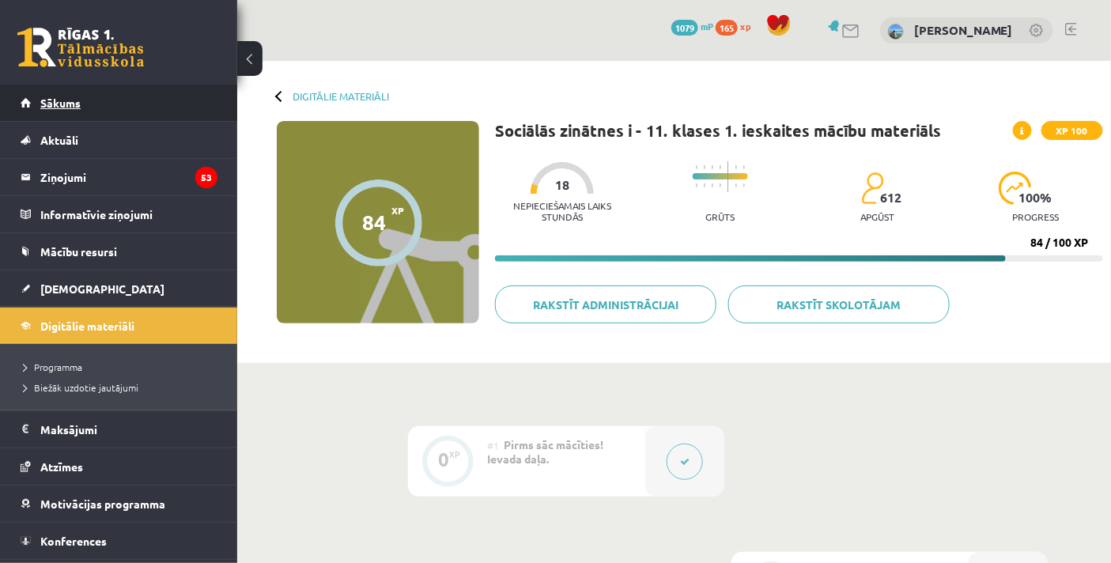
click at [126, 109] on link "Sākums" at bounding box center [119, 103] width 197 height 36
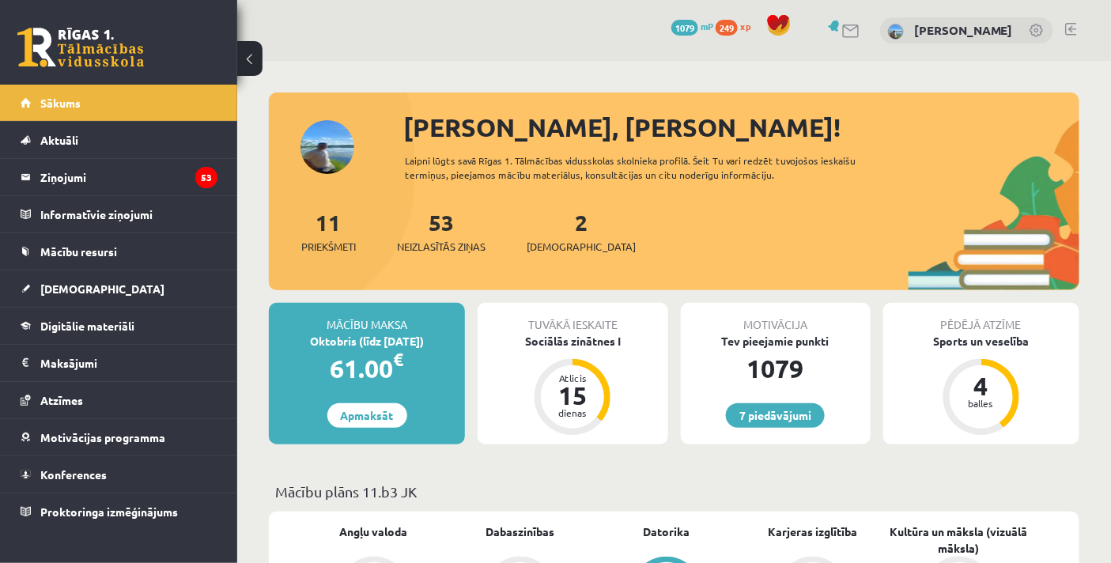
click at [569, 326] on div "Tuvākā ieskaite" at bounding box center [572, 318] width 190 height 30
click at [570, 337] on div "Sociālās zinātnes I" at bounding box center [572, 341] width 190 height 17
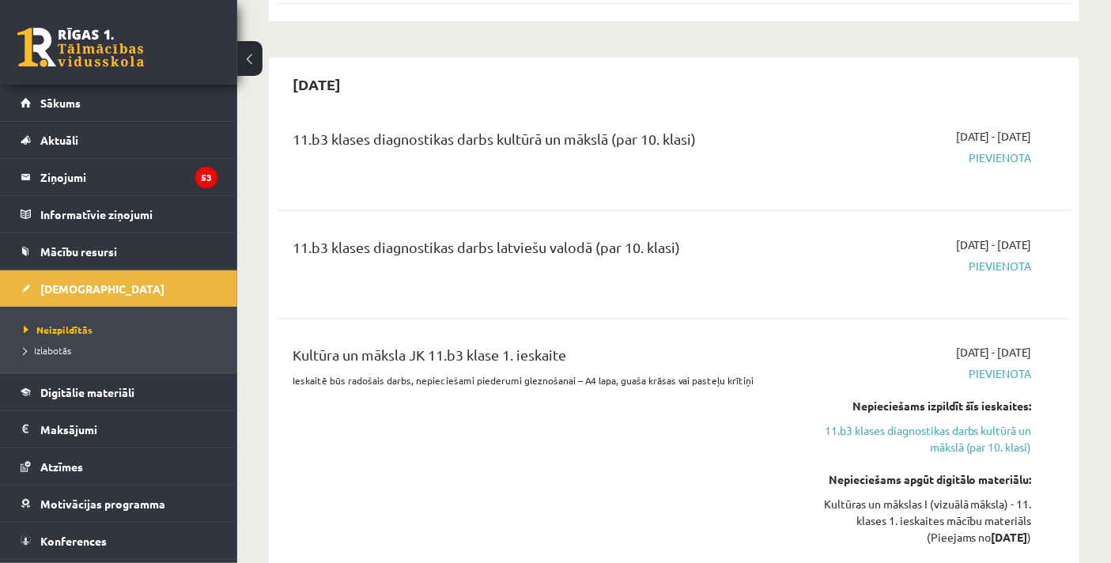
scroll to position [351, 0]
